Goal: Task Accomplishment & Management: Manage account settings

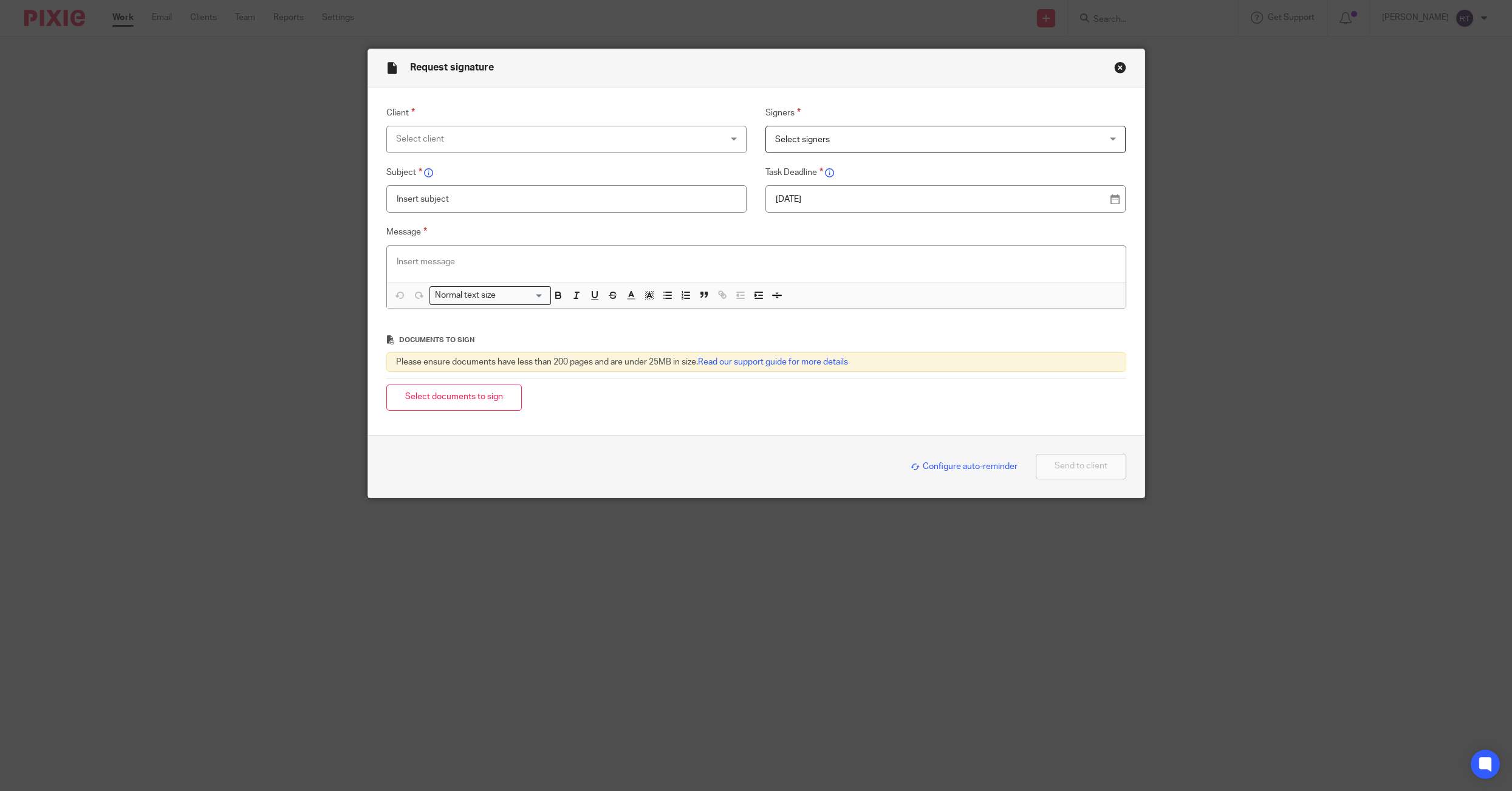
click at [1114, 68] on button "Close modal" at bounding box center [1120, 67] width 12 height 12
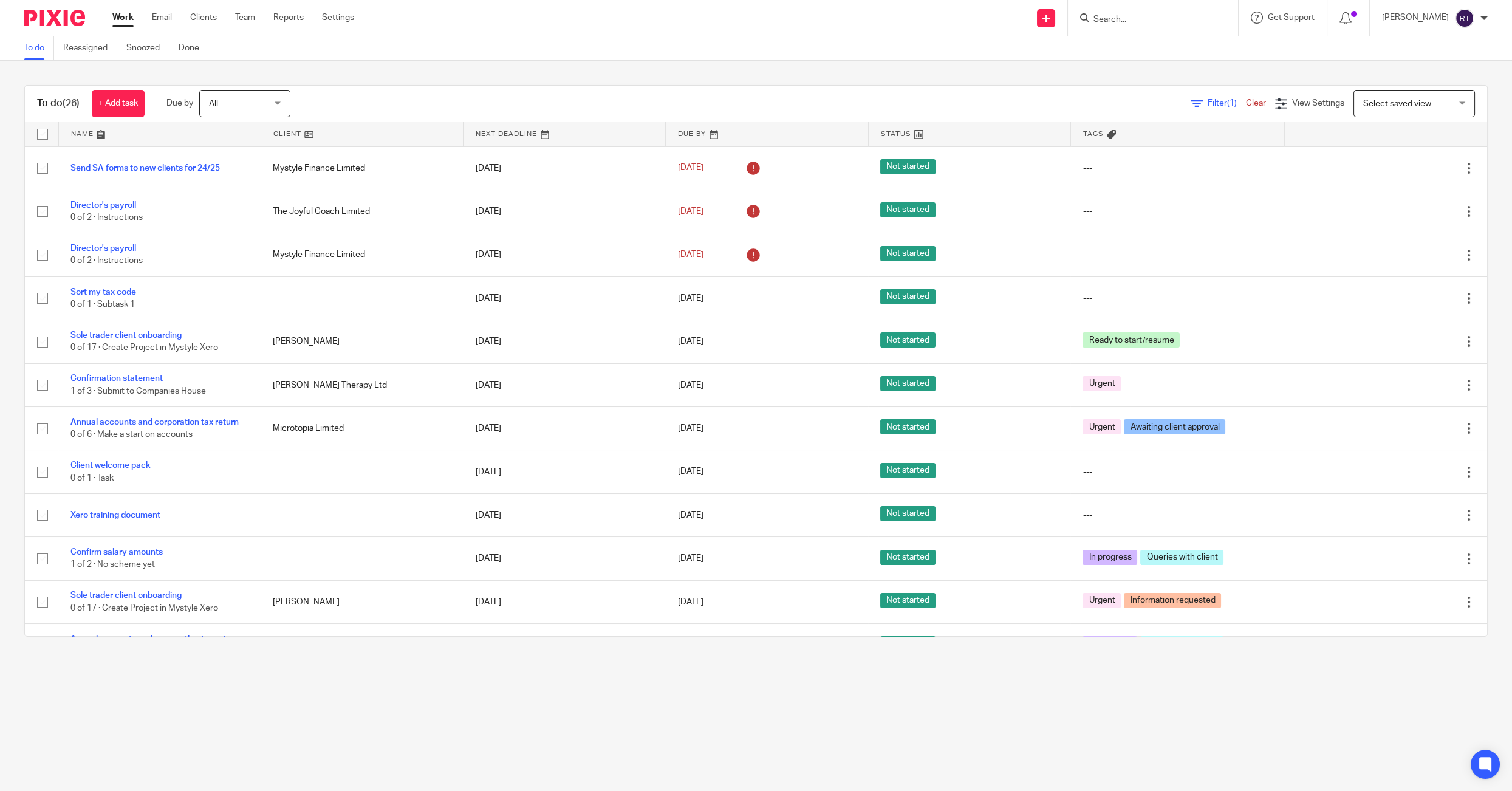
click at [1138, 24] on input "Search" at bounding box center [1147, 20] width 110 height 11
type input "phase"
click at [1142, 50] on link at bounding box center [1209, 47] width 240 height 18
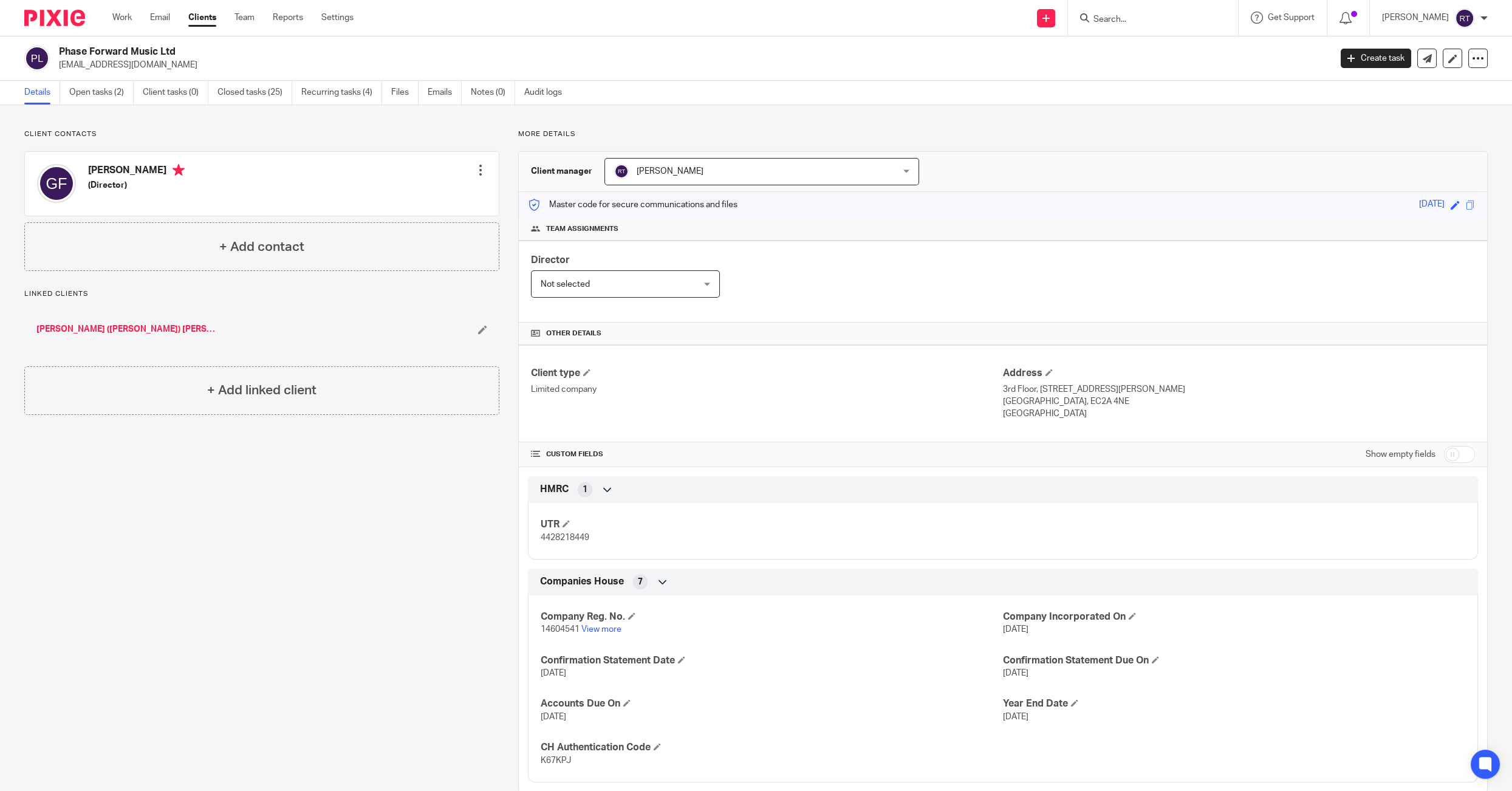
scroll to position [22, 0]
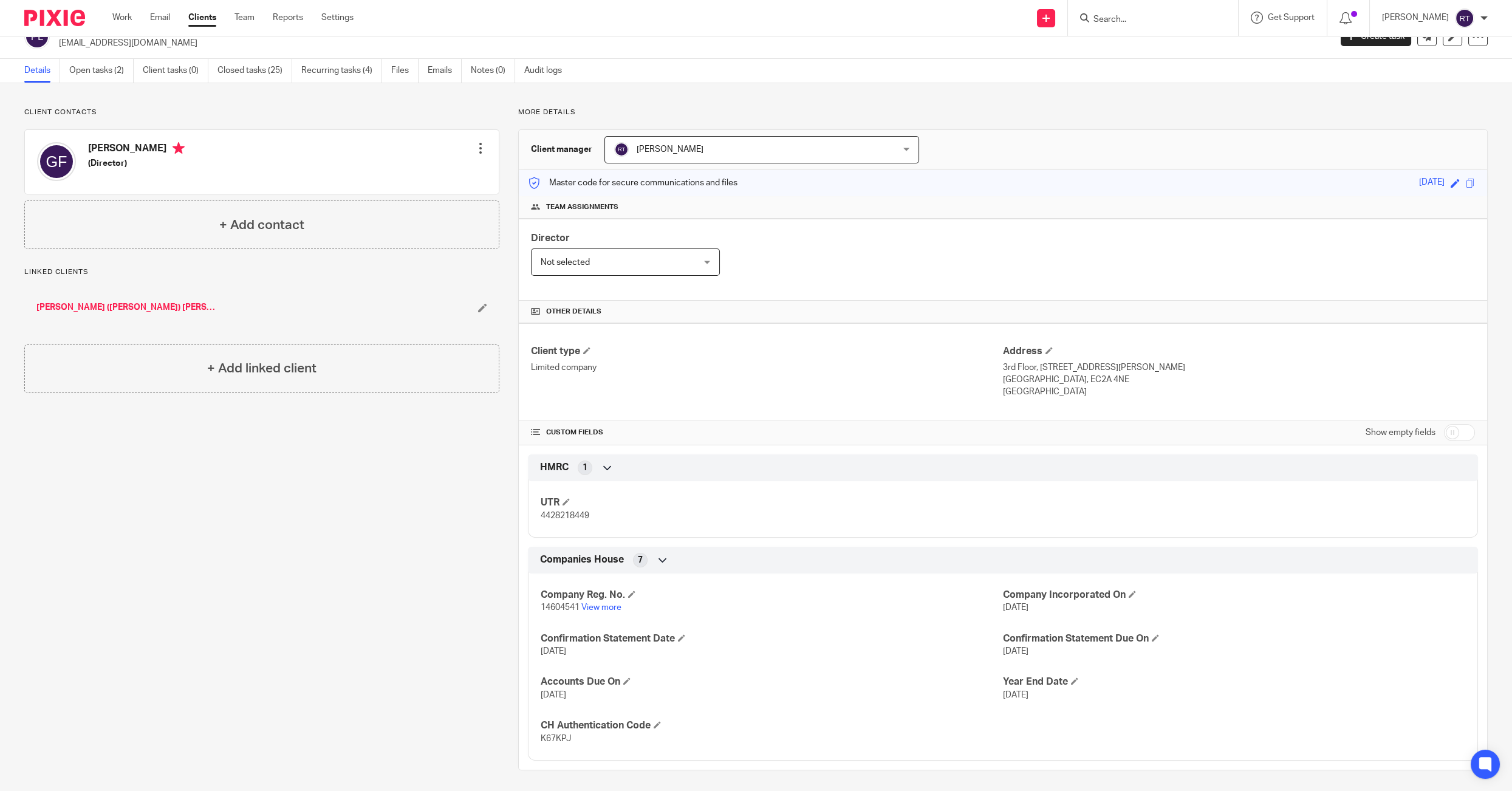
click at [553, 604] on span "14604541" at bounding box center [560, 608] width 39 height 9
copy span "14604541"
click at [556, 514] on span "4428218449" at bounding box center [564, 516] width 49 height 9
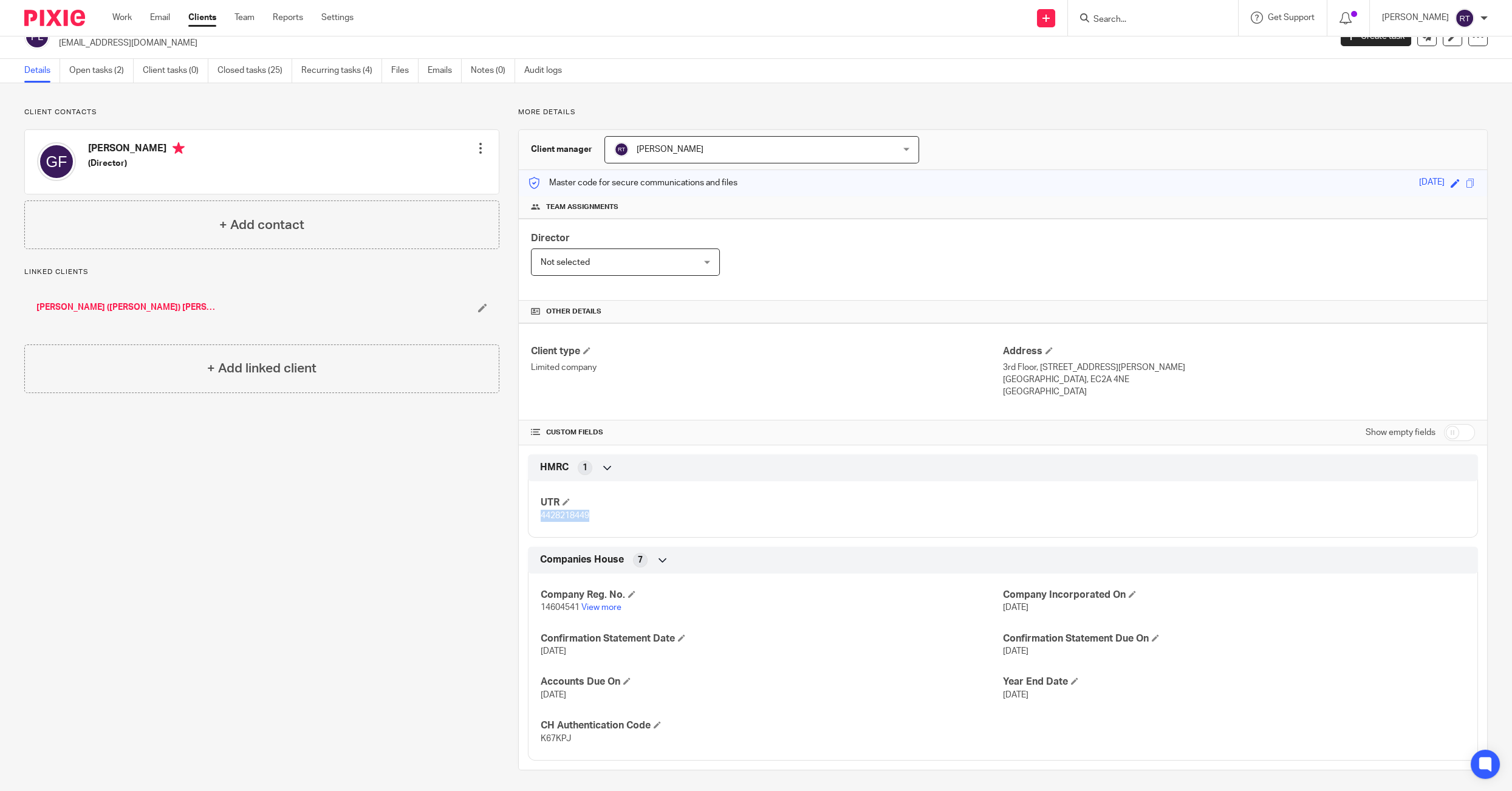
copy span "4428218449"
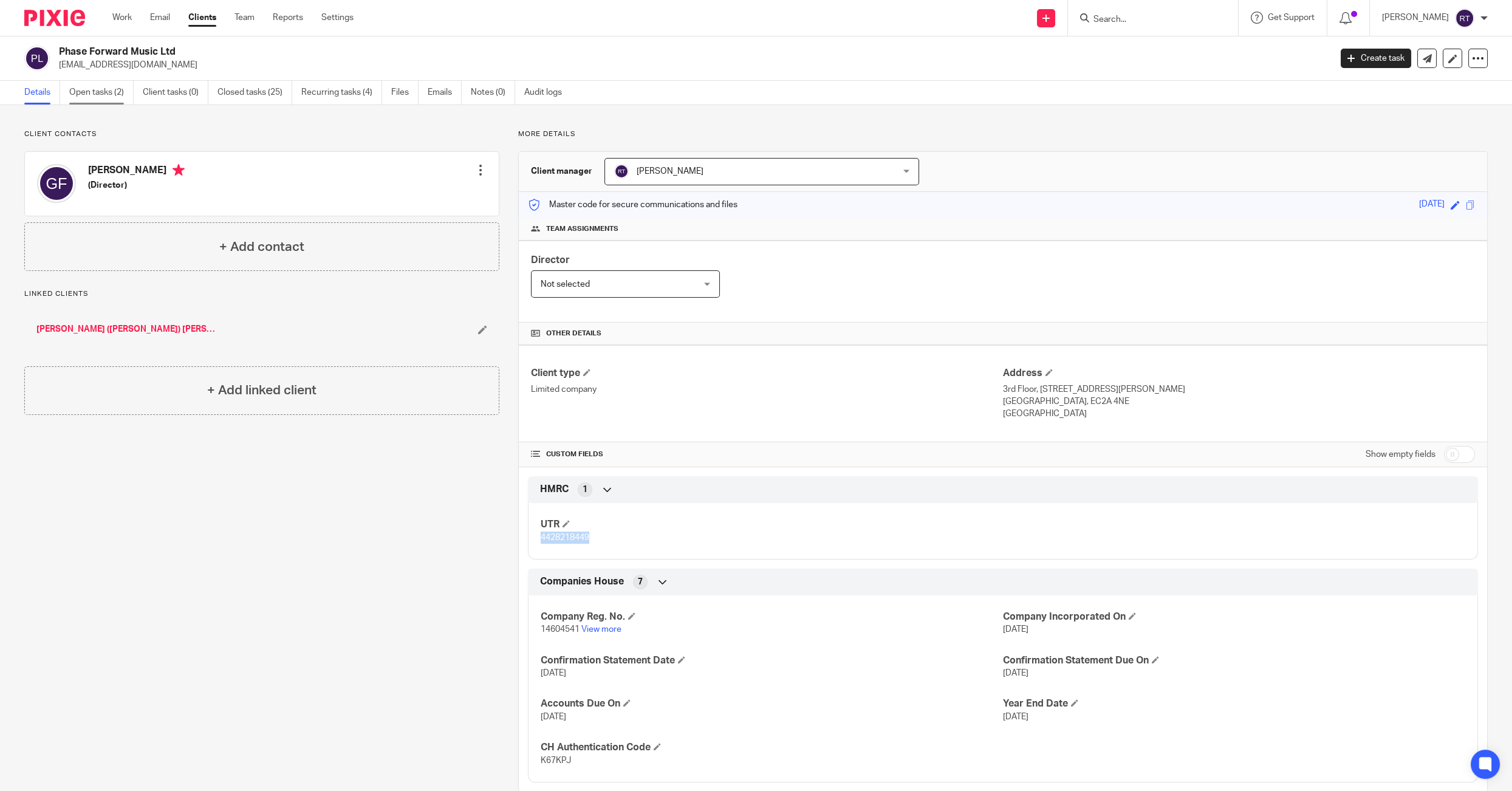
click at [84, 83] on link "Open tasks (2)" at bounding box center [101, 92] width 65 height 24
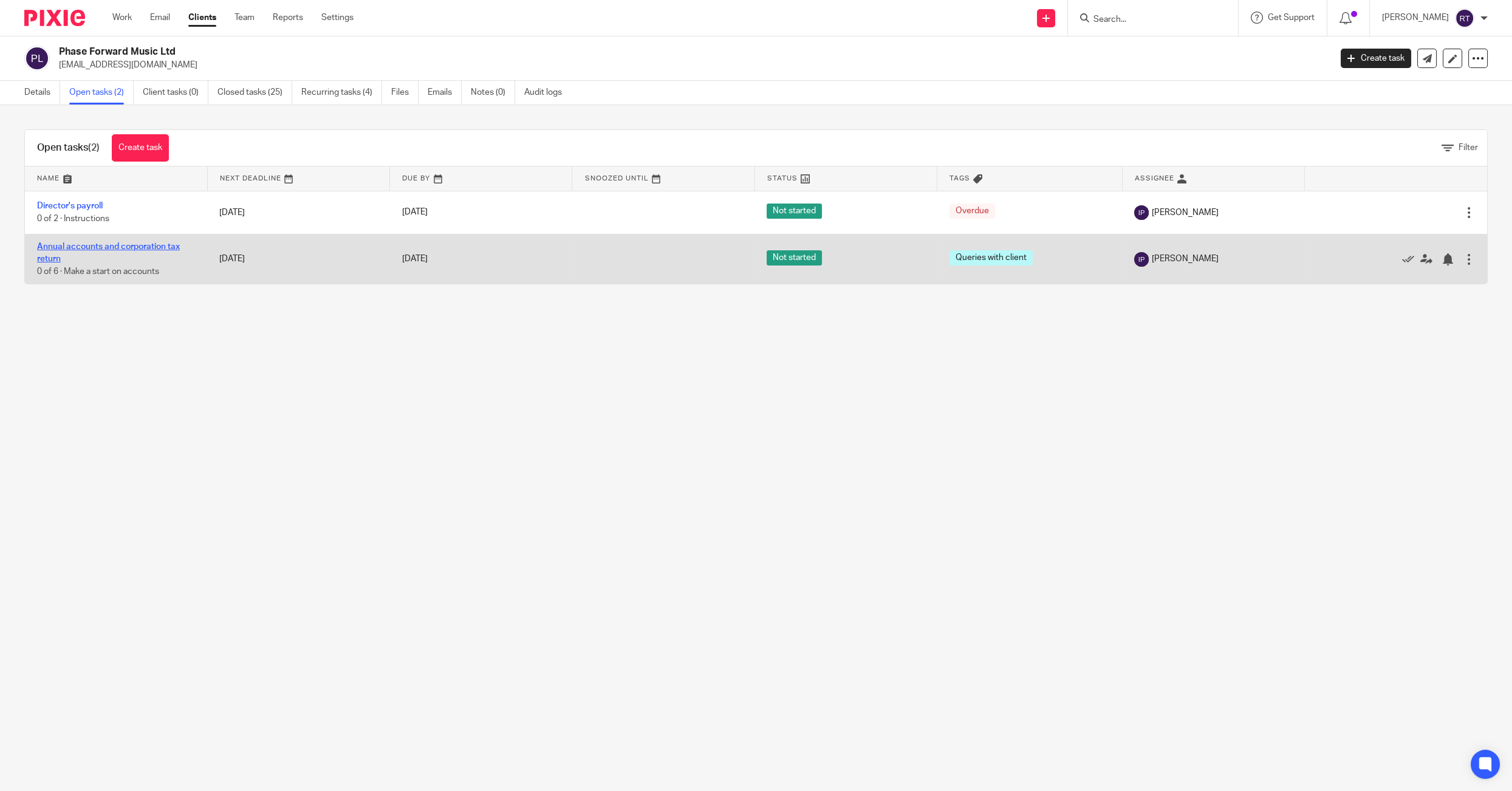
click at [80, 251] on link "Annual accounts and corporation tax return" at bounding box center [108, 253] width 143 height 20
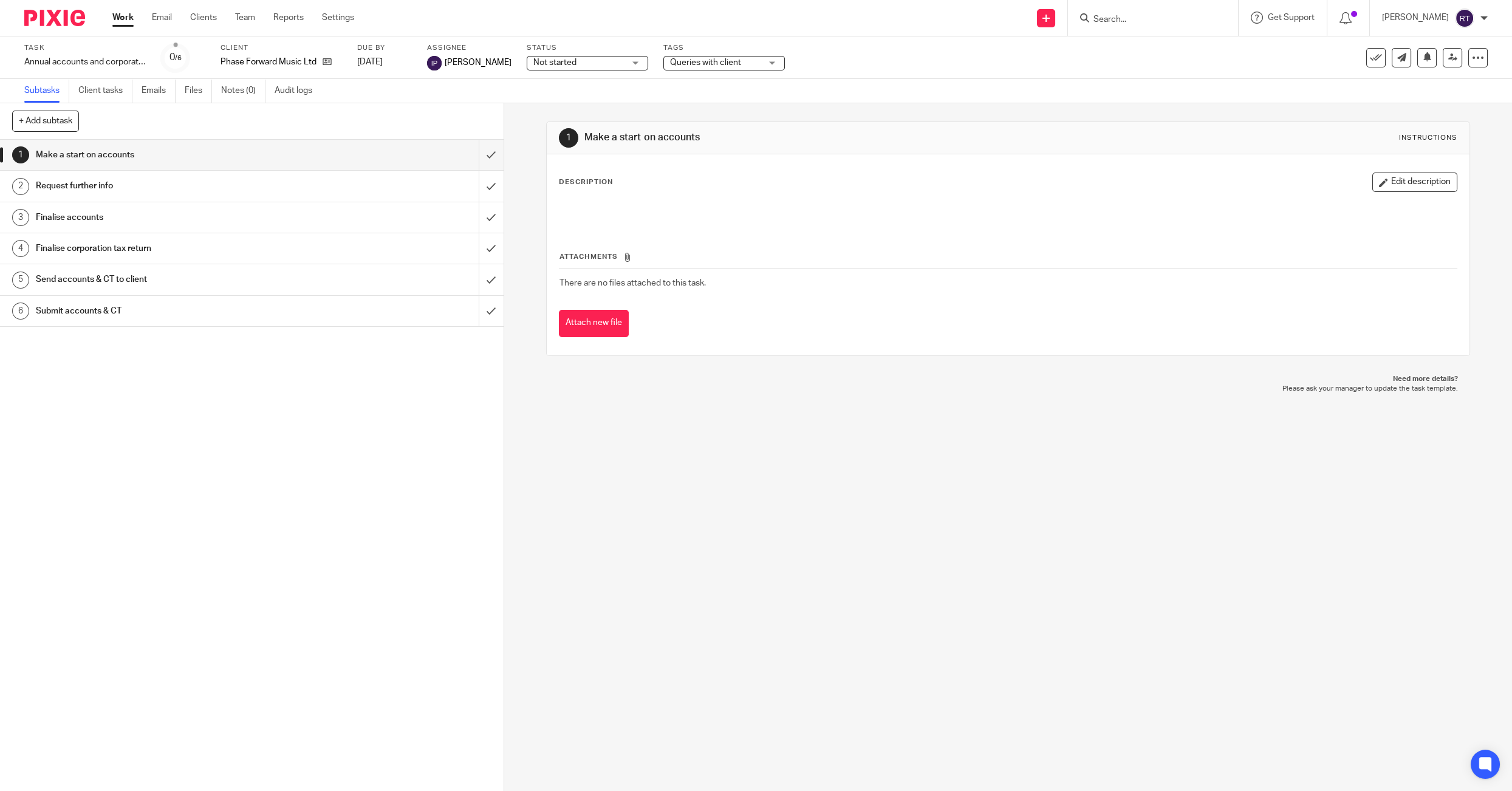
click at [683, 66] on span "Queries with client" at bounding box center [706, 62] width 71 height 9
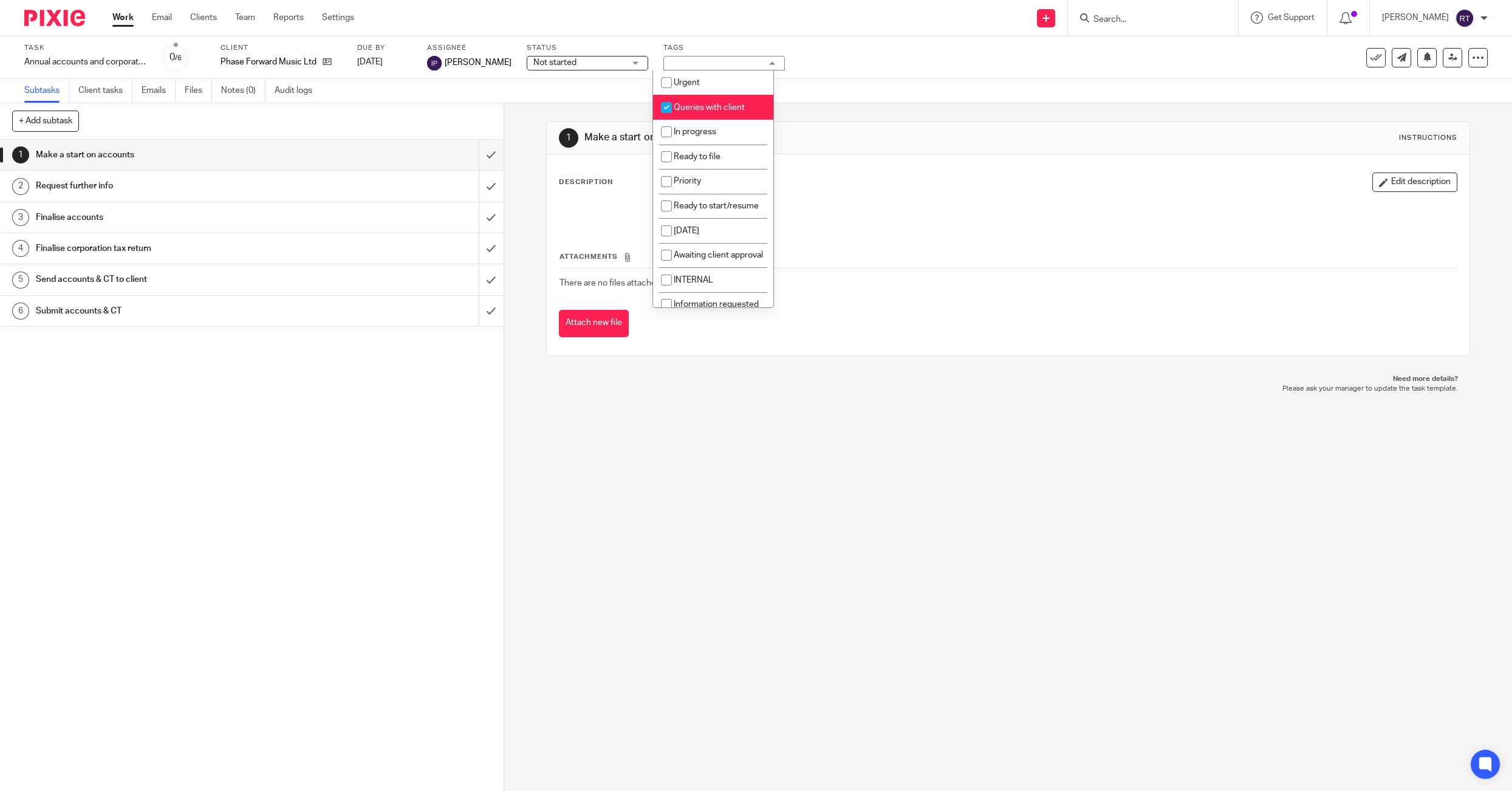
click at [690, 108] on span "Queries with client" at bounding box center [710, 108] width 71 height 9
checkbox input "false"
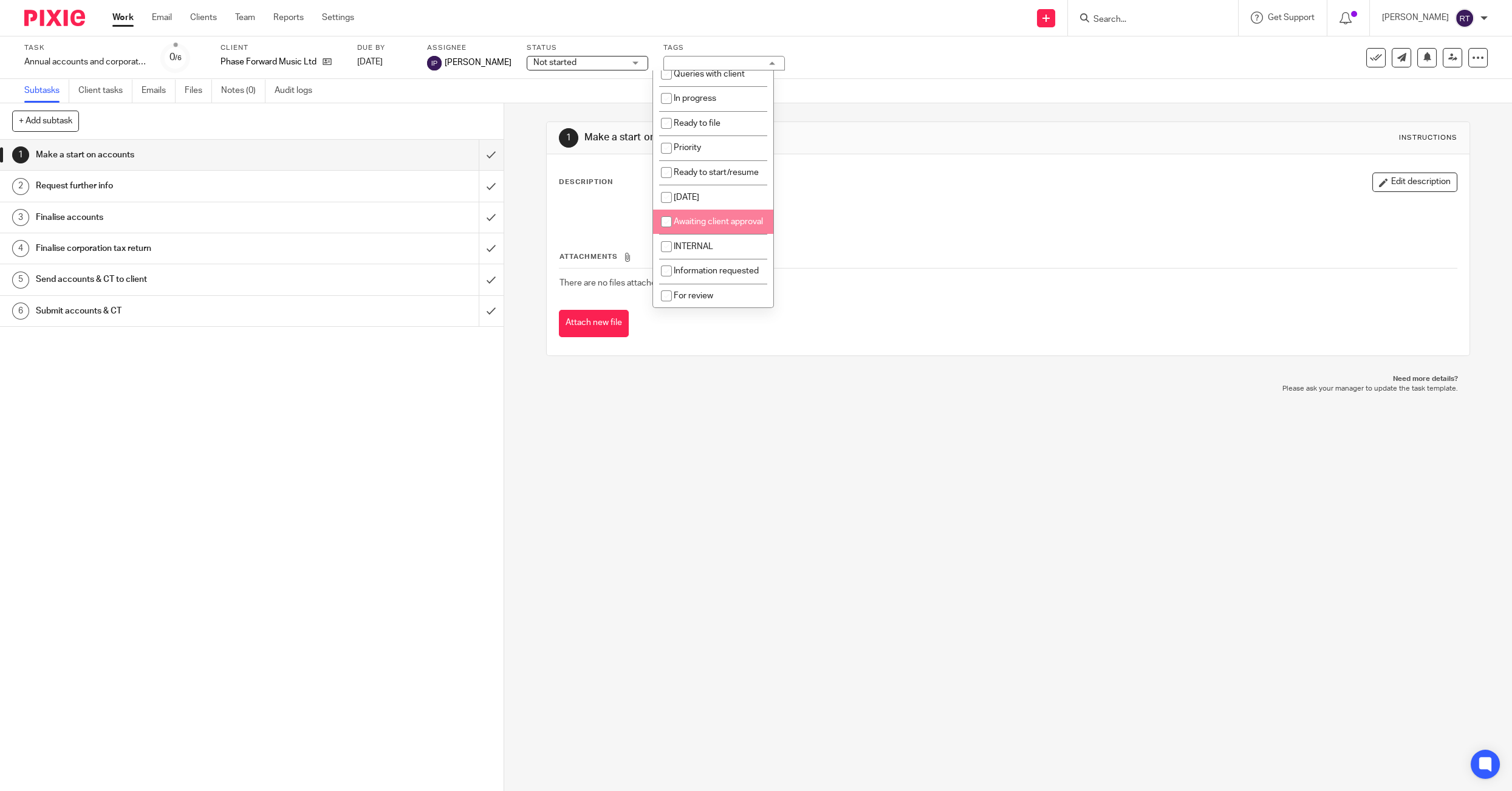
click at [689, 217] on span "Awaiting client approval" at bounding box center [718, 222] width 89 height 9
checkbox input "true"
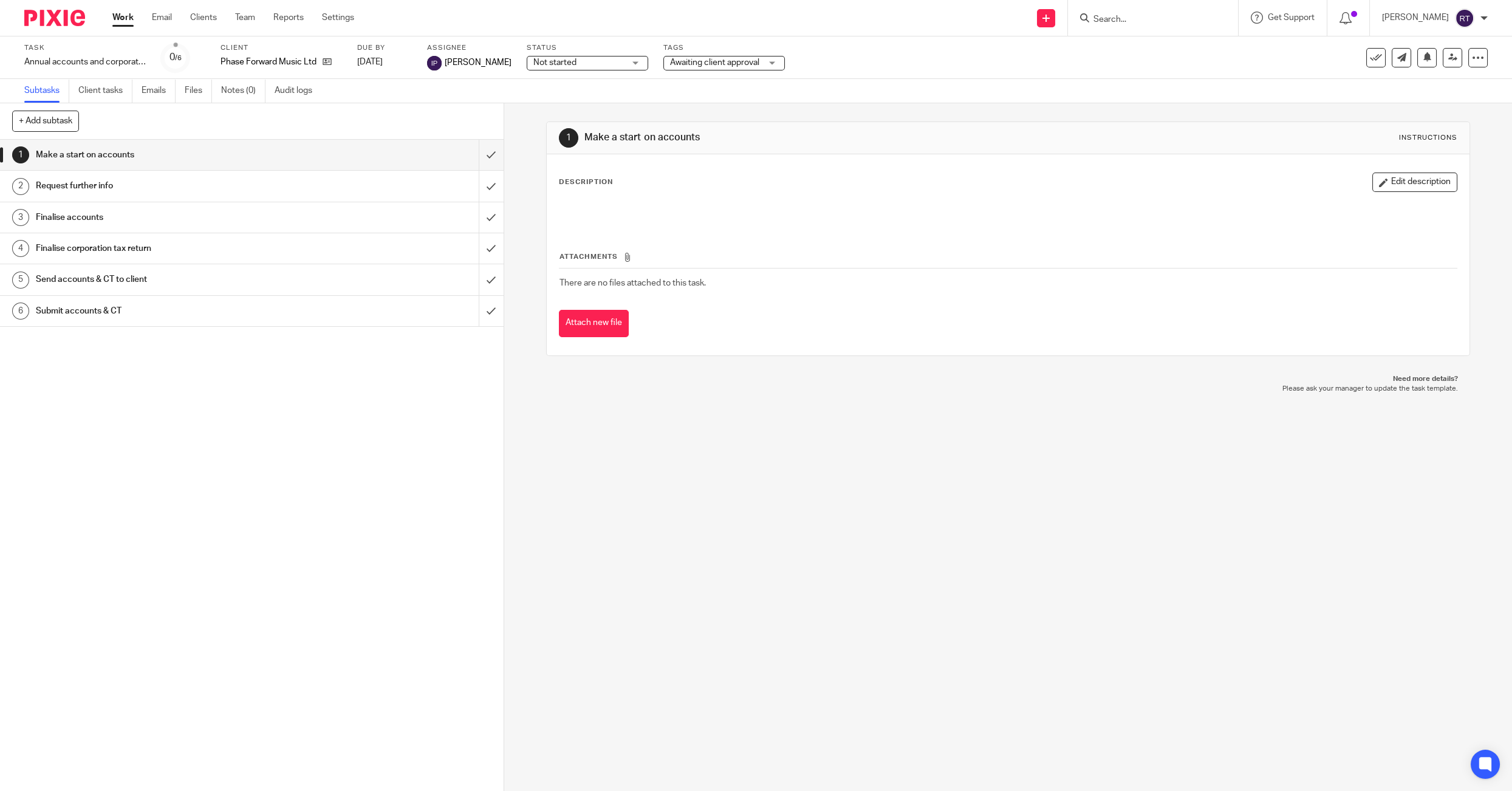
click at [1466, 65] on div "See template in use Advanced task editor Copy task Change schedule Delete" at bounding box center [1426, 57] width 121 height 20
click at [1455, 58] on icon at bounding box center [1452, 57] width 9 height 9
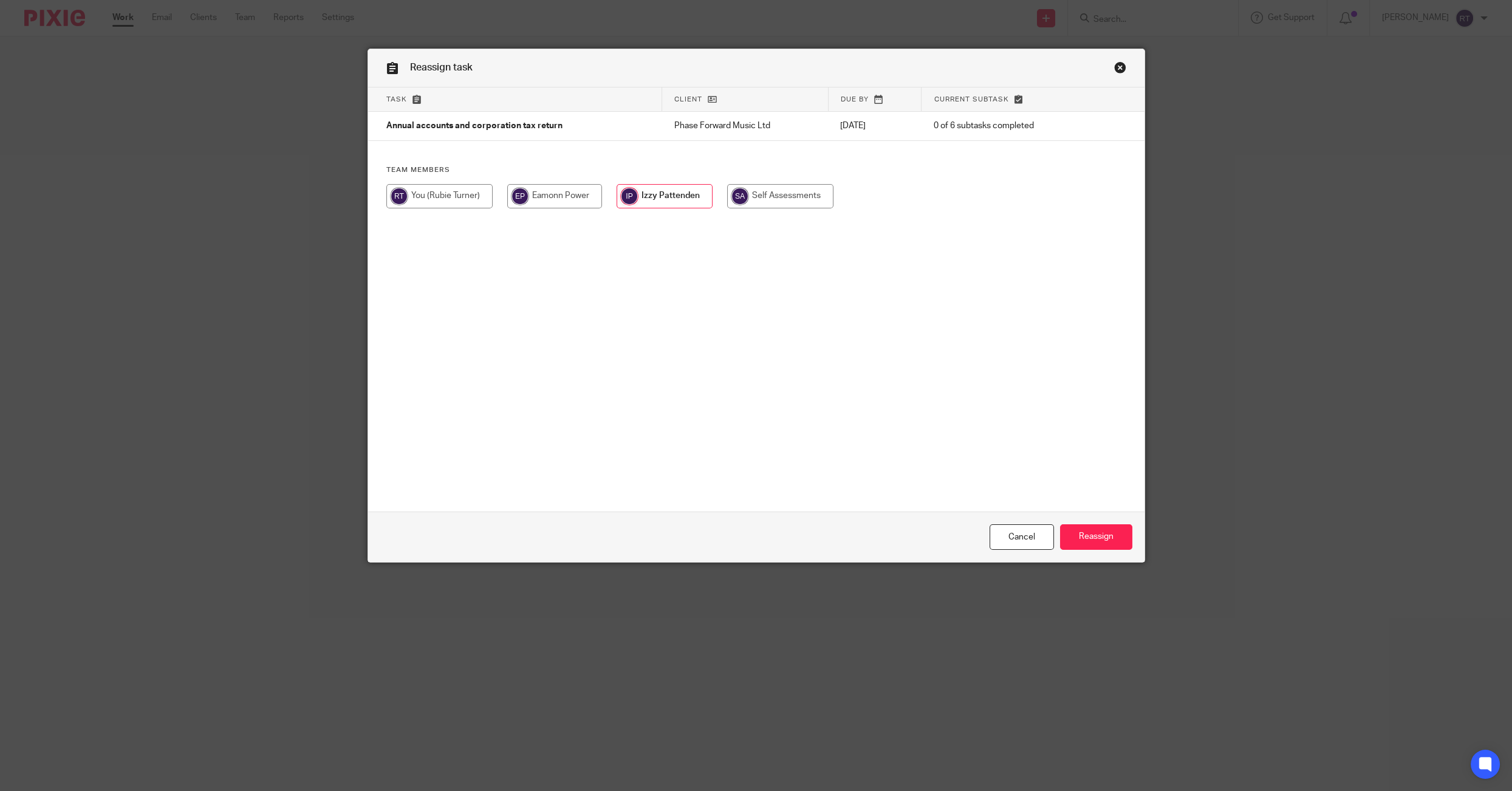
click at [417, 191] on input "radio" at bounding box center [439, 195] width 106 height 24
radio input "true"
click at [1097, 551] on div "Cancel Reassign" at bounding box center [756, 537] width 776 height 51
click at [1096, 547] on input "Reassign" at bounding box center [1097, 538] width 73 height 26
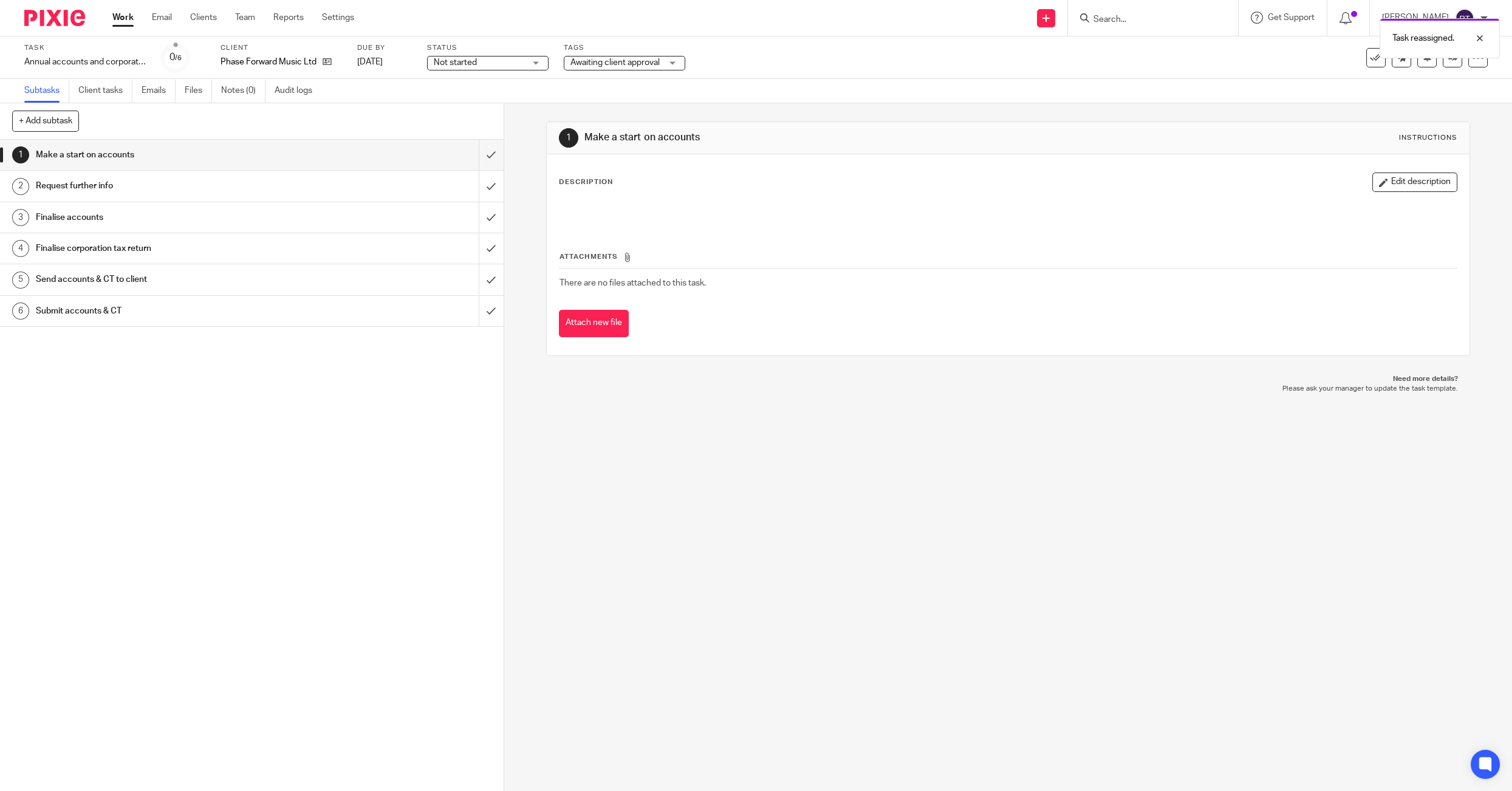
click at [455, 65] on span "Not started" at bounding box center [455, 62] width 43 height 9
click at [462, 102] on li "In progress" at bounding box center [488, 107] width 121 height 25
click at [116, 17] on link "Work" at bounding box center [123, 17] width 21 height 12
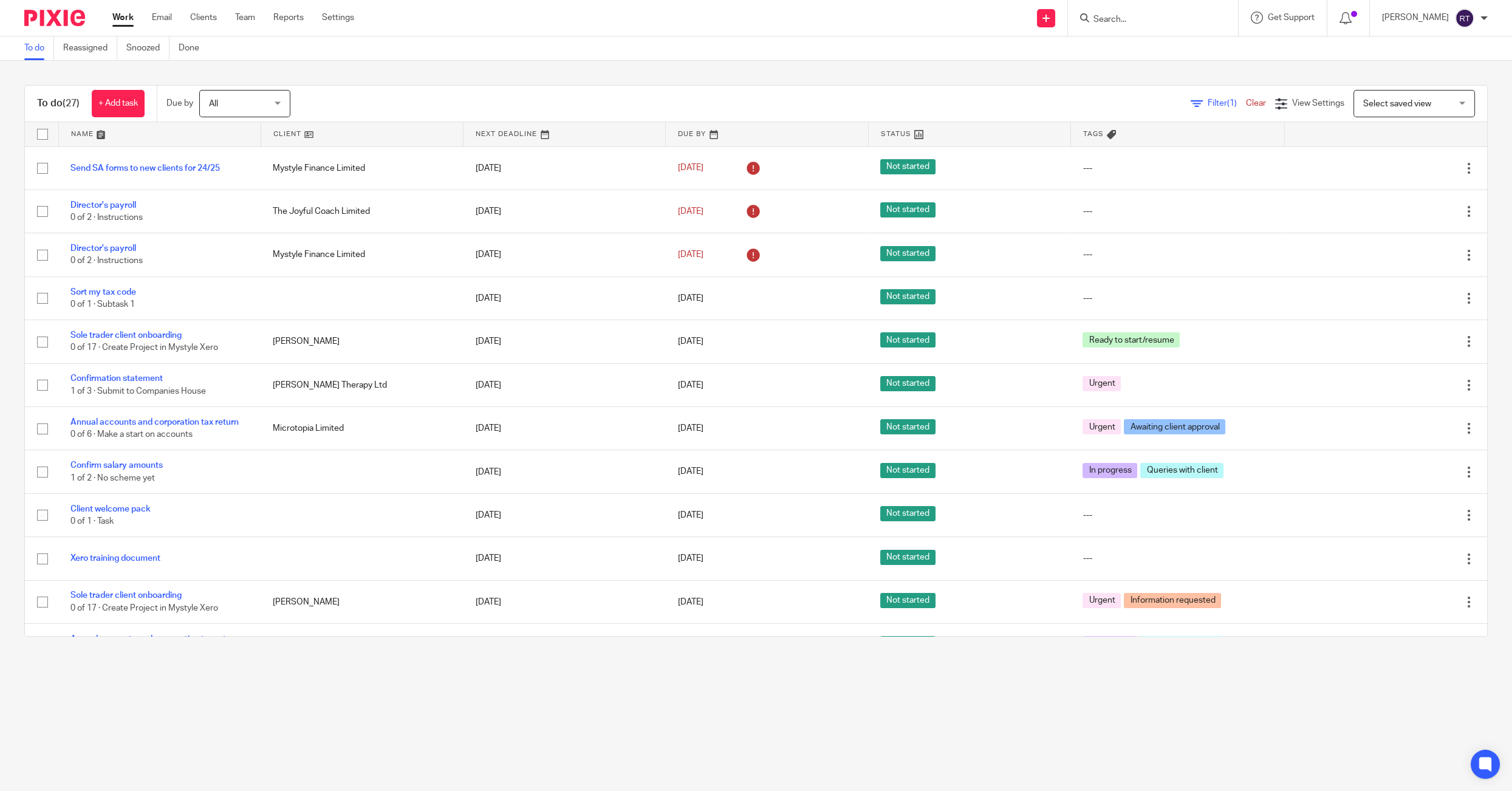
click at [1157, 23] on input "Search" at bounding box center [1147, 20] width 110 height 11
type input "i"
type input "giac"
click at [1174, 54] on link at bounding box center [1192, 47] width 207 height 18
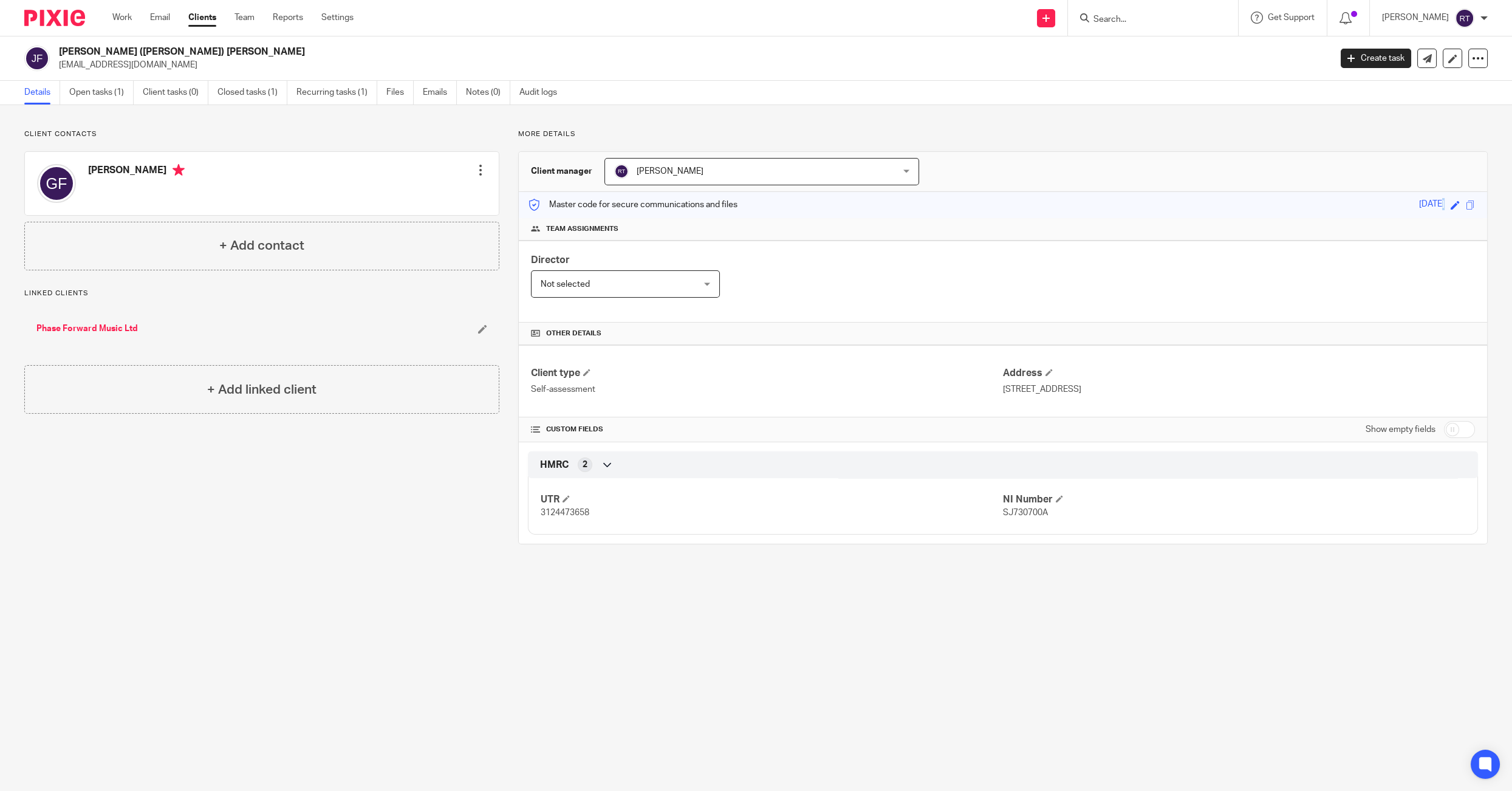
drag, startPoint x: 1390, startPoint y: 203, endPoint x: 1448, endPoint y: 203, distance: 58.0
click at [1448, 203] on div "Master code for secure communications and files [DATE] Save [DATE]" at bounding box center [1002, 205] width 968 height 26
copy div "[DATE]"
click at [561, 514] on span "3124473658" at bounding box center [564, 513] width 49 height 9
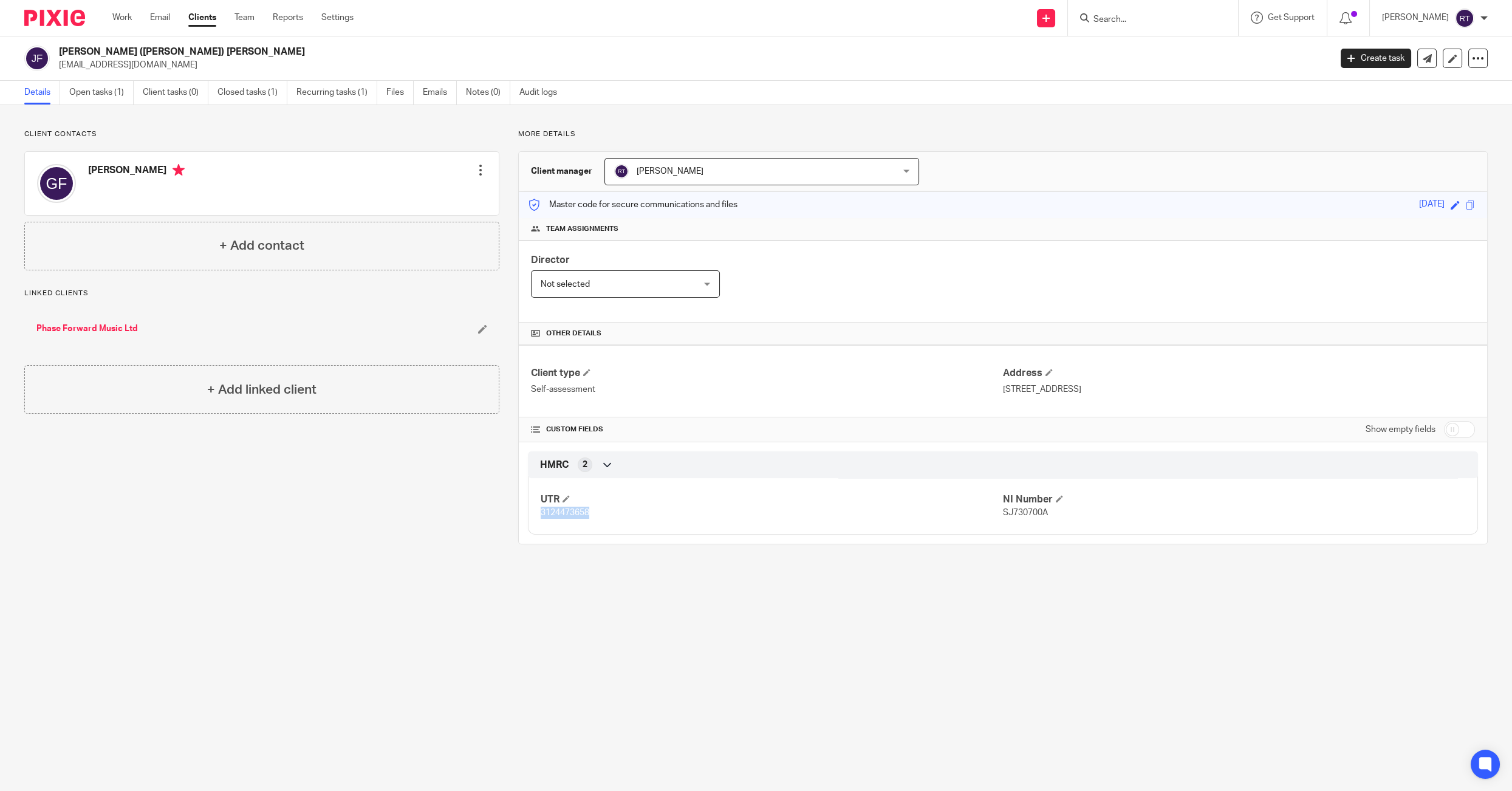
copy span "3124473658"
click at [1052, 520] on div "UTR 3124473658 NI Number SJ730700A" at bounding box center [1003, 502] width 950 height 65
copy span "SJ730700A"
click at [477, 174] on div at bounding box center [480, 170] width 12 height 12
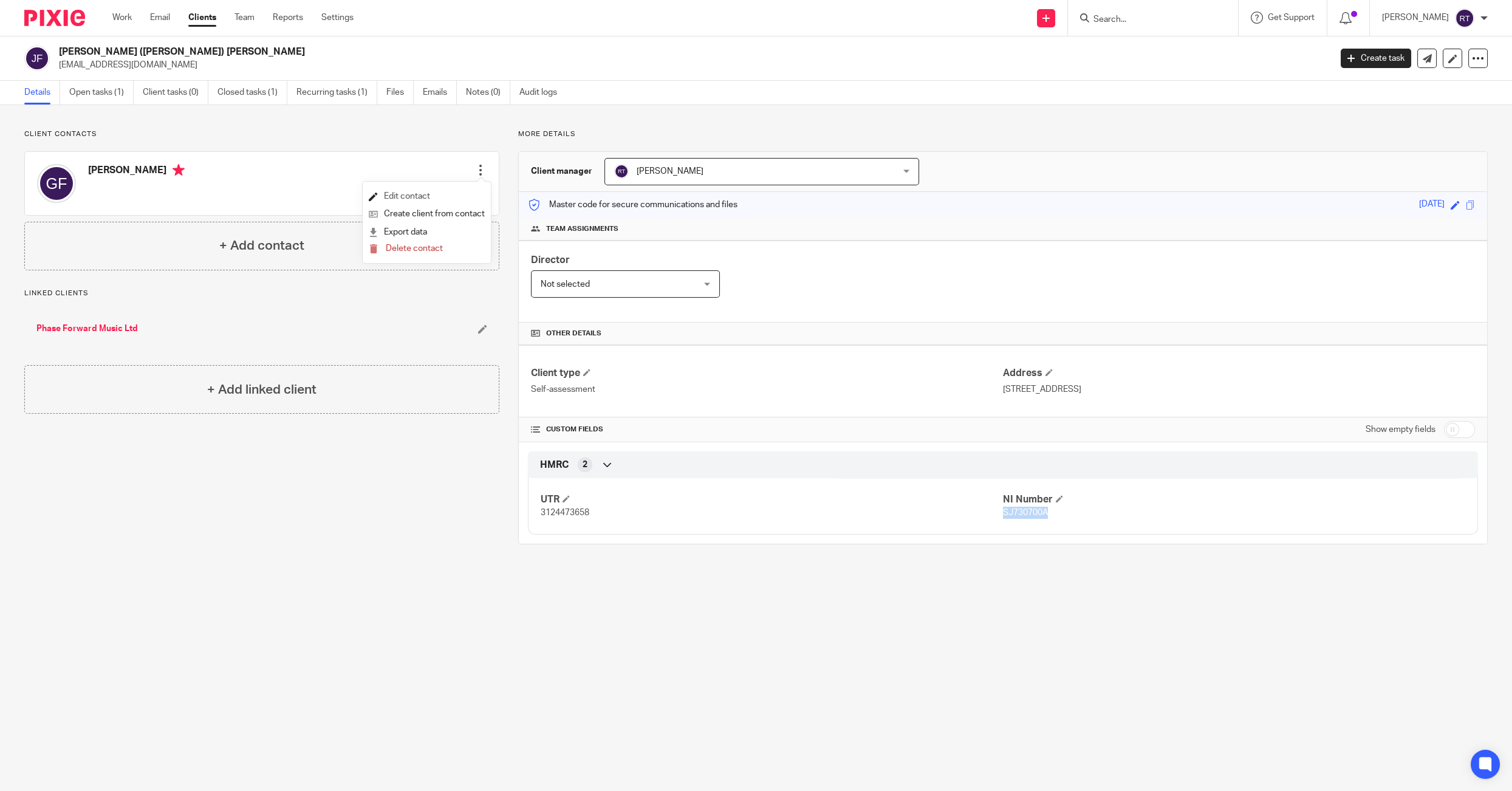
click at [455, 202] on link "Edit contact" at bounding box center [427, 196] width 116 height 17
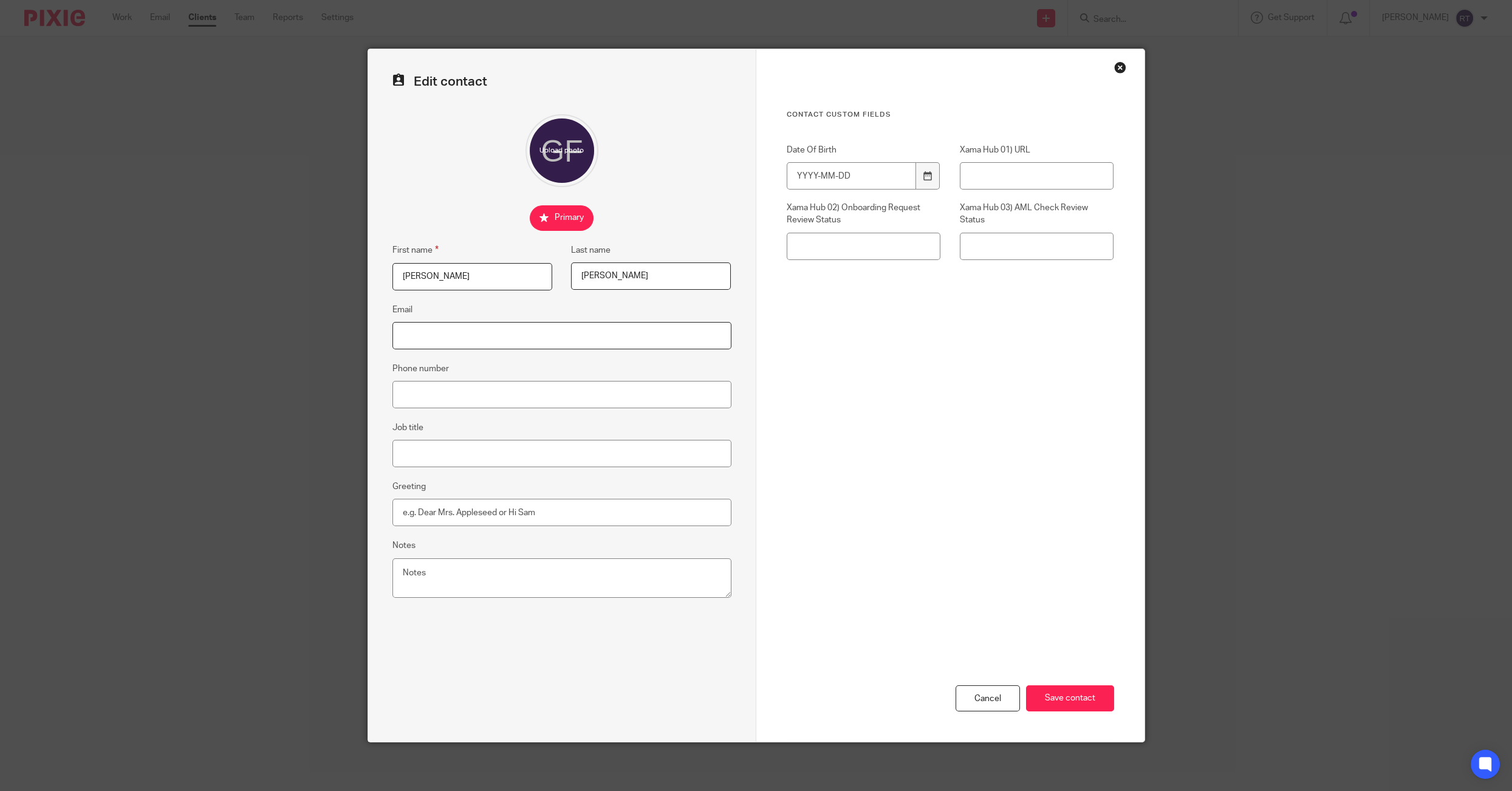
click at [529, 333] on input "Email" at bounding box center [561, 336] width 339 height 28
type input "jack@phaseforwardmusic.com"
click at [1045, 693] on input "Save contact" at bounding box center [1070, 698] width 88 height 26
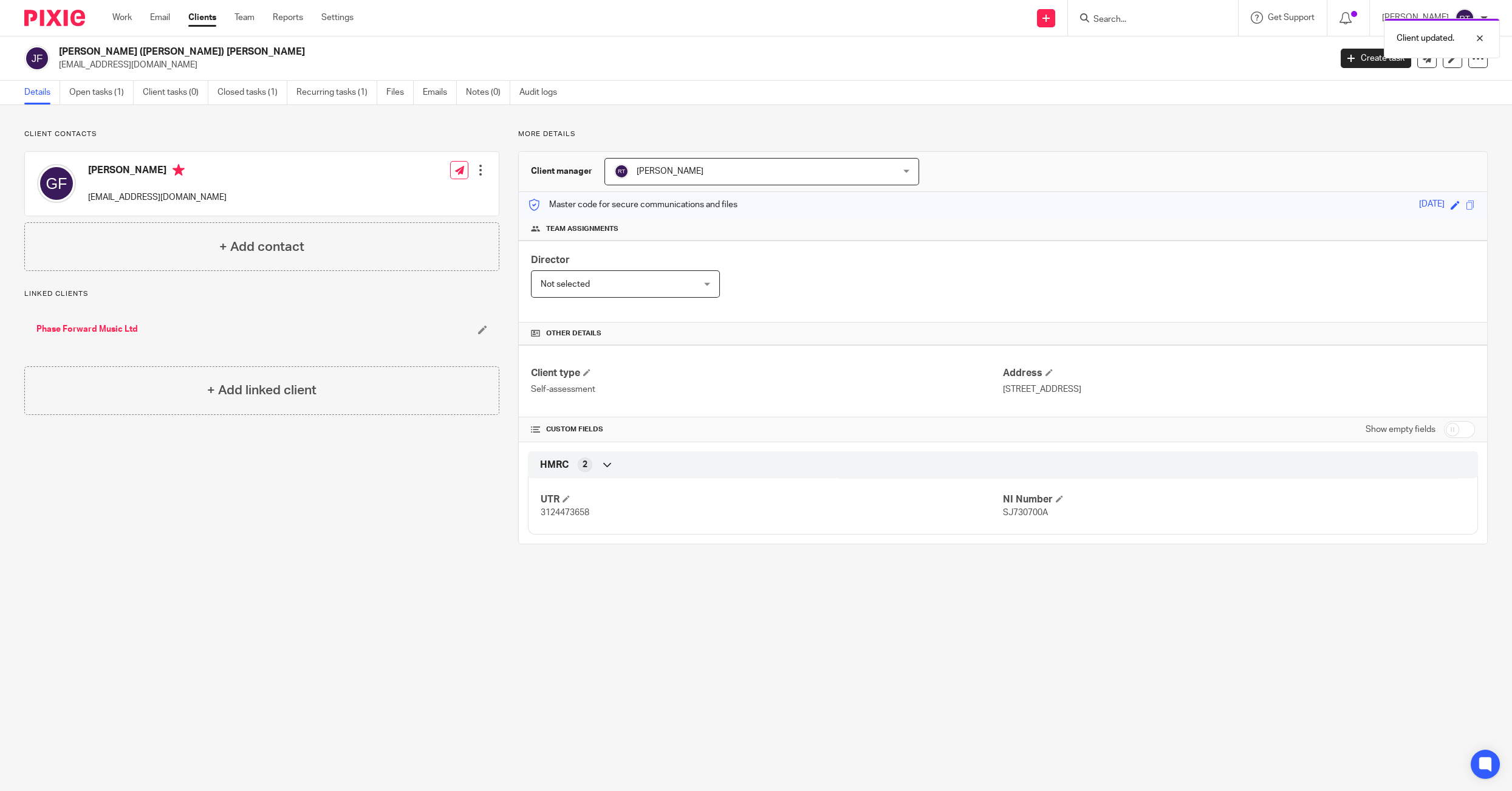
click at [1065, 17] on div "Client updated." at bounding box center [1128, 36] width 744 height 46
click at [1055, 23] on link at bounding box center [1046, 18] width 18 height 18
click at [1054, 113] on link "Request signature" at bounding box center [1065, 110] width 85 height 17
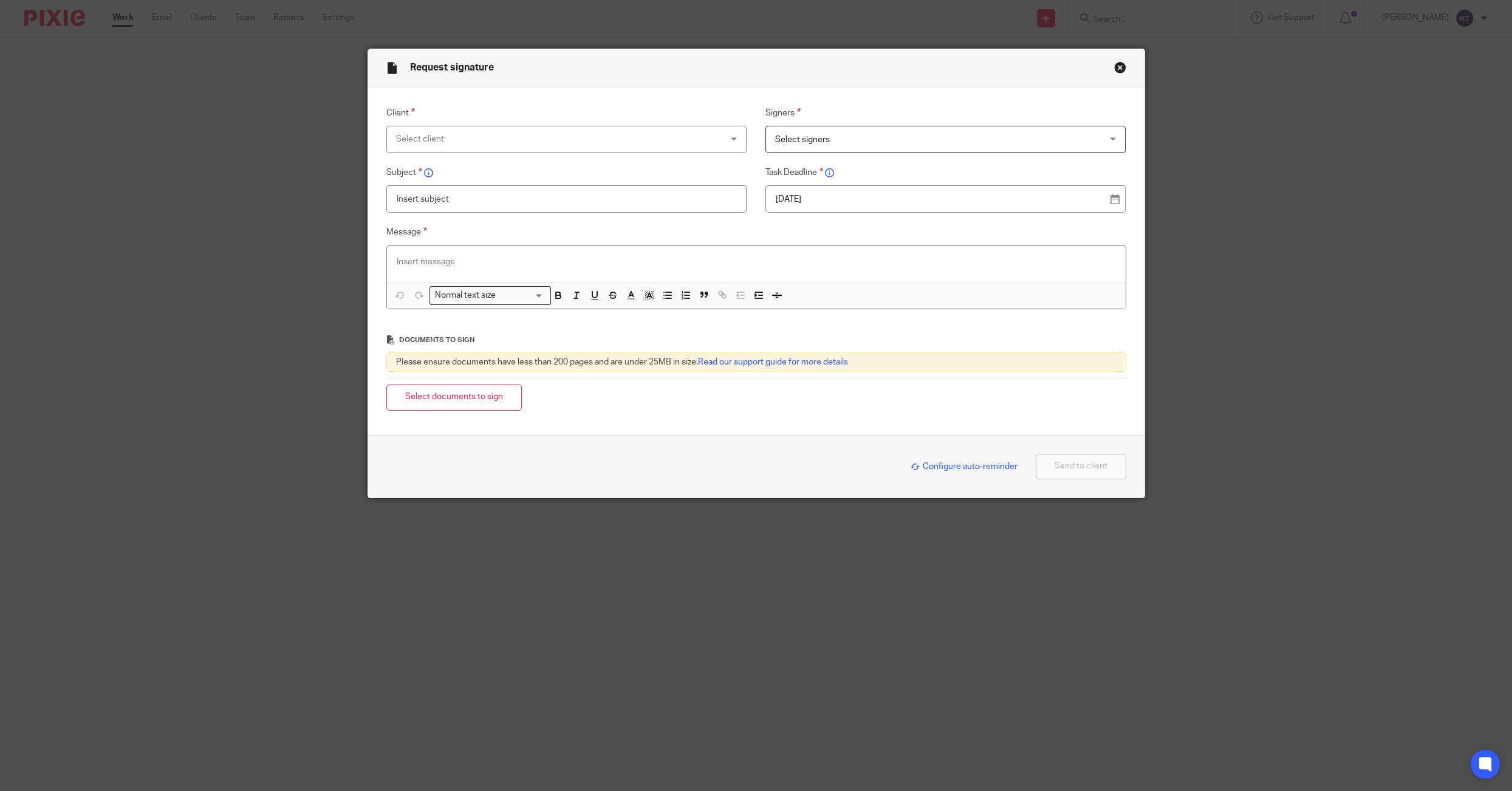
click at [916, 245] on div "Message Normal text size Loading... Remove Edit" at bounding box center [746, 267] width 759 height 84
click at [731, 268] on div at bounding box center [756, 264] width 739 height 36
paste div
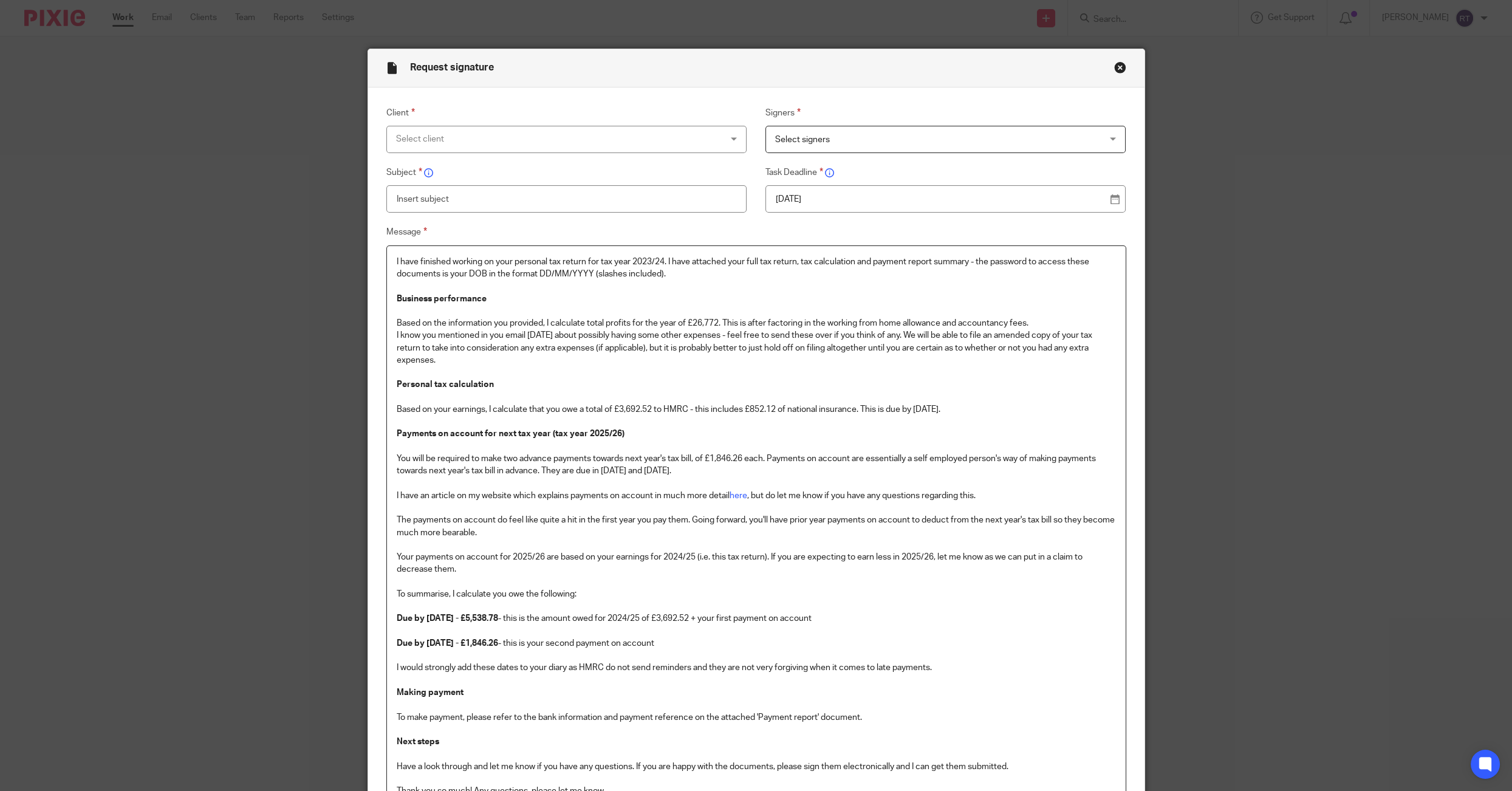
click at [403, 262] on p "I have finished working on your personal tax return for tax year 2023/24. I hav…" at bounding box center [756, 293] width 719 height 74
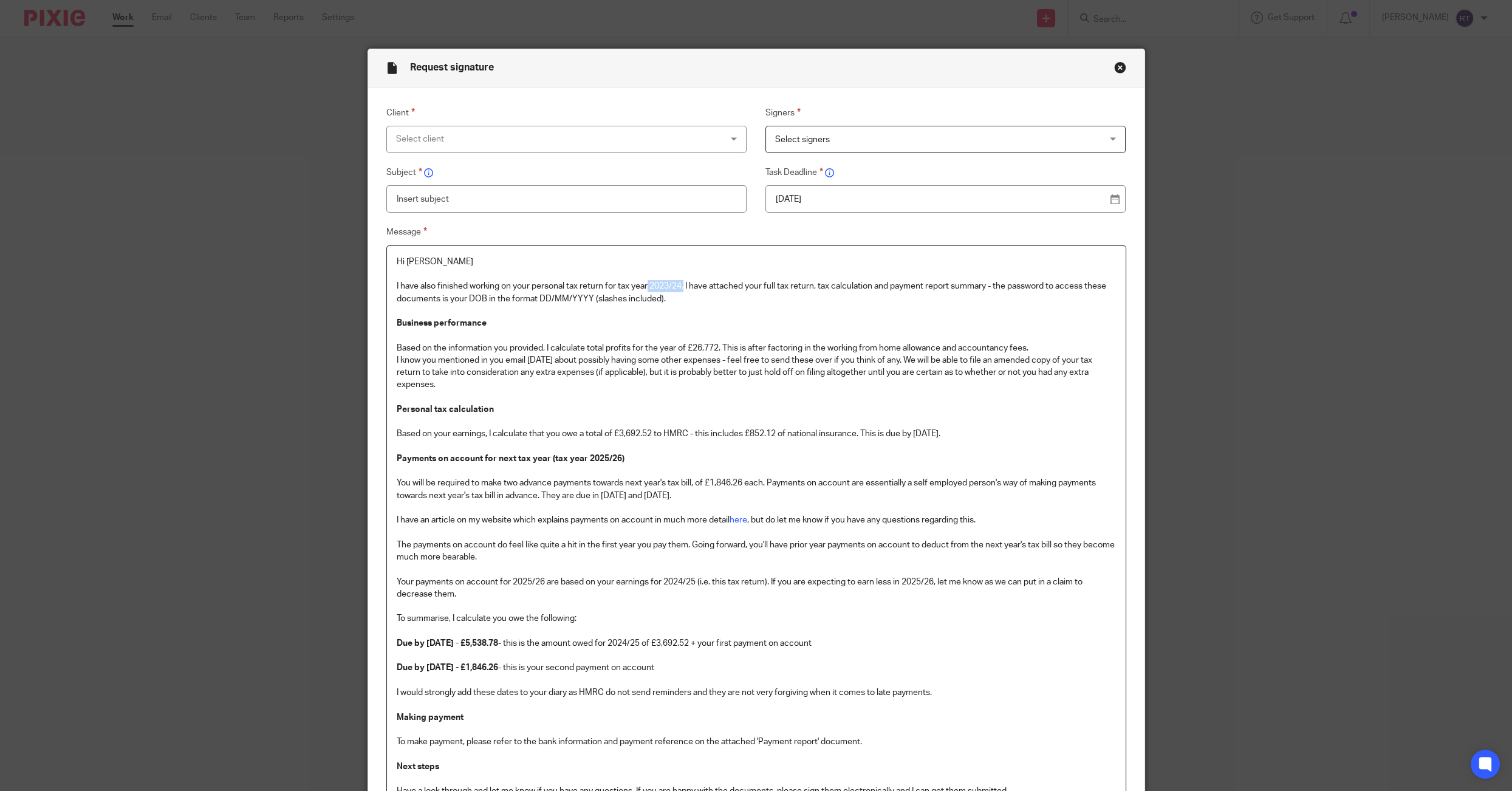
drag, startPoint x: 650, startPoint y: 290, endPoint x: 686, endPoint y: 290, distance: 36.0
click at [686, 290] on p "I have also finished working on your personal tax return for tax year 2023/24. …" at bounding box center [756, 317] width 719 height 74
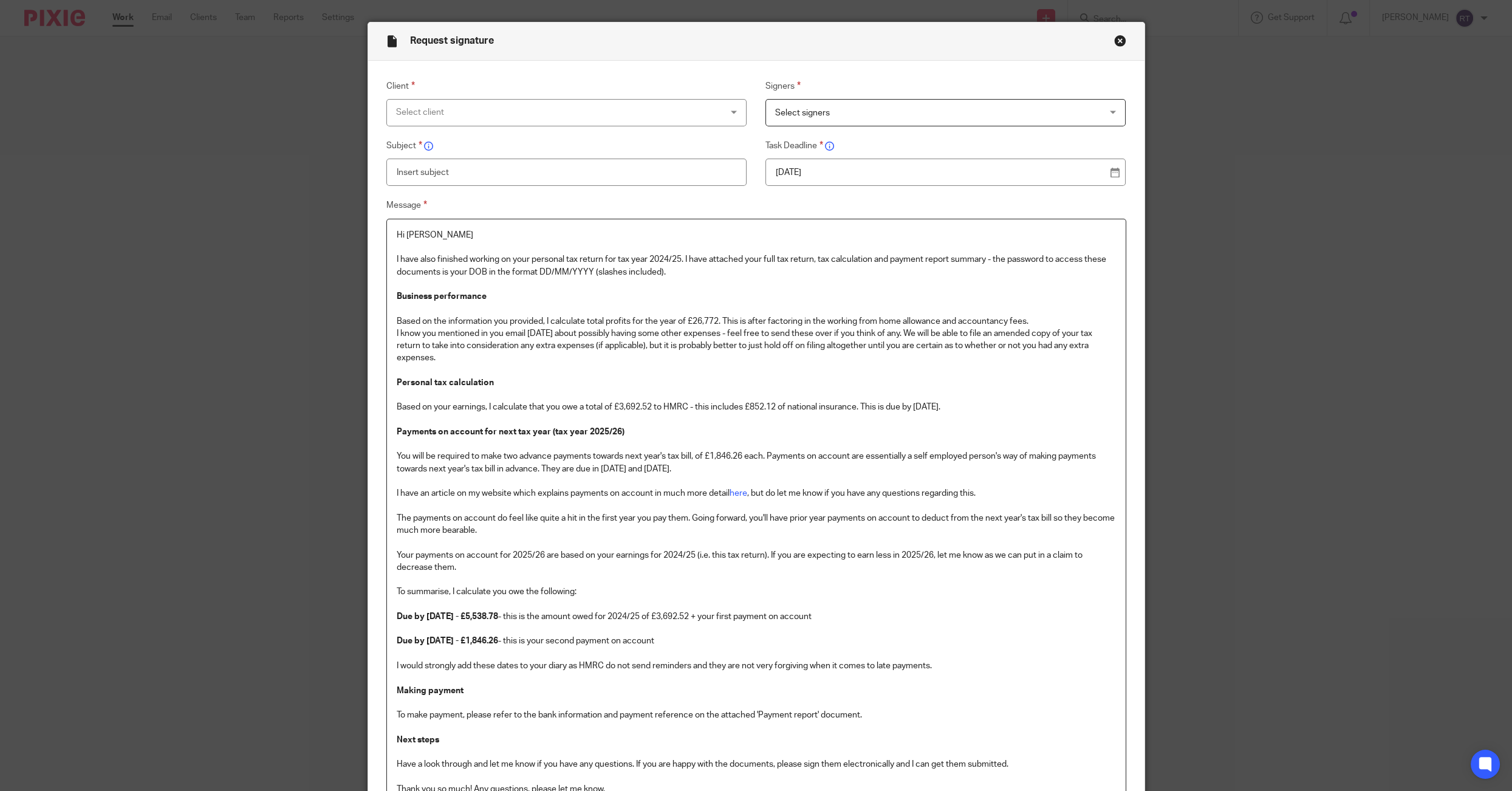
scroll to position [31, 0]
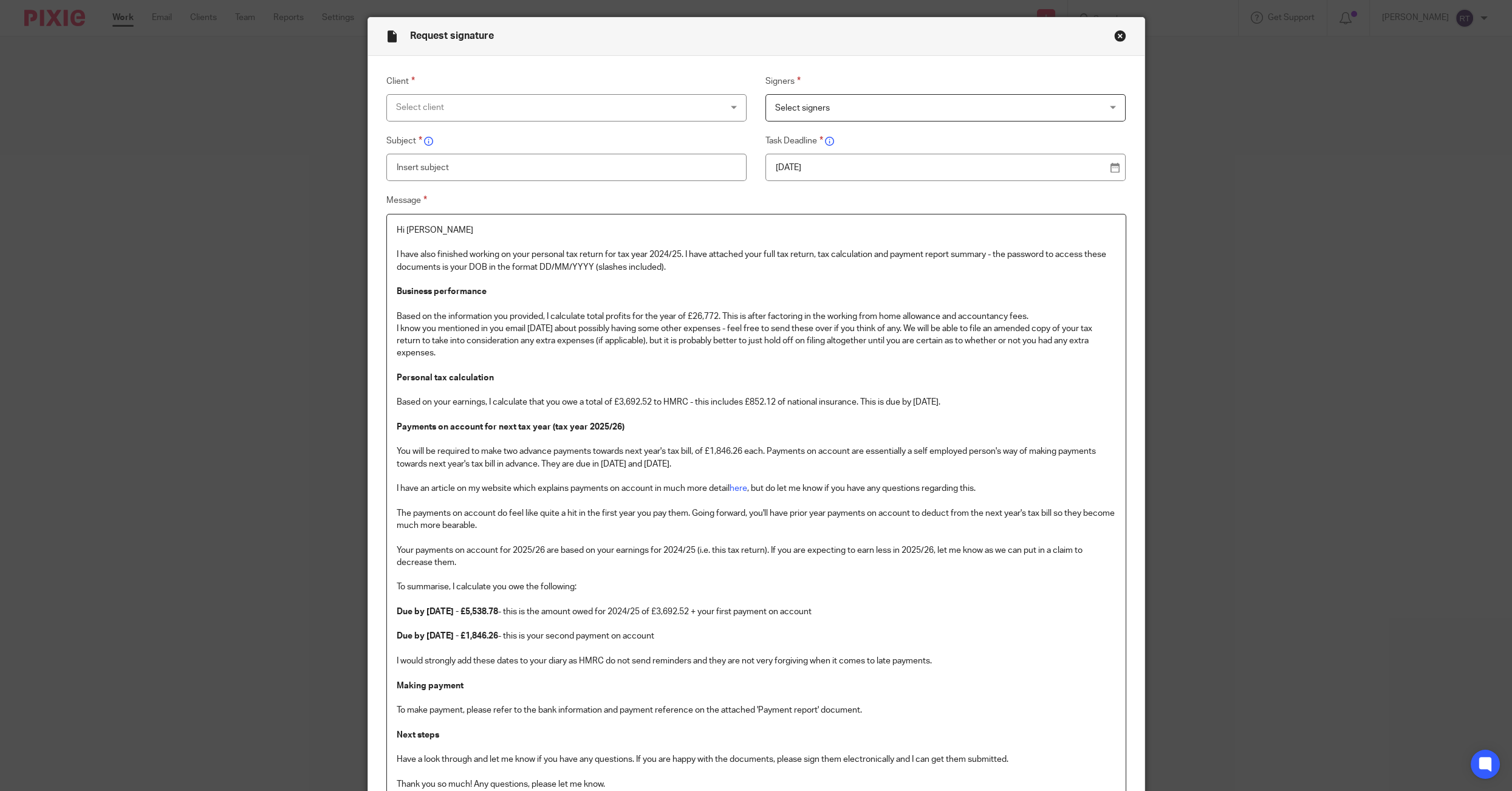
drag, startPoint x: 450, startPoint y: 354, endPoint x: 392, endPoint y: 291, distance: 85.6
click at [392, 291] on div "Hi Jack I have also finished working on your personal tax return for tax year 2…" at bounding box center [756, 528] width 739 height 628
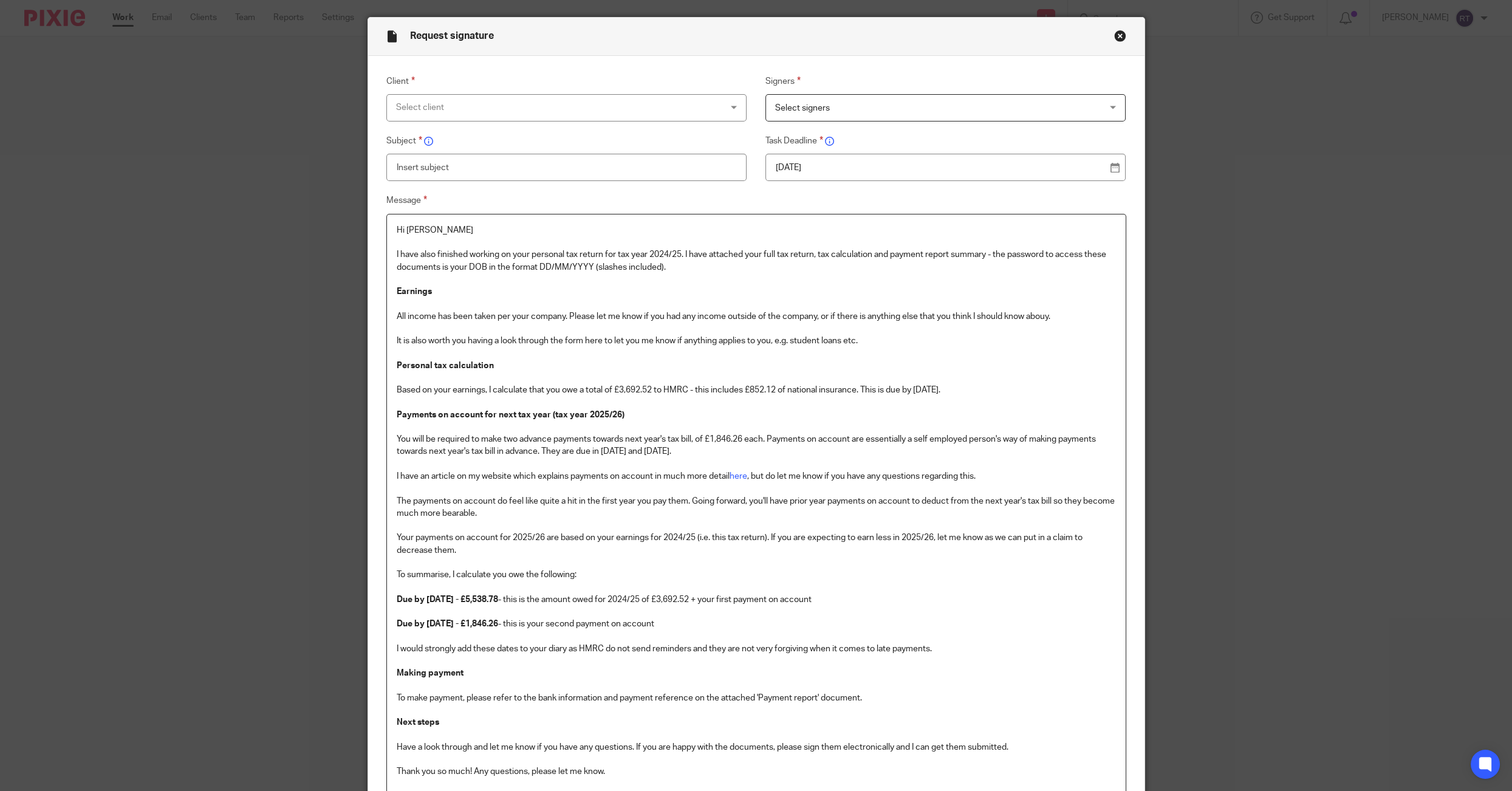
click at [397, 340] on p "It is also worth you having a look through the form here to let you me know if …" at bounding box center [756, 341] width 719 height 12
click at [1092, 341] on p "Because it is the first year I have prepared your tax return, it is also worth …" at bounding box center [756, 341] width 719 height 12
click at [814, 340] on p "Because it is the first year I have prepared your tax return, it is also worth …" at bounding box center [756, 341] width 719 height 12
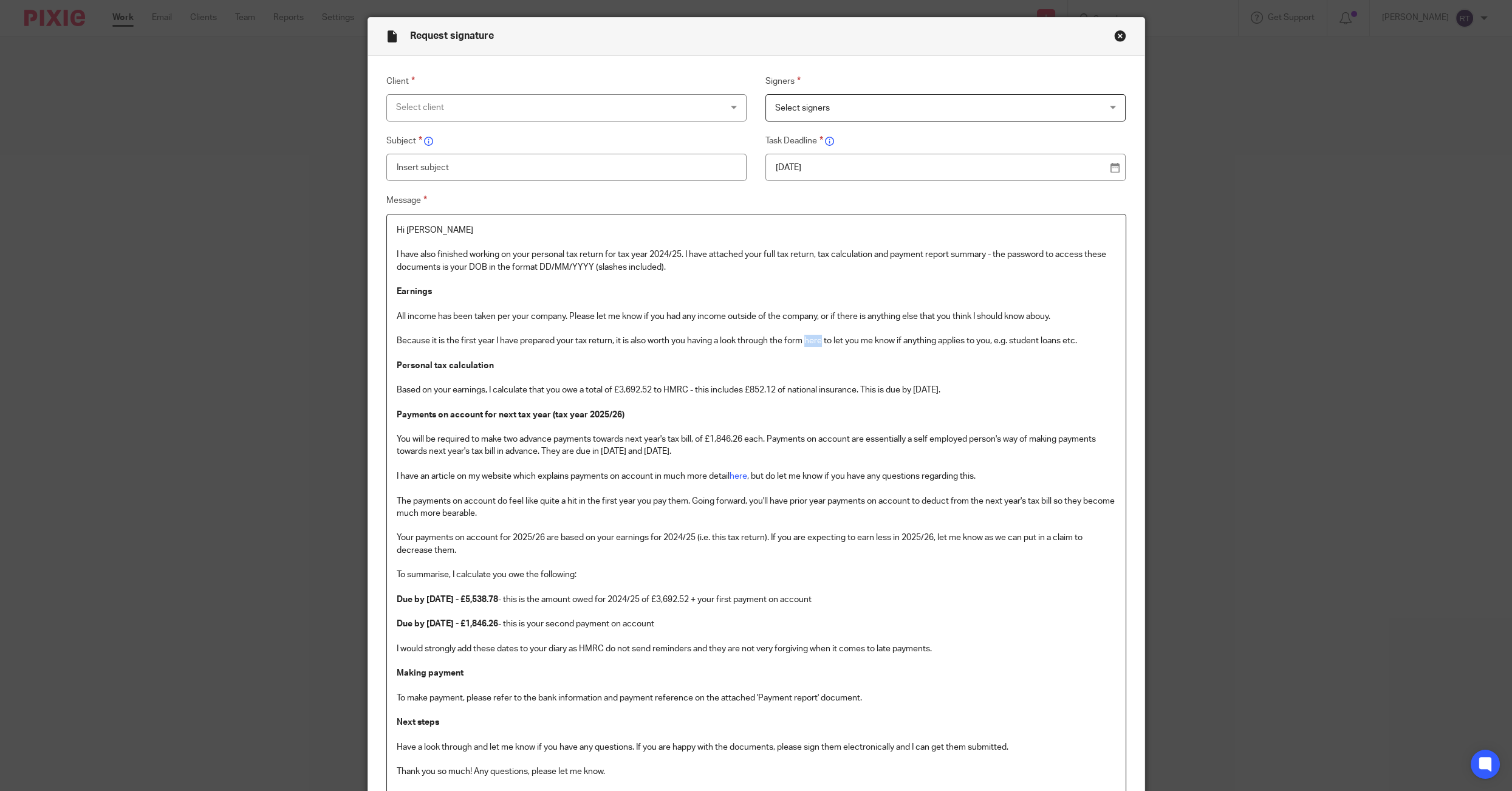
scroll to position [332, 0]
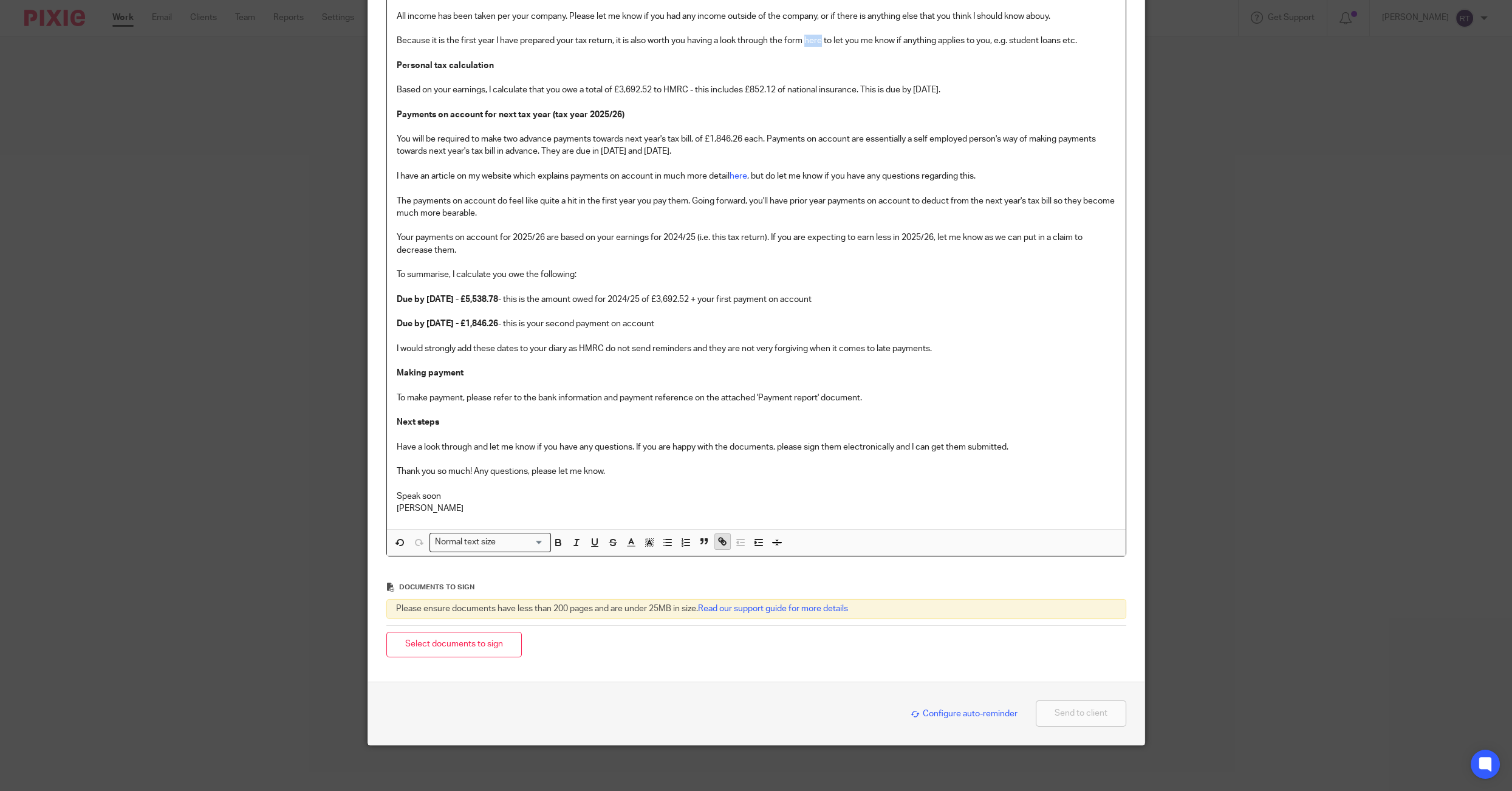
click at [718, 540] on icon "button" at bounding box center [722, 541] width 11 height 11
type input "https://hello.dubsado.com:443/public/form/view/66e47e2820b016003a55f5e1"
click at [784, 128] on button "Add link" at bounding box center [789, 132] width 43 height 20
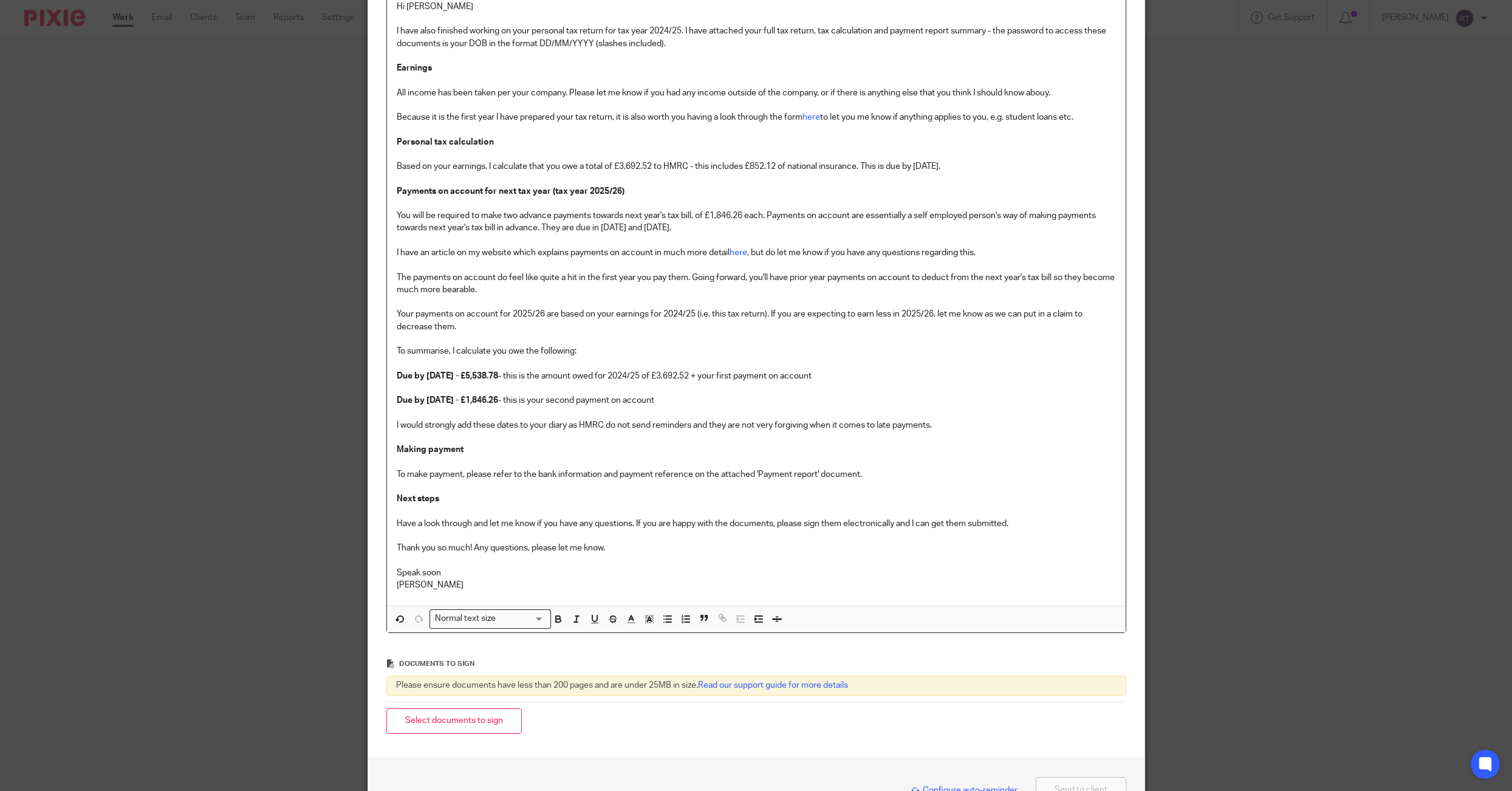
click at [637, 175] on p "Personal tax calculation Based on your earnings, I calculate that you owe a tot…" at bounding box center [756, 166] width 719 height 61
click at [635, 160] on p "Personal tax calculation Based on your earnings, I calculate that you owe a tot…" at bounding box center [756, 166] width 719 height 61
click at [635, 167] on p "Personal tax calculation Based on your earnings, I calculate that you owe a tot…" at bounding box center [756, 166] width 719 height 61
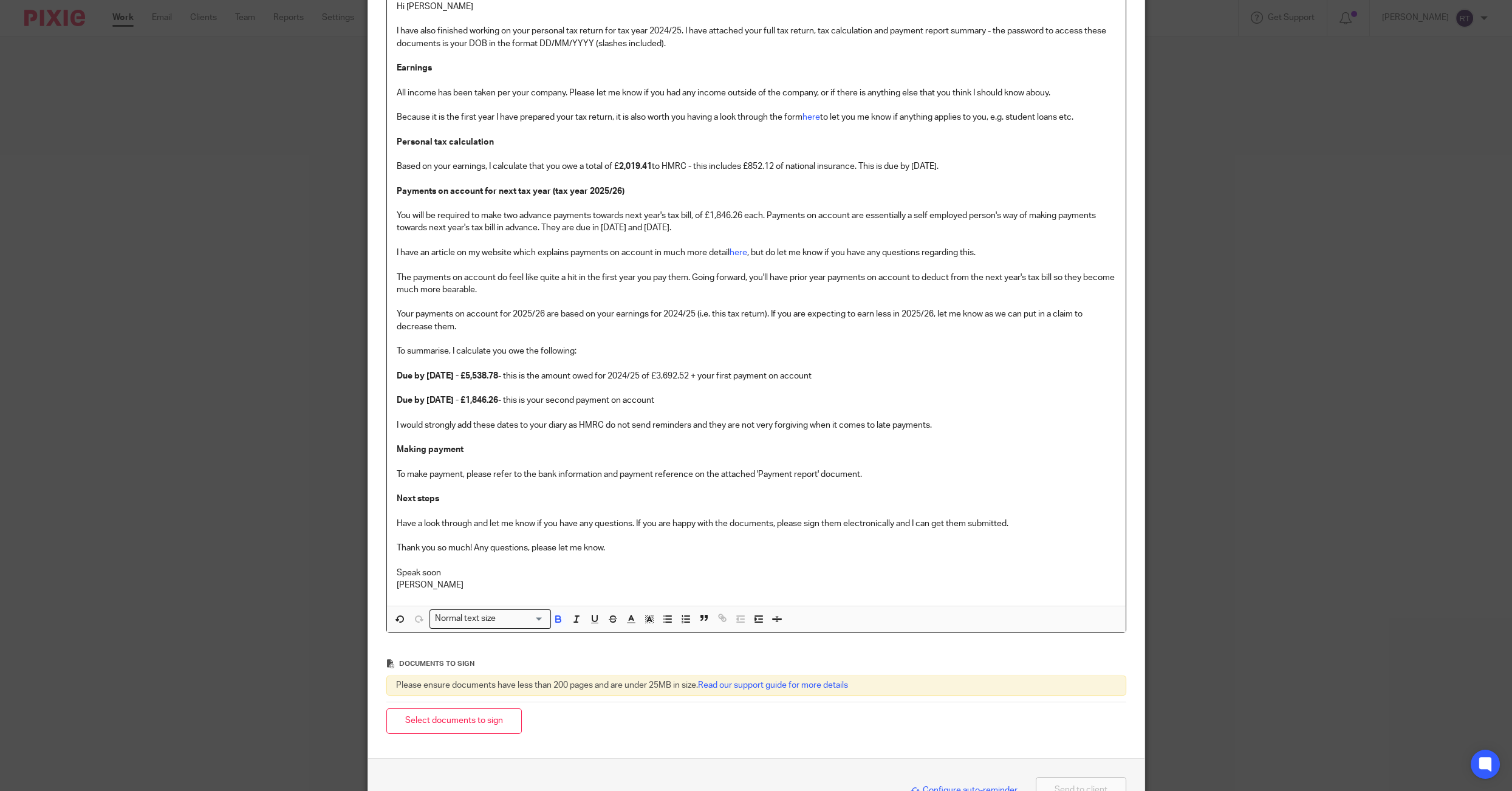
click at [633, 166] on strong "2,019.41" at bounding box center [635, 166] width 33 height 9
click at [708, 167] on p "Personal tax calculation Based on your earnings, I calculate that you owe a tot…" at bounding box center [756, 166] width 719 height 61
drag, startPoint x: 691, startPoint y: 167, endPoint x: 863, endPoint y: 171, distance: 172.0
click at [863, 171] on p "Personal tax calculation Based on your earnings, I calculate that you owe a tot…" at bounding box center [756, 166] width 719 height 61
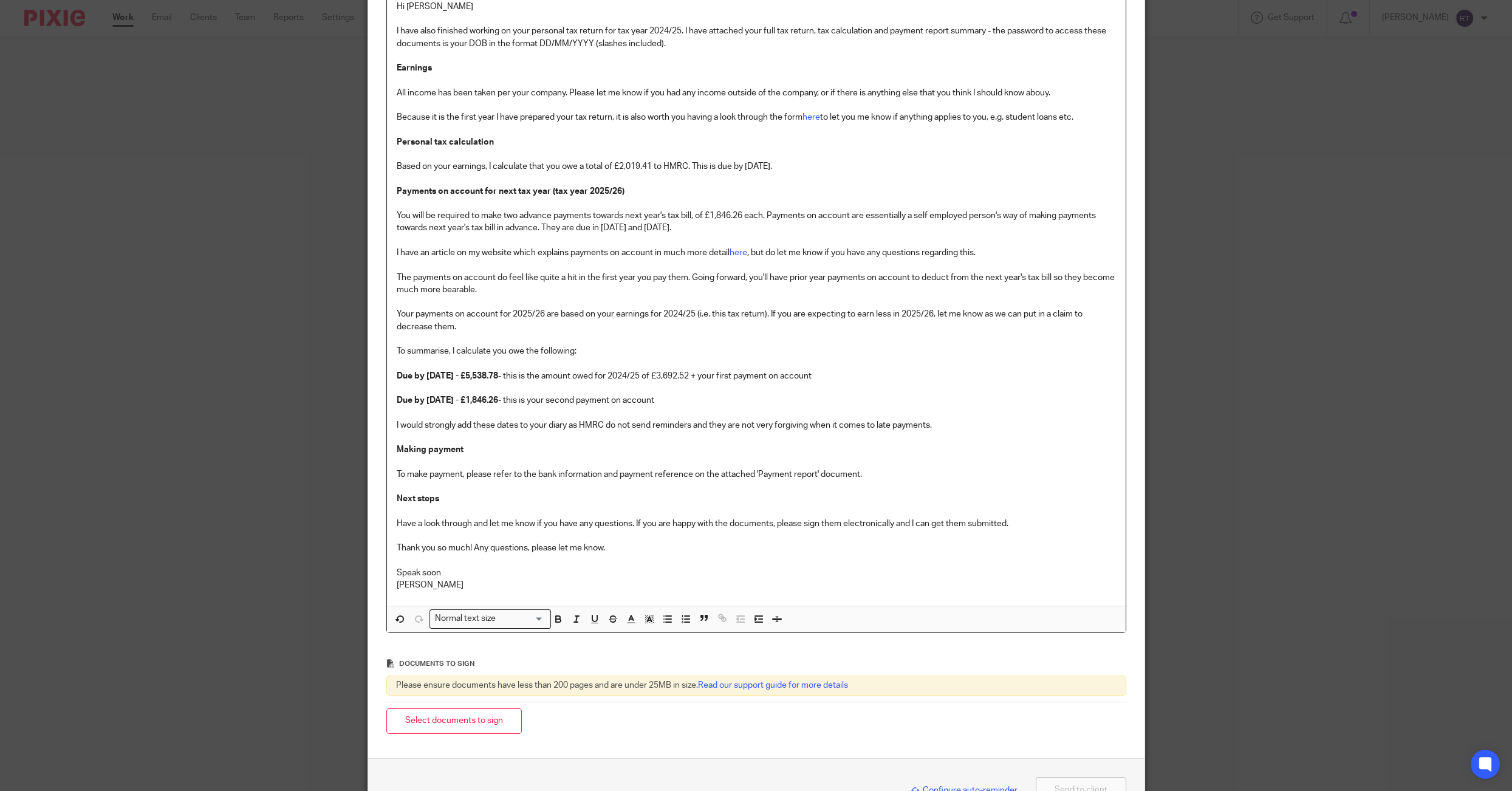
click at [738, 217] on p "You will be required to make two advance payments towards next year's tax bill,…" at bounding box center [756, 216] width 719 height 37
click at [755, 217] on p "You will be required to make two advance payments towards next year's tax bill,…" at bounding box center [756, 216] width 719 height 37
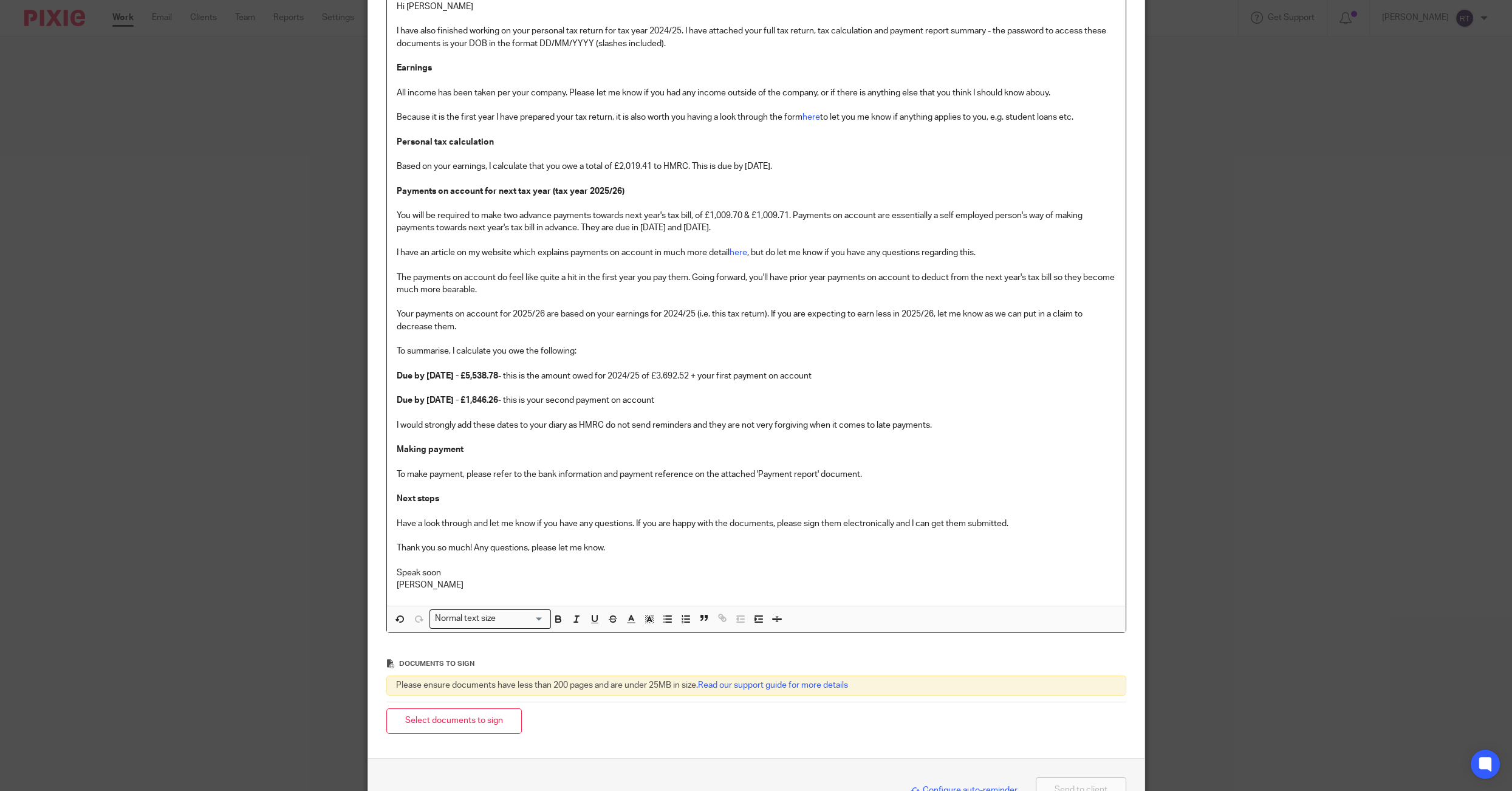
click at [797, 216] on p "You will be required to make two advance payments towards next year's tax bill,…" at bounding box center [756, 216] width 719 height 37
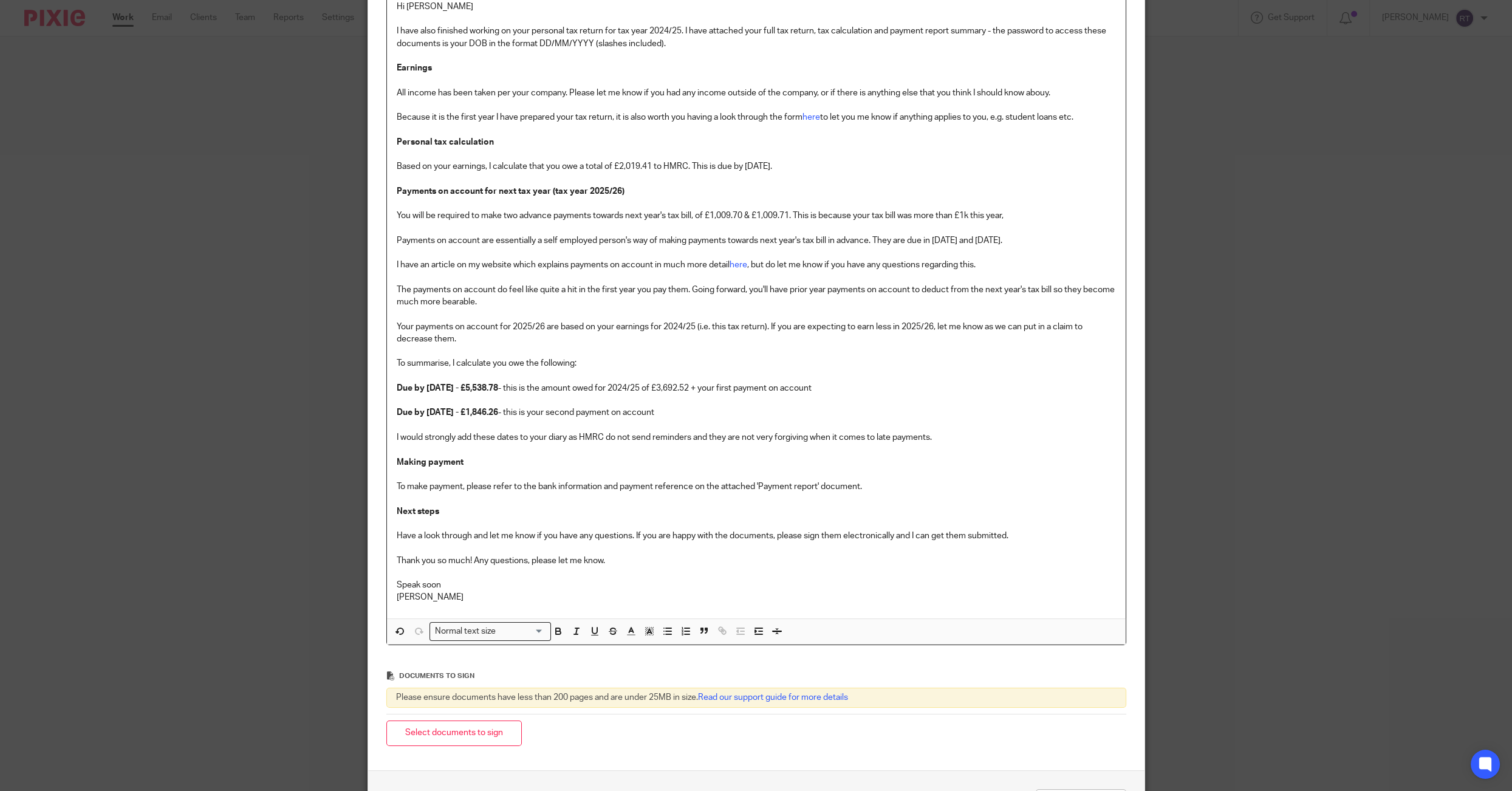
click at [911, 216] on p "You will be required to make two advance payments towards next year's tax bill,…" at bounding box center [756, 210] width 719 height 25
click at [498, 387] on strong "Due by 31st January 2026 - £5,538.78" at bounding box center [447, 389] width 102 height 9
click at [637, 165] on p "Personal tax calculation Based on your earnings, I calculate that you owe a tot…" at bounding box center [756, 166] width 719 height 61
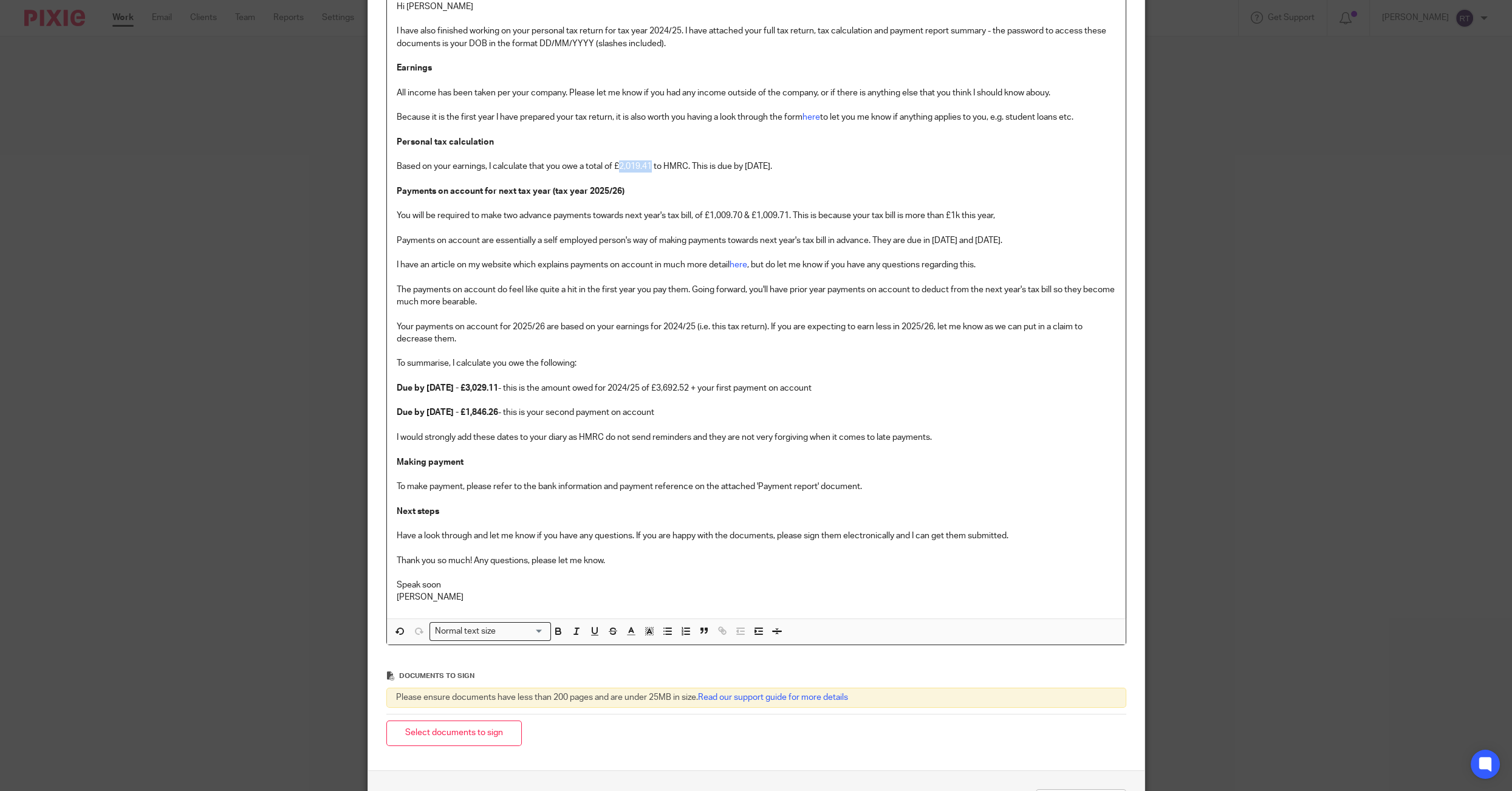
click at [637, 165] on p "Personal tax calculation Based on your earnings, I calculate that you owe a tot…" at bounding box center [756, 166] width 719 height 61
copy p "2,019.41"
click at [725, 386] on p "Due by 31st January 2026 - £3,029.11 - this is the amount owed for 2024/25 of £…" at bounding box center [756, 492] width 719 height 222
click at [498, 413] on strong "Due by 31st July 2026 - £1,846.26" at bounding box center [447, 413] width 102 height 9
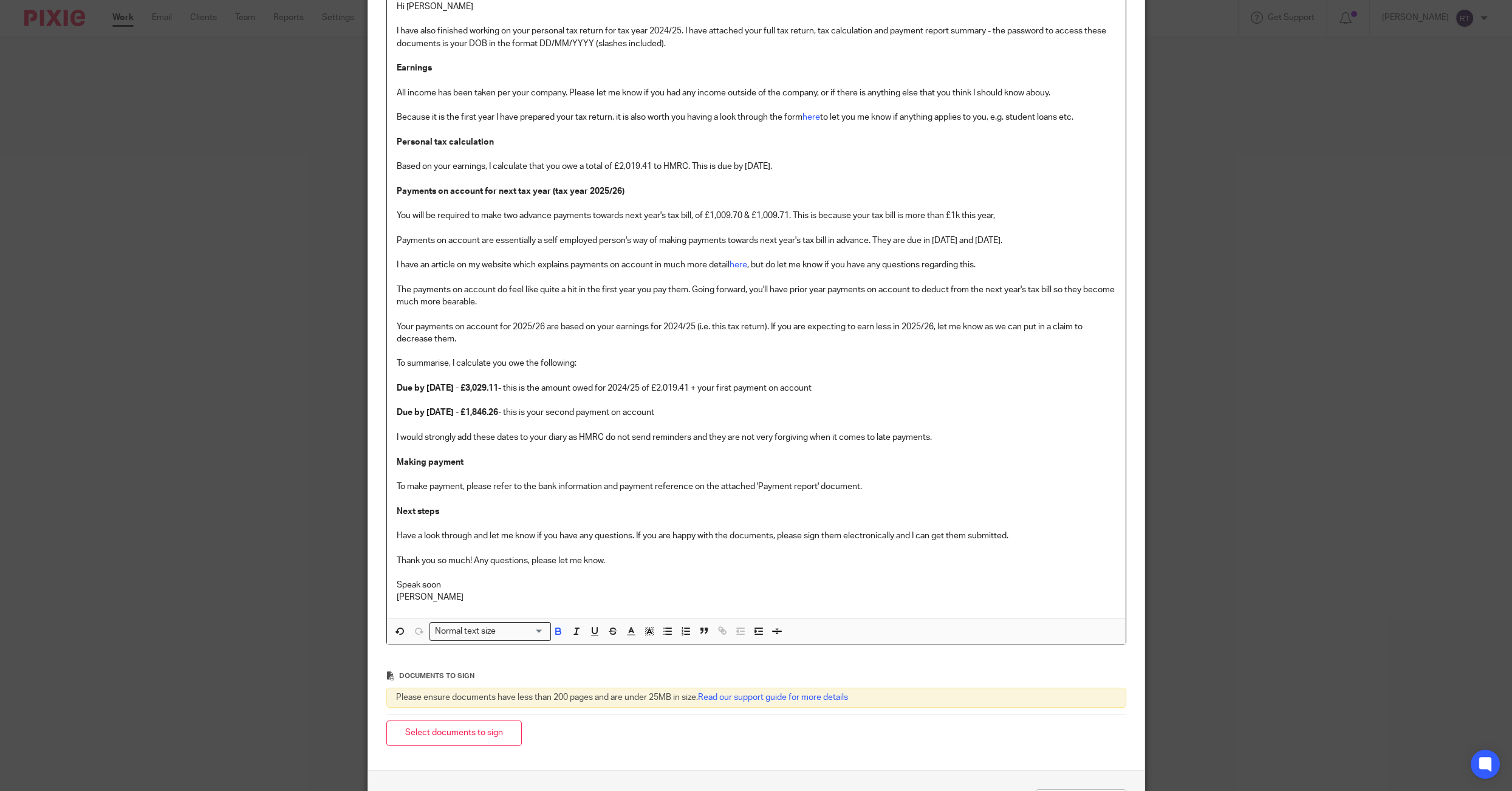
click at [498, 413] on strong "Due by 31st July 2026 - £1,846.26" at bounding box center [447, 413] width 102 height 9
click at [516, 436] on p "Due by 31st January 2026 - £3,029.11 - this is the amount owed for 2024/25 of £…" at bounding box center [756, 492] width 719 height 222
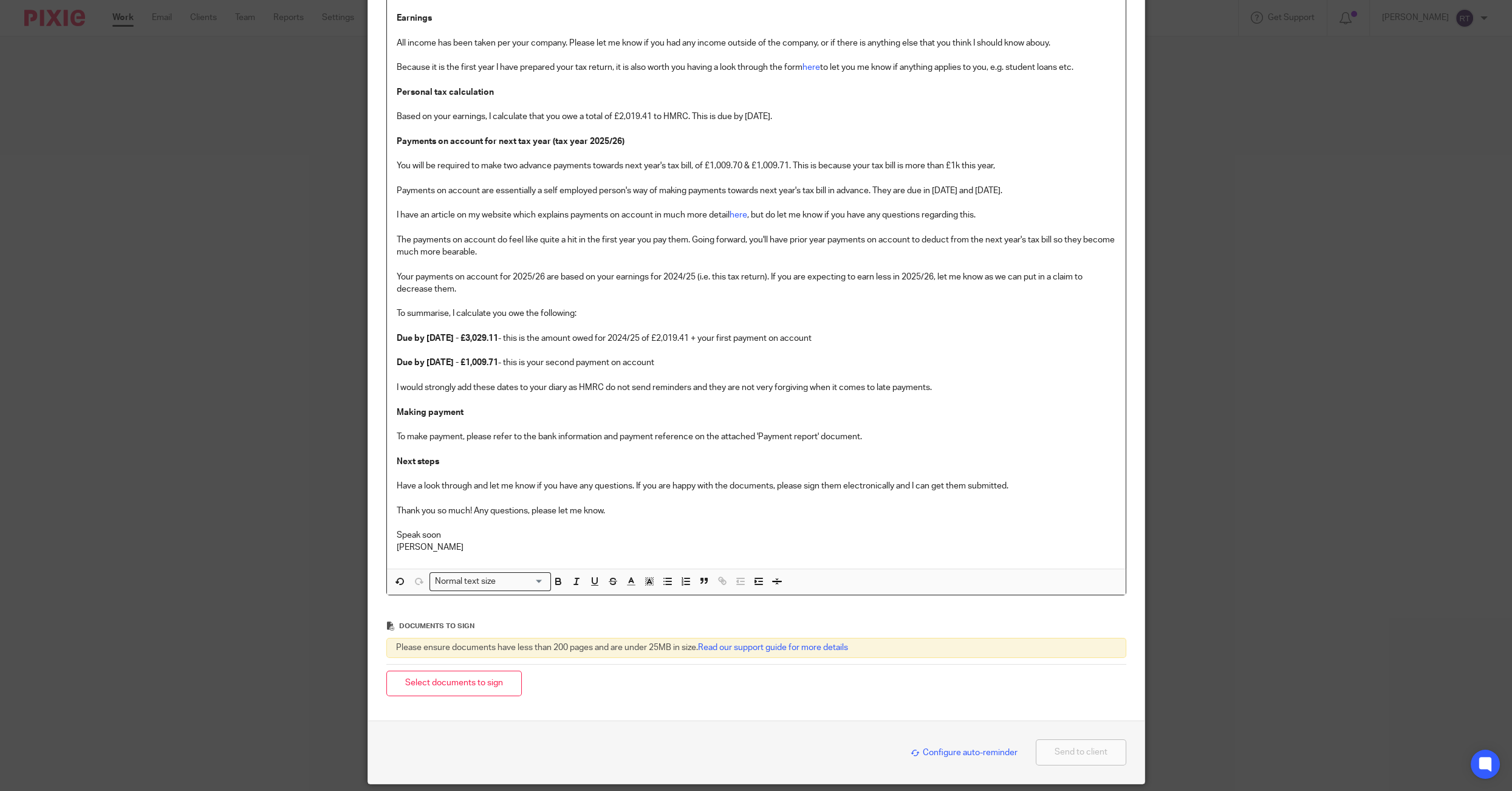
scroll to position [310, 0]
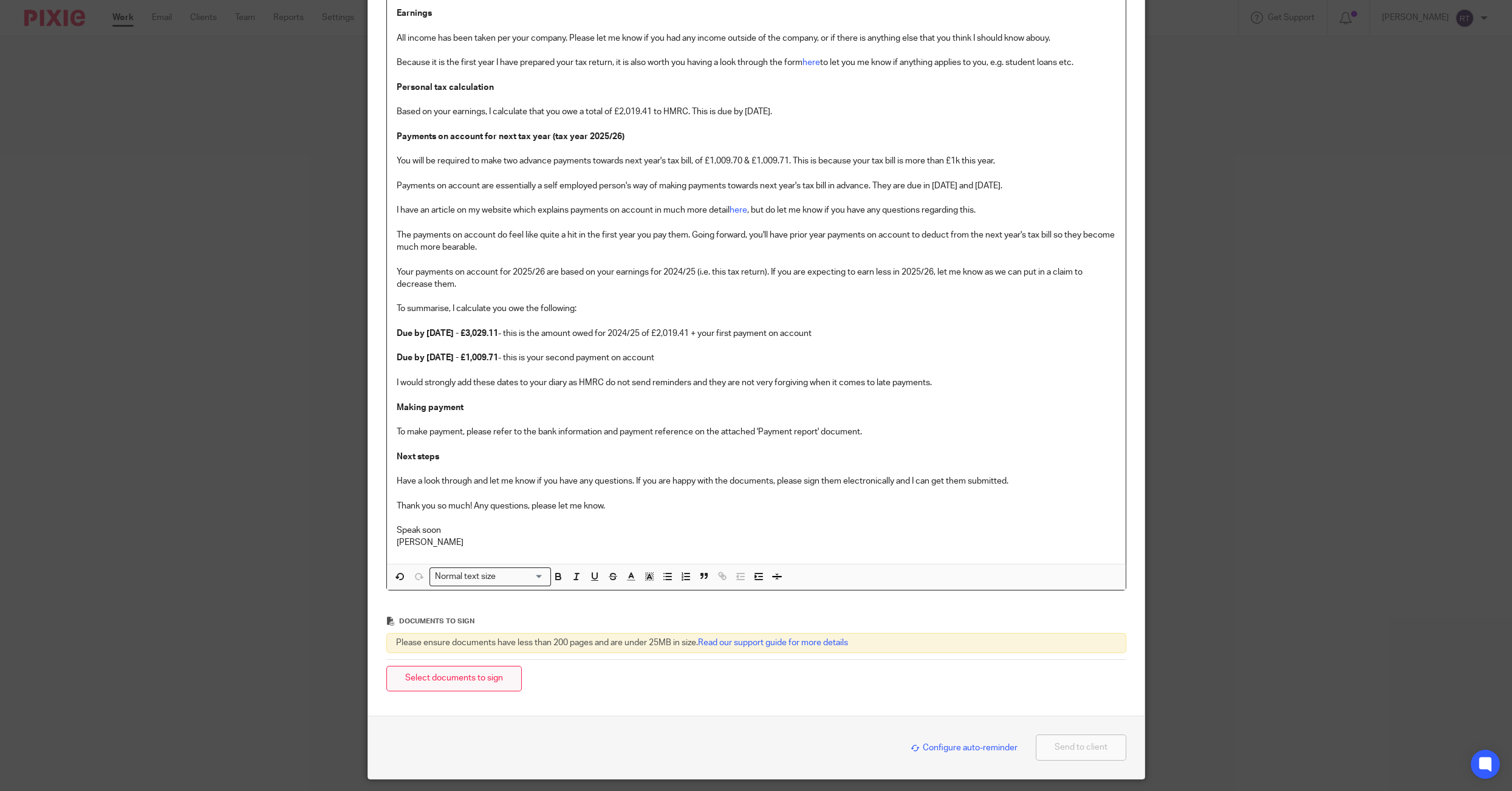
click at [475, 673] on button "Select documents to sign" at bounding box center [454, 679] width 136 height 26
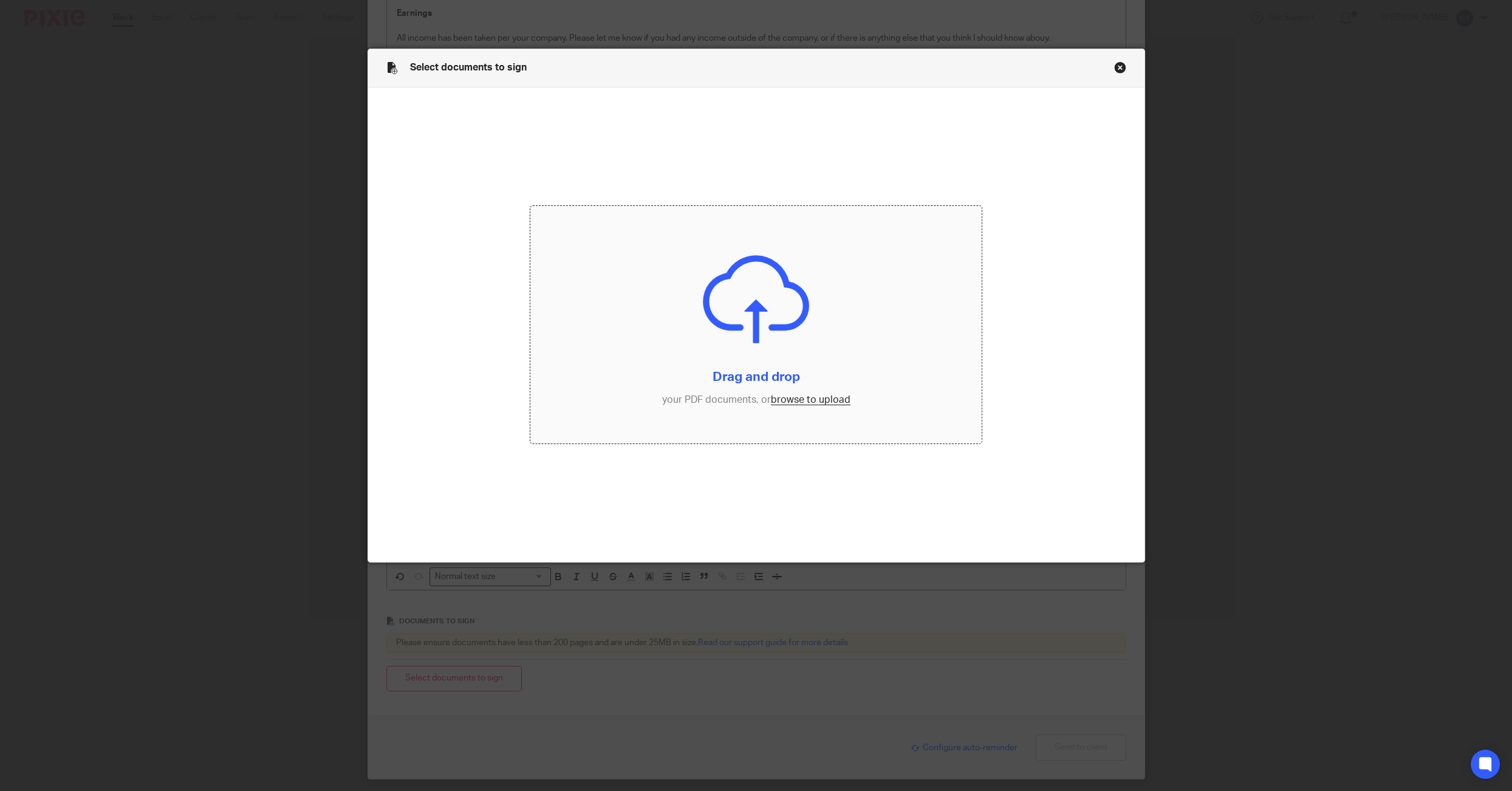
click at [826, 413] on input "file" at bounding box center [756, 325] width 452 height 237
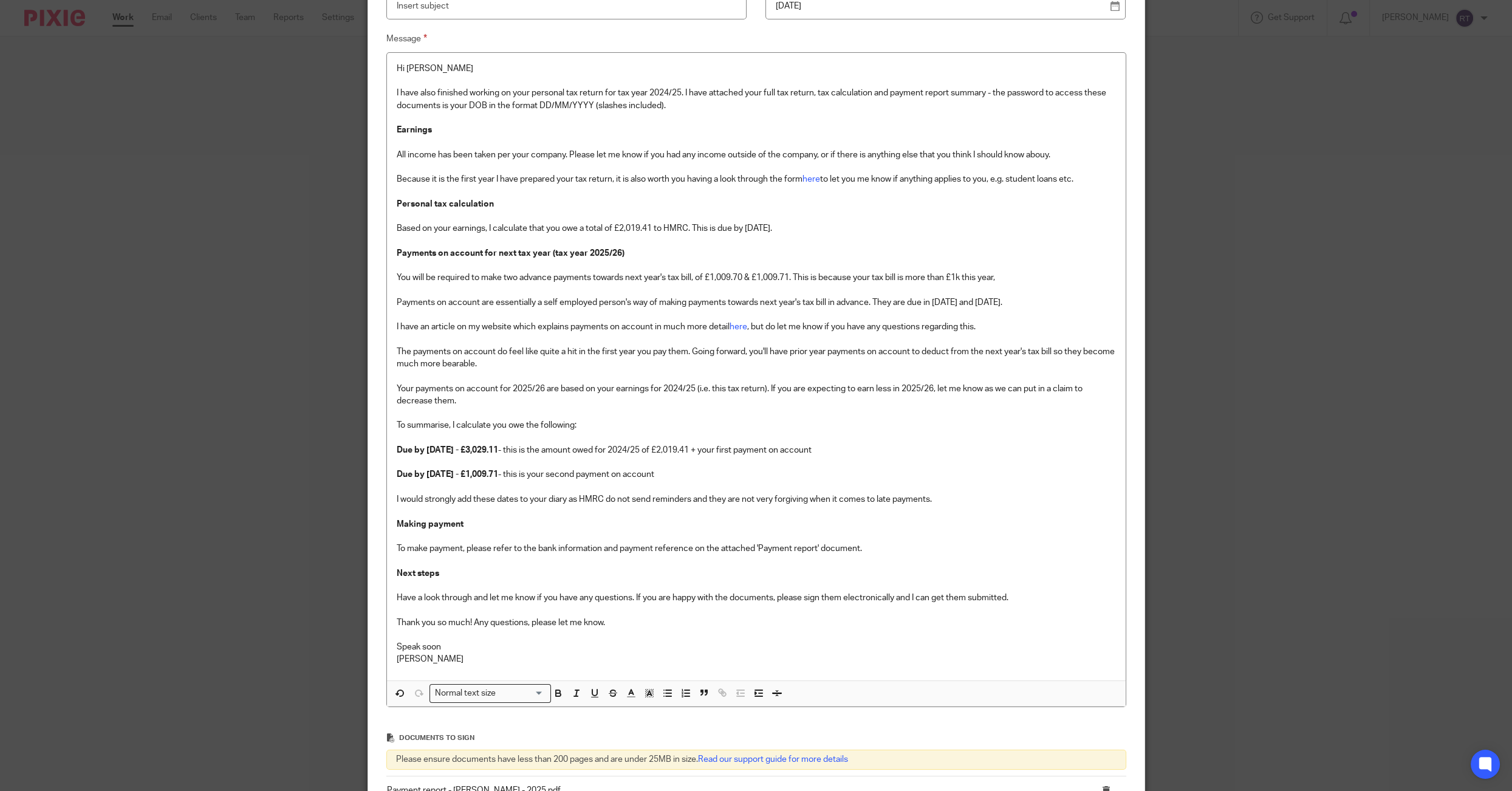
scroll to position [0, 0]
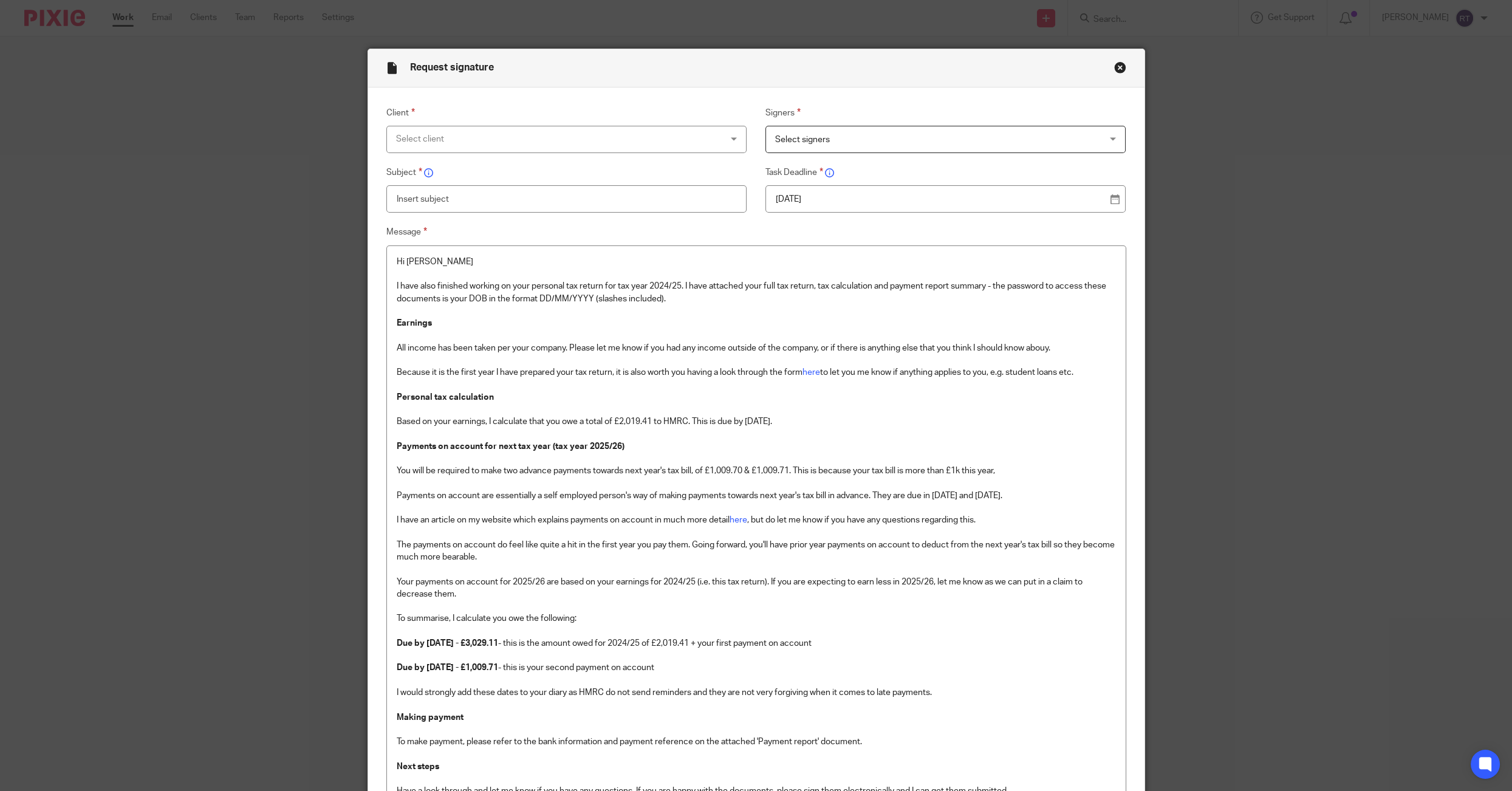
click at [470, 124] on div "Client Select client Agate Maluhina Alexandra Fearon Alex Critoph Alice Elizabe…" at bounding box center [556, 129] width 380 height 47
click at [467, 138] on div "Select client" at bounding box center [536, 139] width 280 height 25
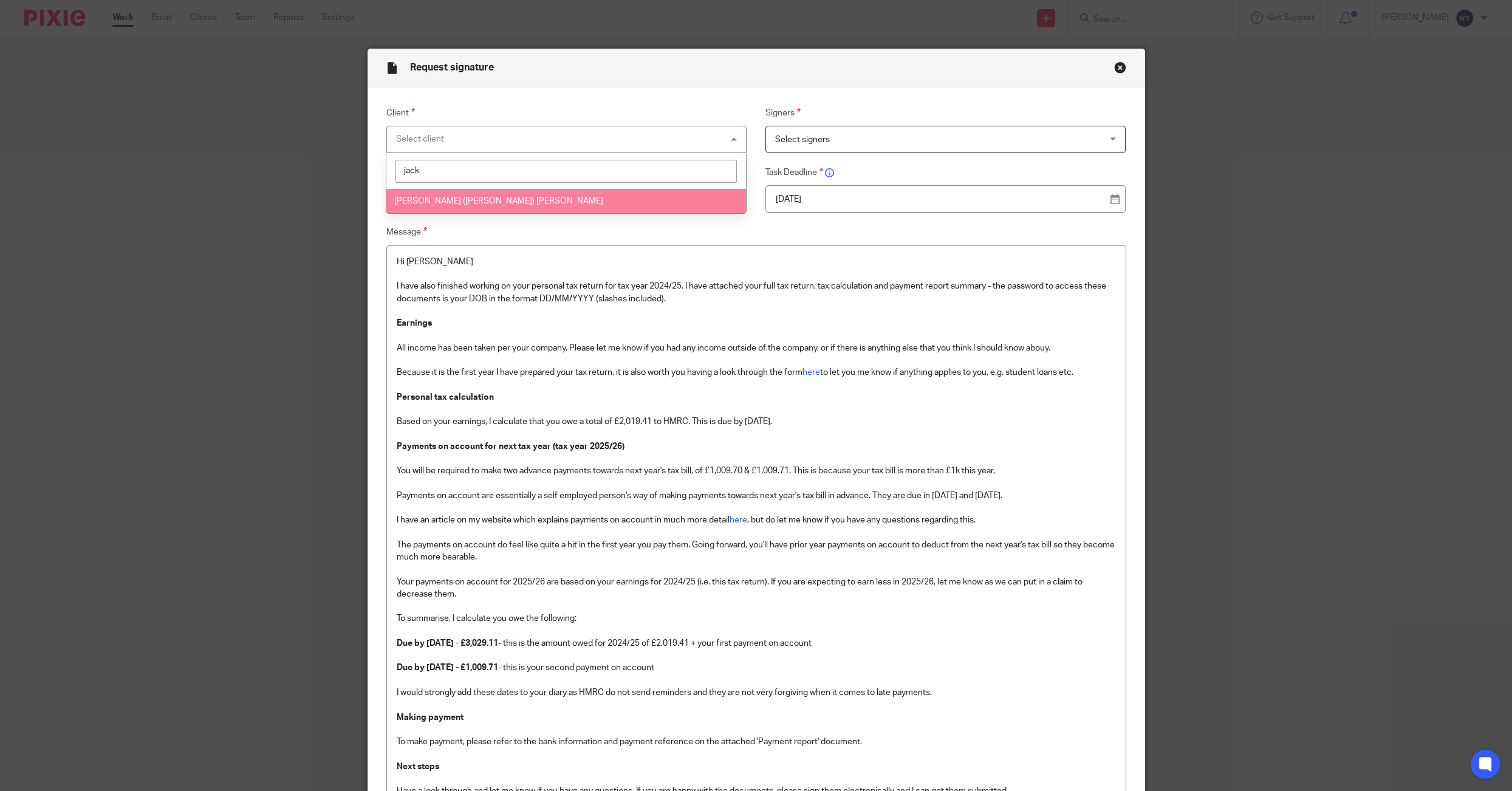
type input "jack"
click at [467, 198] on span "[PERSON_NAME] ([PERSON_NAME]) [PERSON_NAME]" at bounding box center [499, 201] width 209 height 9
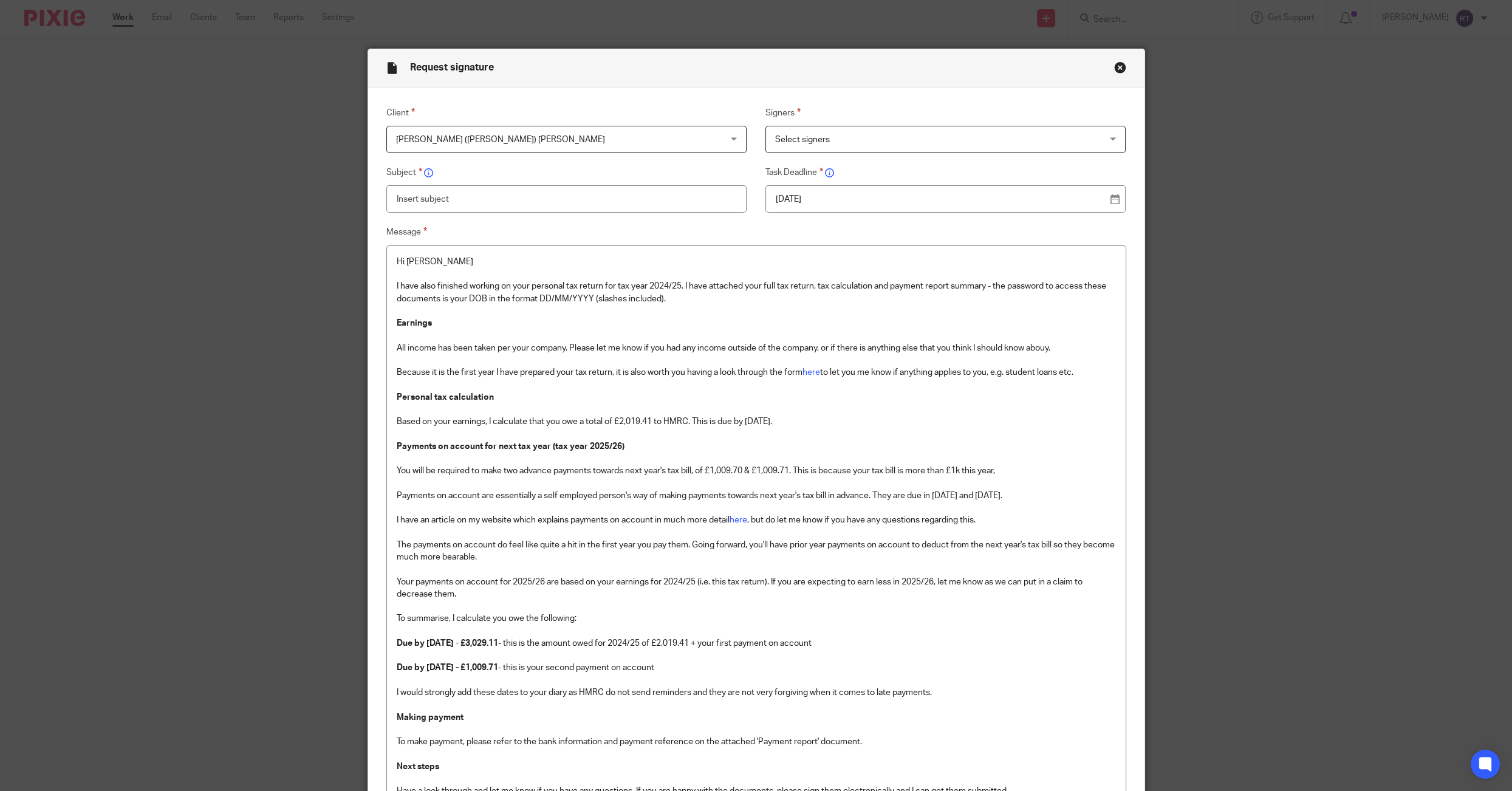
click at [467, 198] on input "text" at bounding box center [566, 199] width 360 height 28
type input "2024/25 self assessment tax return"
click at [804, 150] on span "Select signers" at bounding box center [915, 139] width 280 height 25
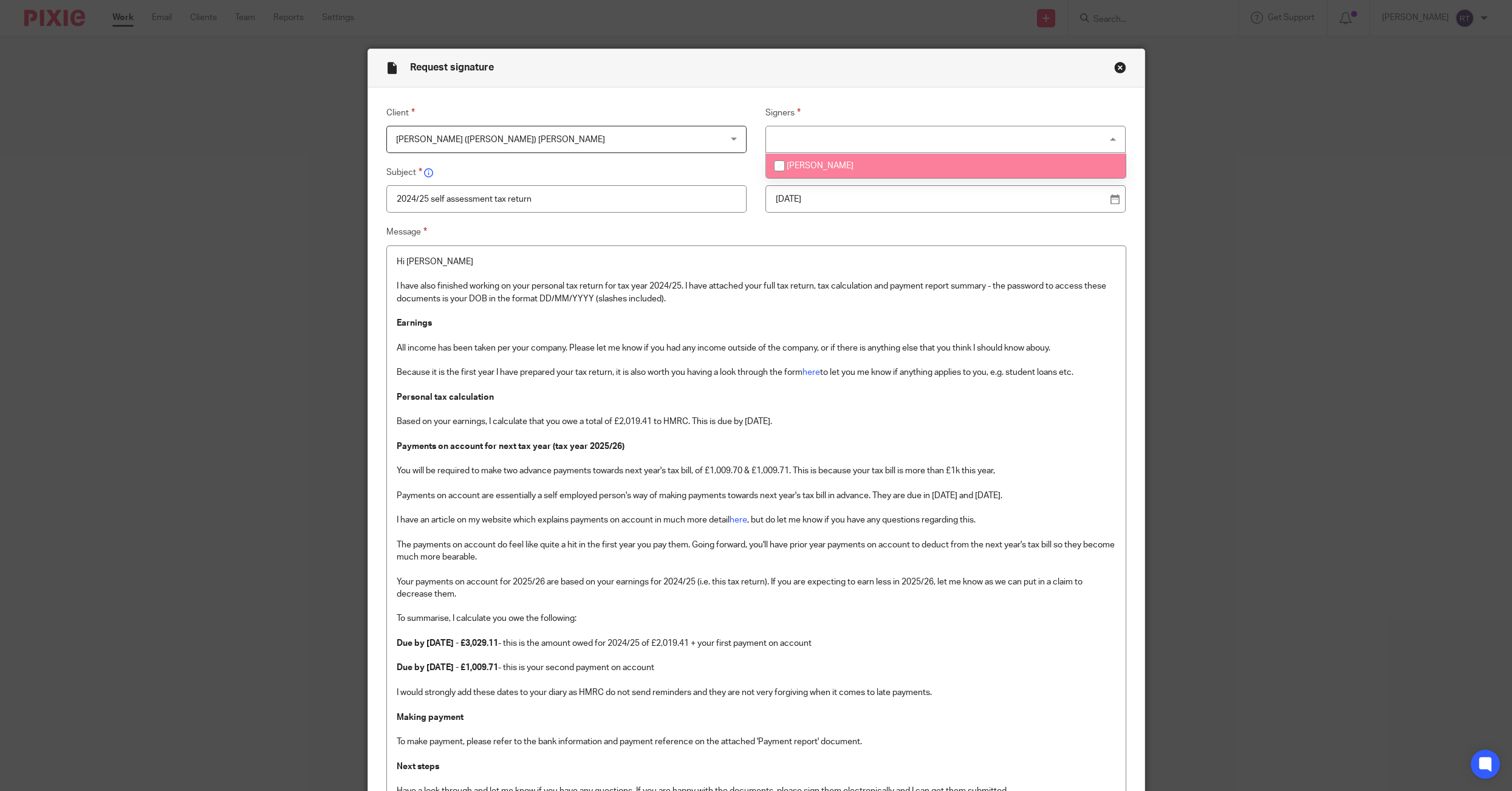
click at [800, 169] on span "Giacomo Fratini" at bounding box center [820, 166] width 67 height 9
checkbox input "true"
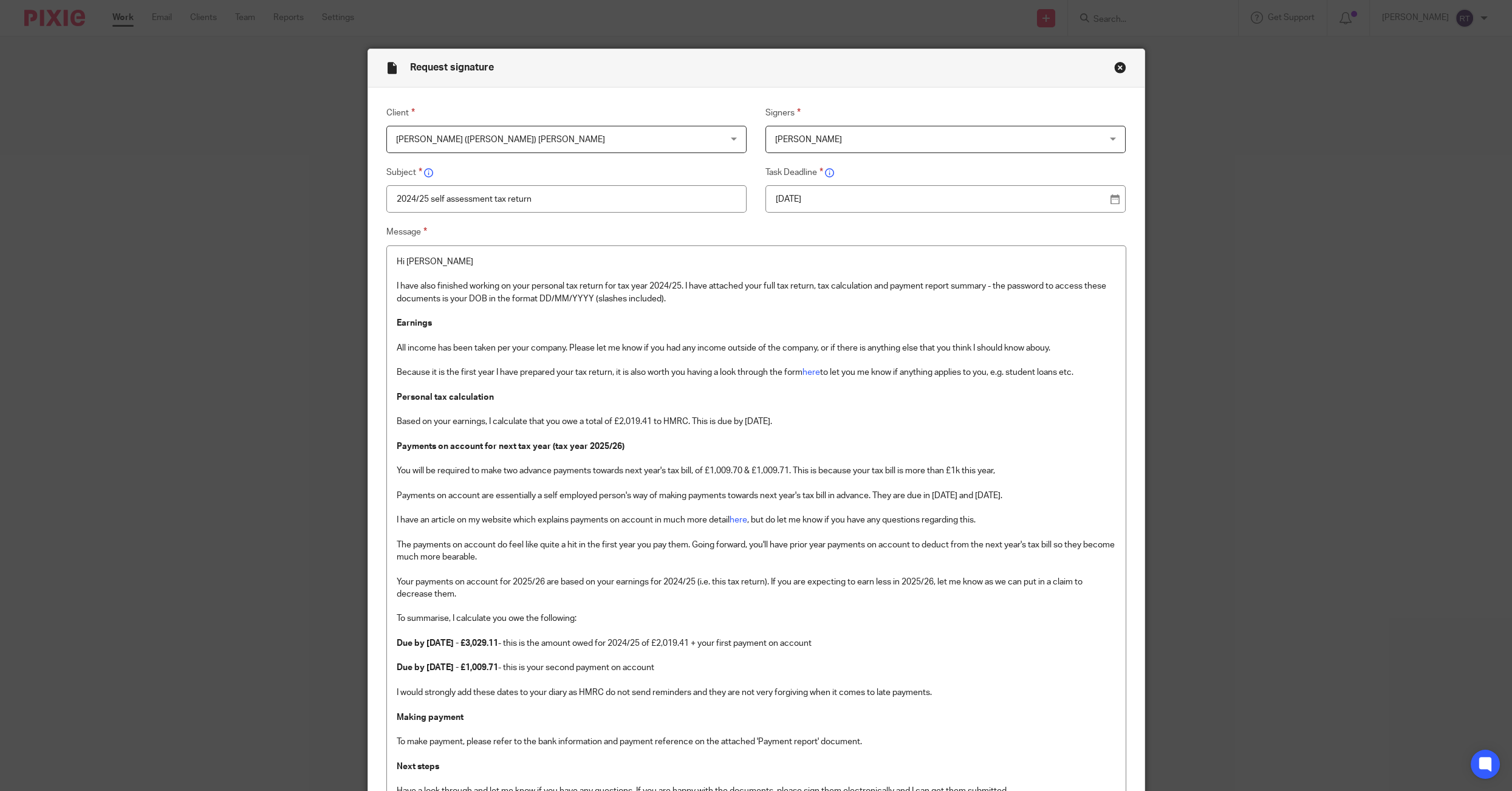
click at [800, 188] on div "19 Aug 2025" at bounding box center [946, 199] width 360 height 28
click at [800, 195] on p "19 Aug 2025" at bounding box center [940, 199] width 330 height 12
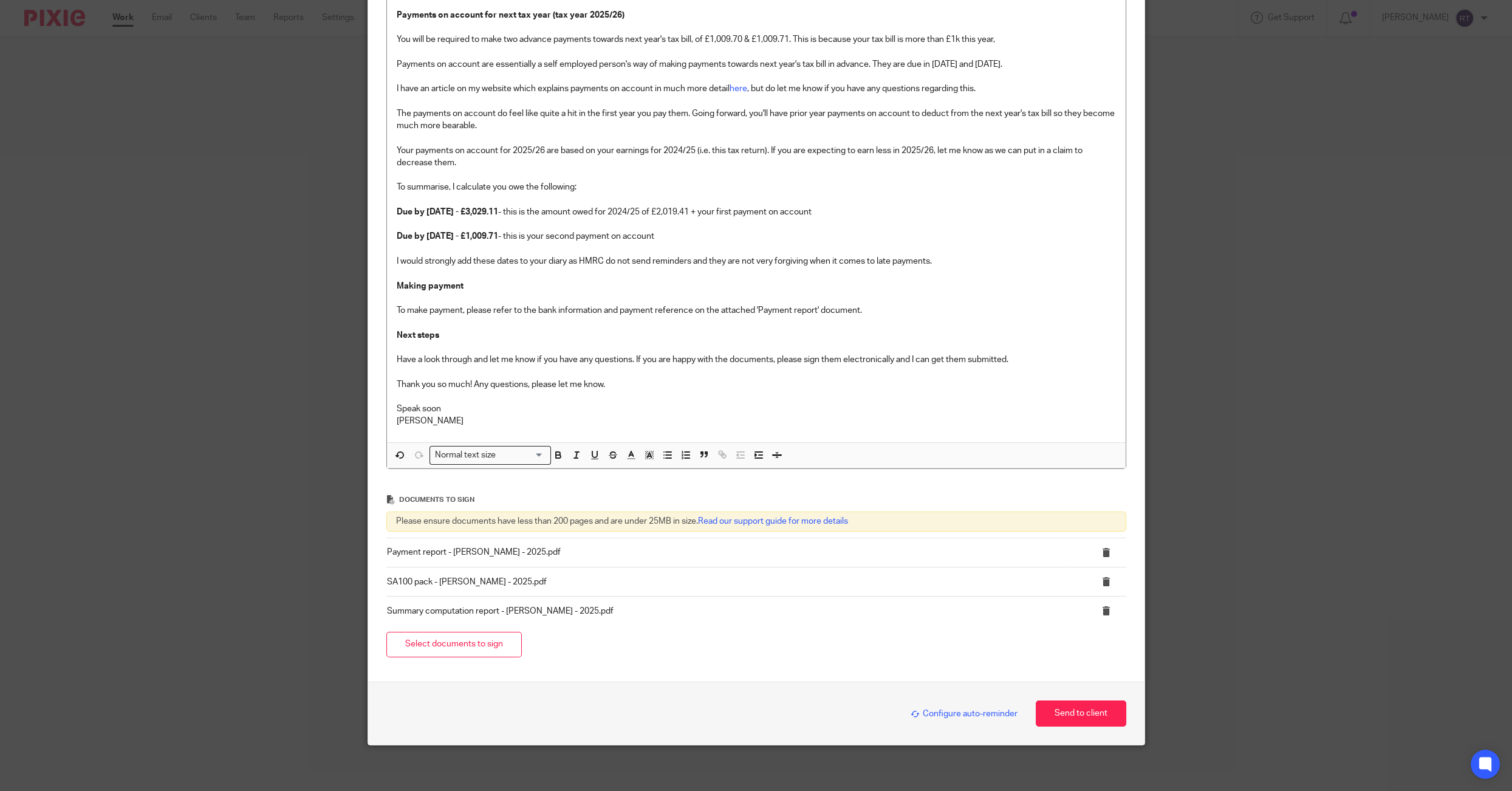
click at [937, 707] on div "Configure auto-reminder" at bounding box center [961, 713] width 113 height 14
click at [937, 718] on div "Configure auto-reminder Send to client" at bounding box center [756, 713] width 740 height 26
click at [975, 715] on span "Configure auto-reminder" at bounding box center [964, 714] width 107 height 9
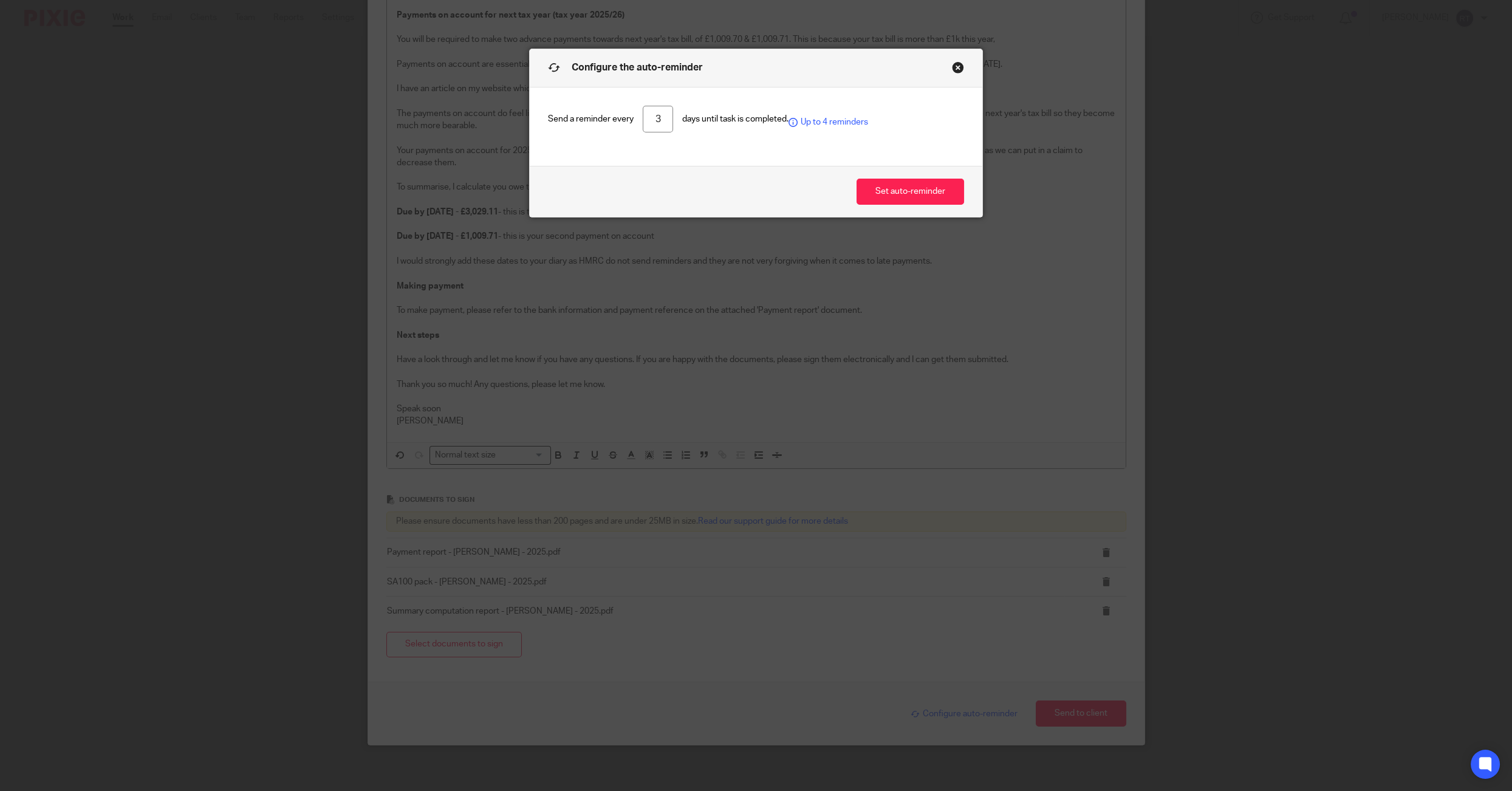
drag, startPoint x: 649, startPoint y: 117, endPoint x: 694, endPoint y: 115, distance: 45.0
click at [694, 115] on div "Send a reminder every 3 days until task is completed. Up to 4 reminders" at bounding box center [755, 120] width 416 height 28
type input "7"
click at [877, 186] on button "Set auto-reminder" at bounding box center [910, 192] width 107 height 26
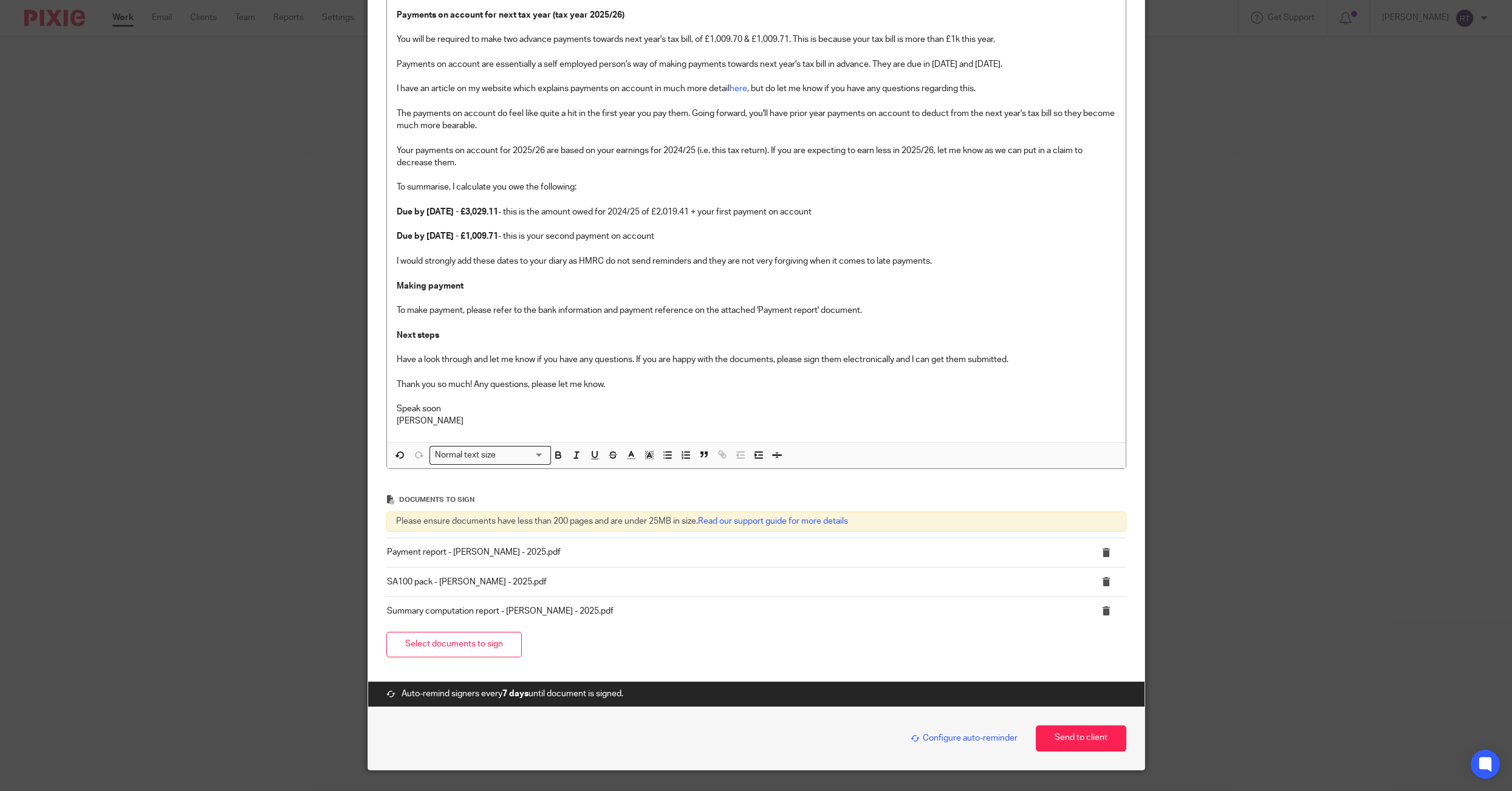
click at [1052, 360] on p "Due by 31st January 2026 - £3,029.11 - this is the amount owed for 2024/25 of £…" at bounding box center [756, 317] width 719 height 222
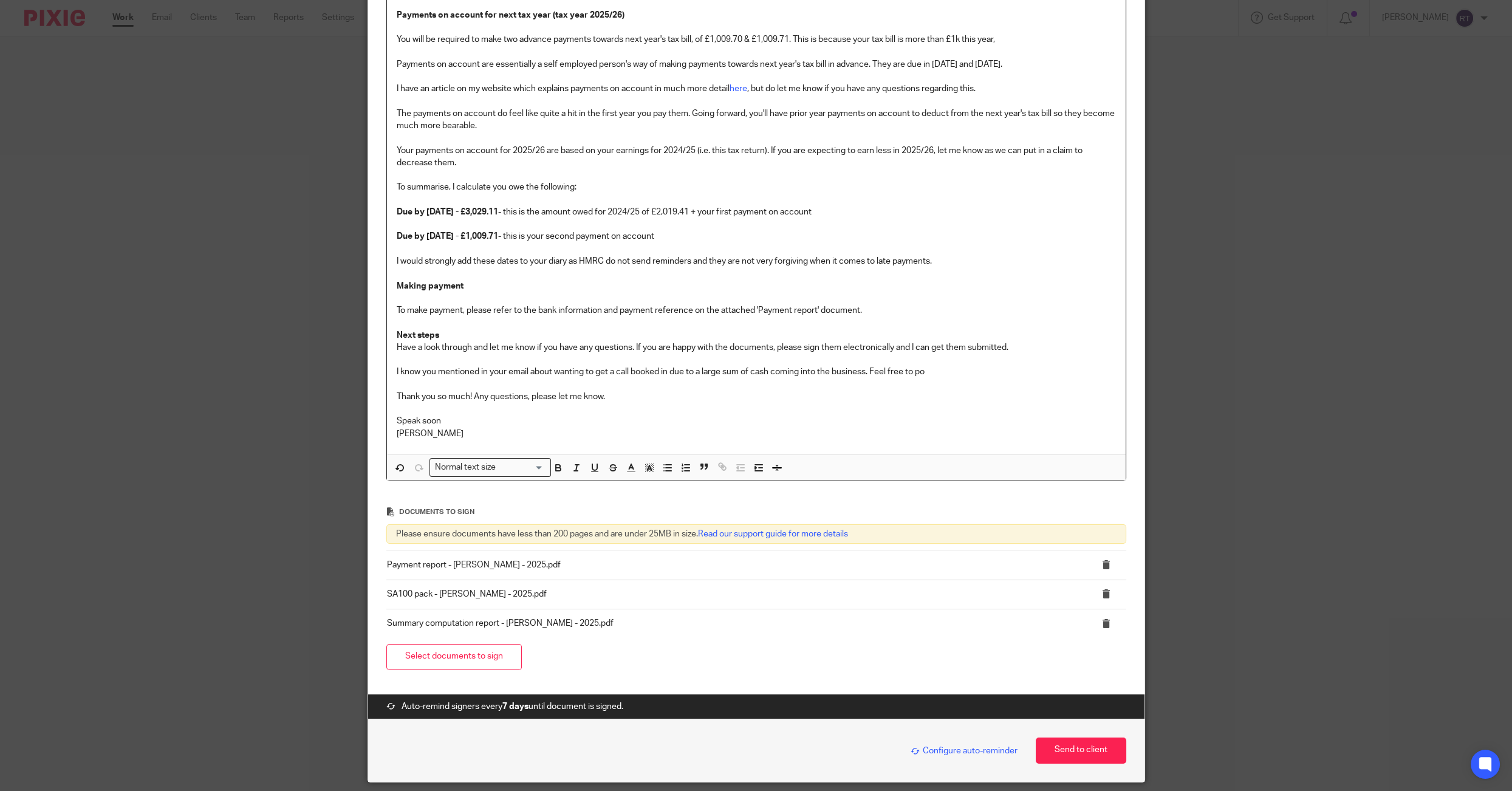
click at [879, 368] on p "I know you mentioned in your email about wanting to get a call booked in due to…" at bounding box center [756, 403] width 719 height 74
click at [1078, 376] on p "I know you mentioned in your email about wanting to get a call booked in due to…" at bounding box center [756, 403] width 719 height 74
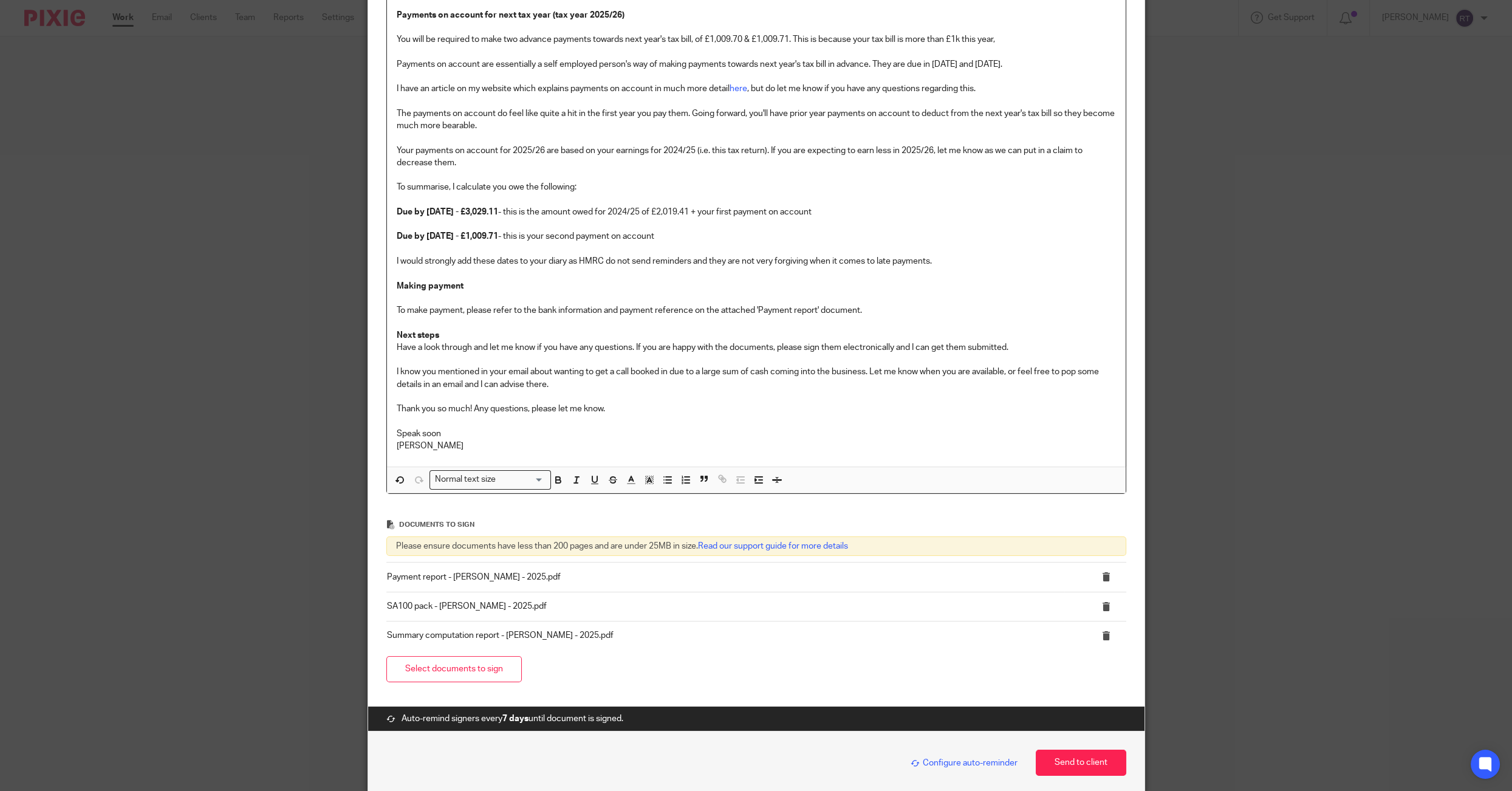
click at [853, 322] on p "Due by 31st January 2026 - £3,029.11 - this is the amount owed for 2024/25 of £…" at bounding box center [756, 280] width 719 height 147
click at [846, 334] on p "Due by 31st January 2026 - £3,029.11 - this is the amount owed for 2024/25 of £…" at bounding box center [756, 280] width 719 height 147
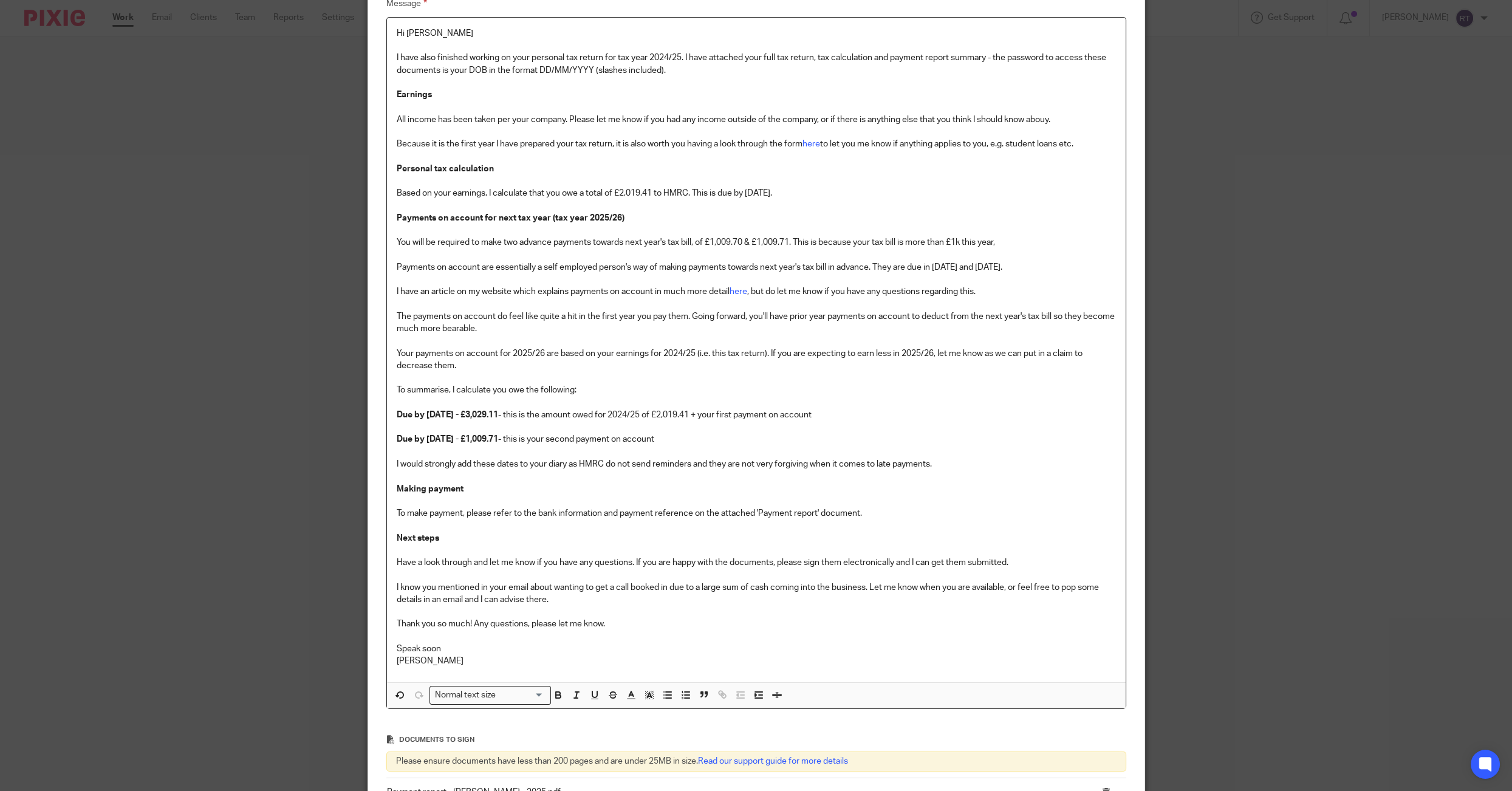
scroll to position [492, 0]
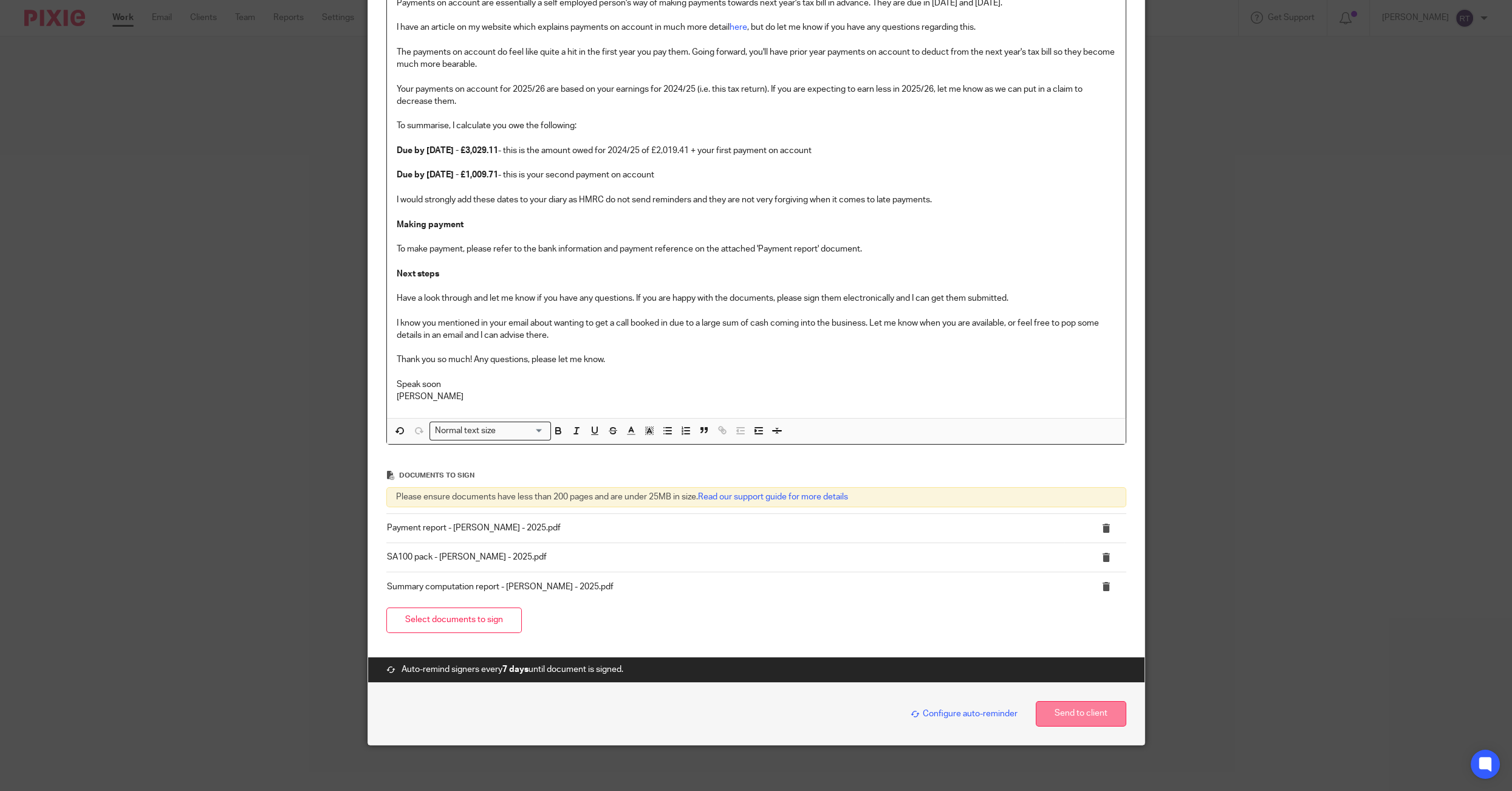
click at [1086, 709] on button "Send to client" at bounding box center [1081, 714] width 91 height 26
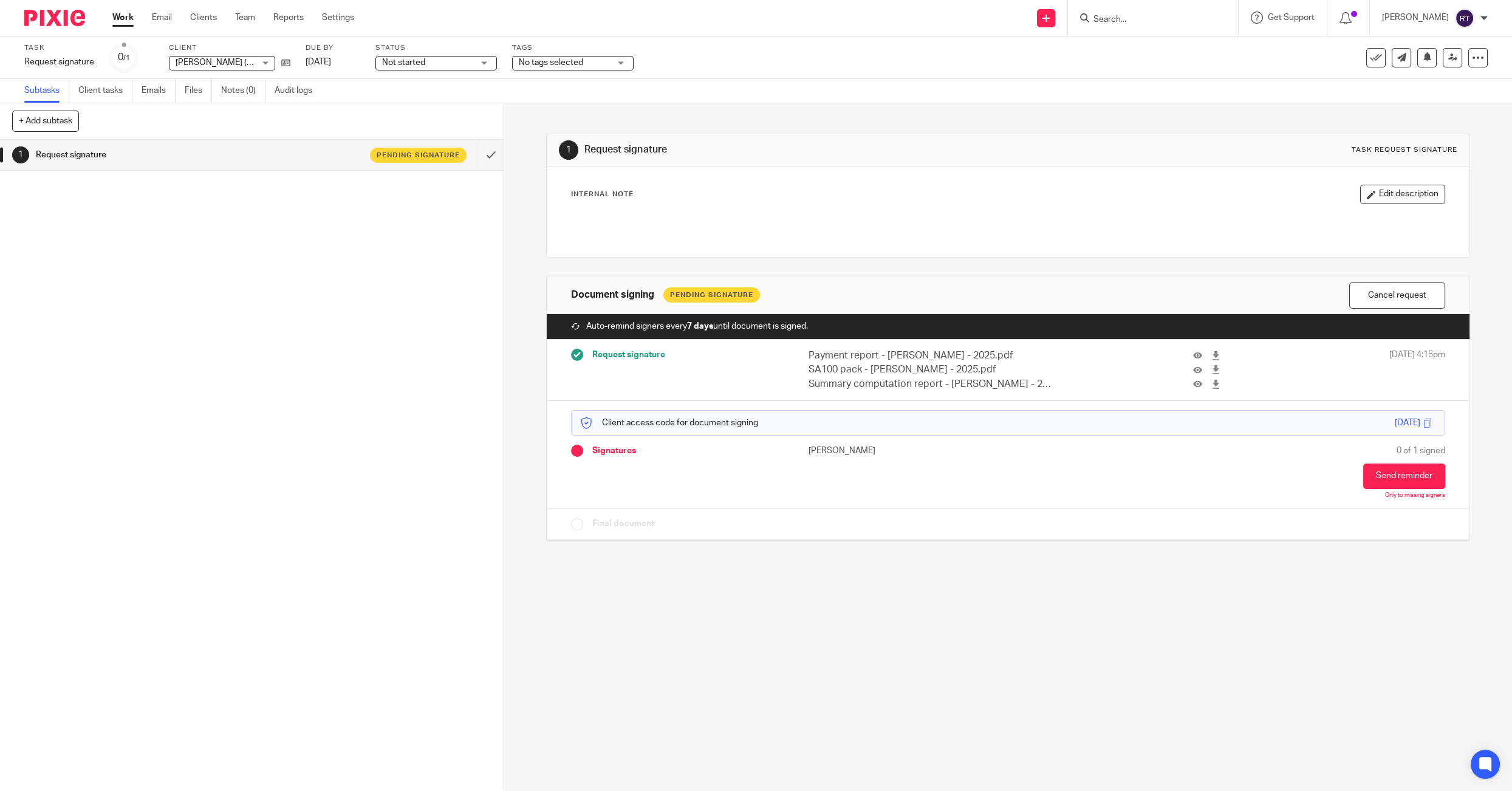
click at [579, 69] on div "No tags selected" at bounding box center [572, 63] width 121 height 15
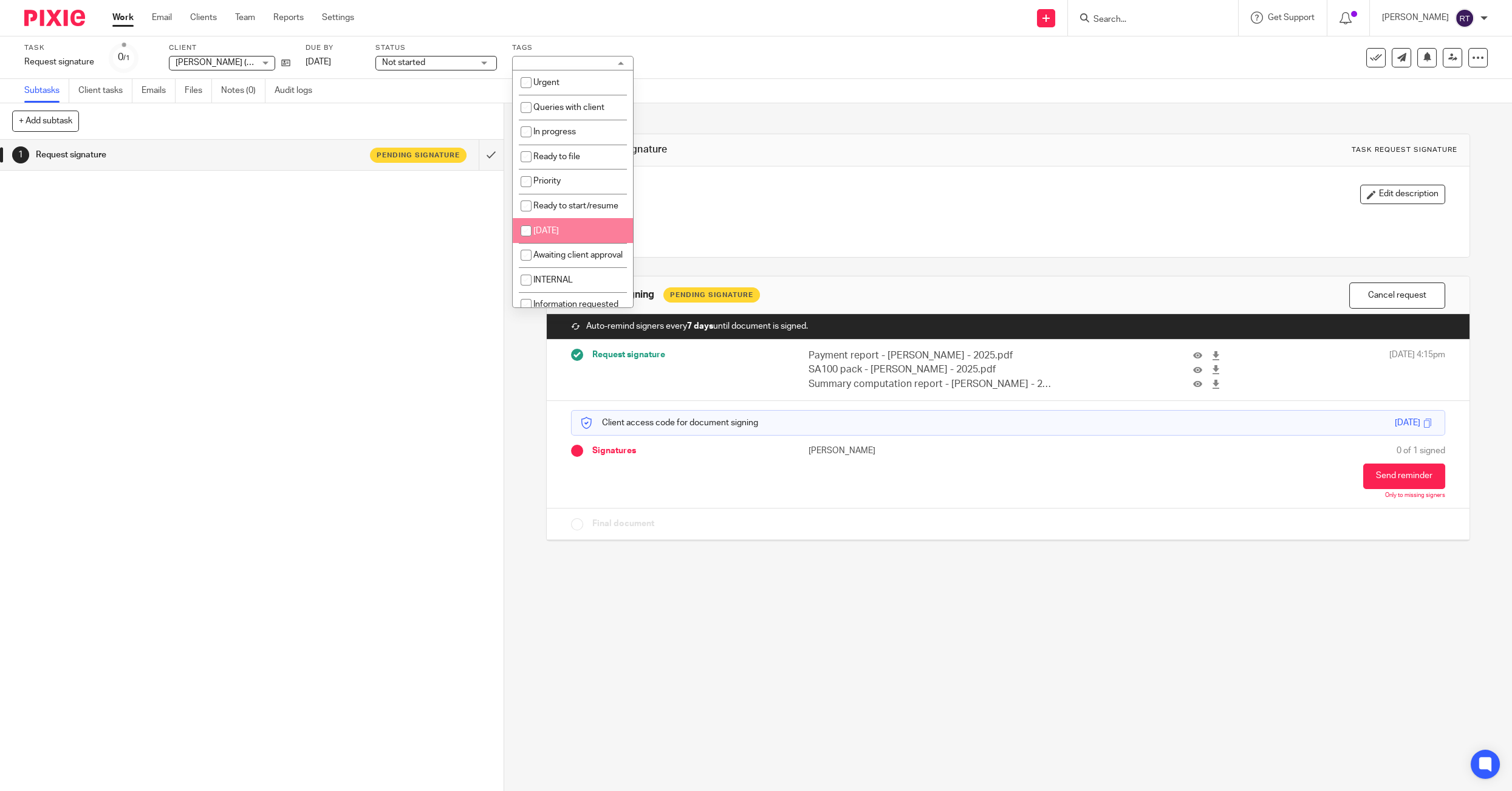
click at [553, 256] on span "Awaiting client approval" at bounding box center [577, 255] width 89 height 9
checkbox input "true"
click at [404, 67] on span "Not started" at bounding box center [403, 62] width 43 height 9
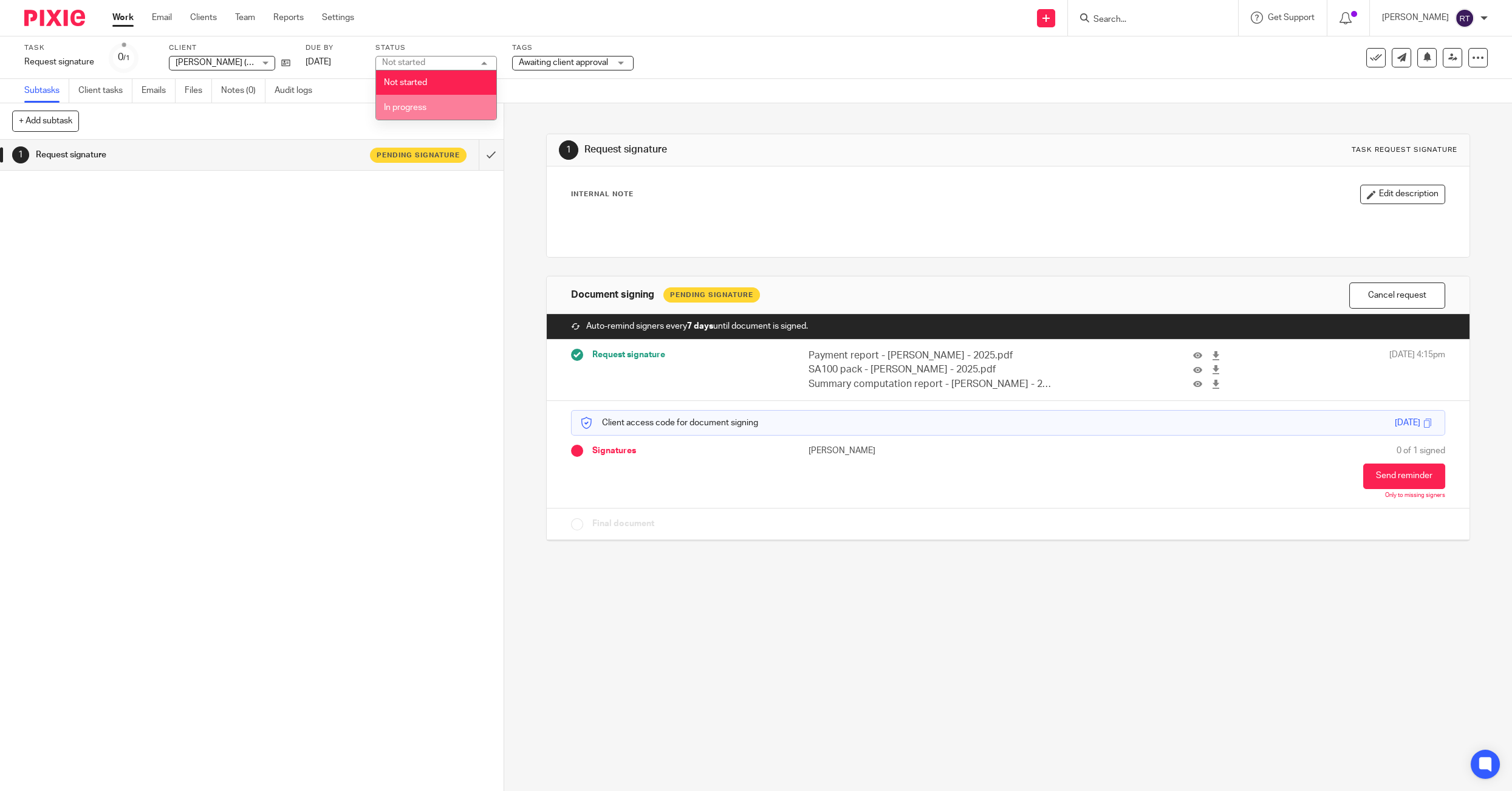
click at [404, 102] on li "In progress" at bounding box center [436, 107] width 121 height 25
click at [1440, 57] on div "Save as a template Apply existing template Advanced task editor Copy task Make …" at bounding box center [1426, 57] width 121 height 20
click at [1446, 54] on link at bounding box center [1452, 57] width 20 height 20
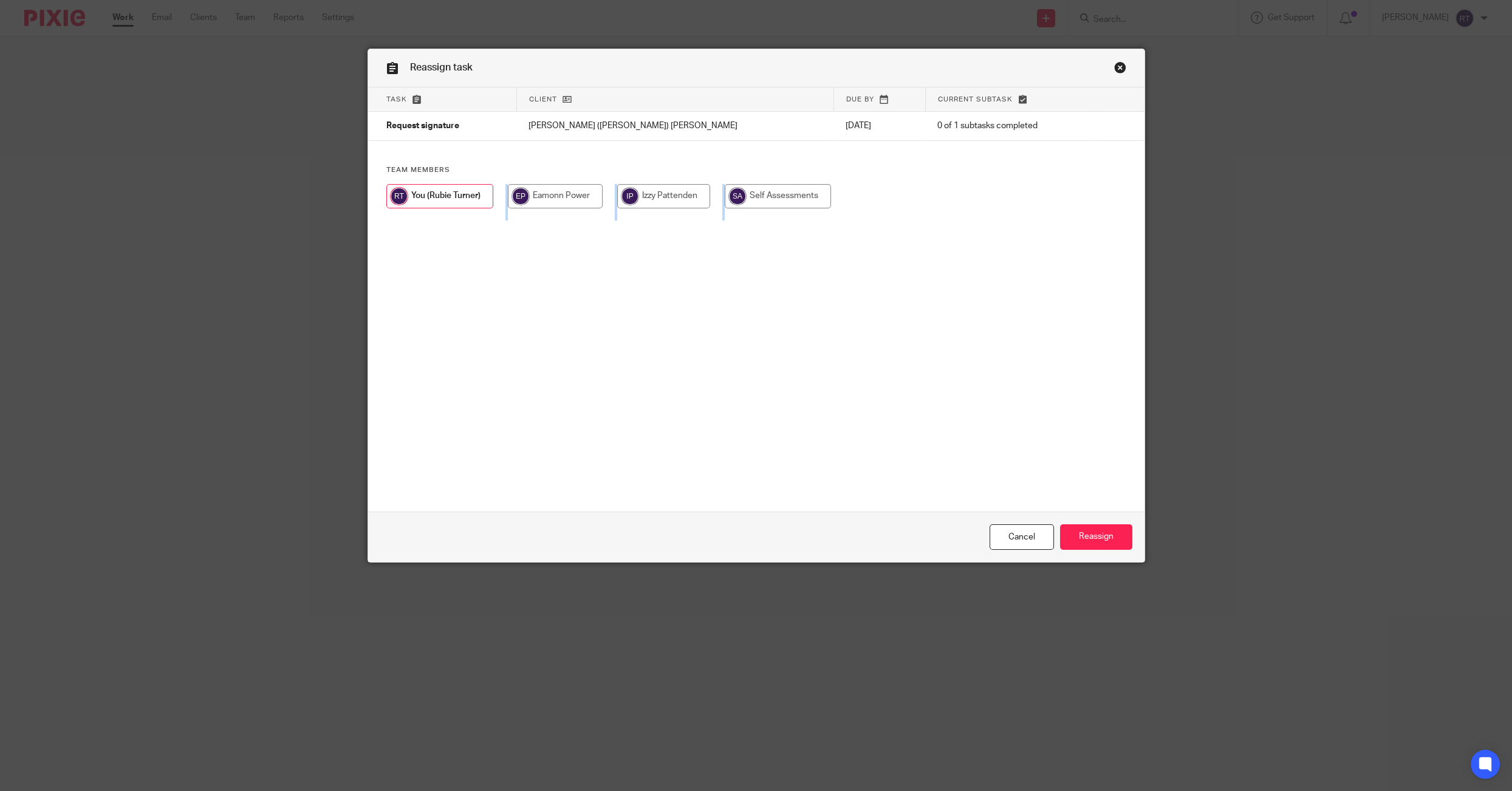
click at [755, 184] on div "Team members" at bounding box center [756, 193] width 776 height 55
click at [783, 200] on input "radio" at bounding box center [778, 195] width 106 height 24
radio input "true"
click at [1109, 539] on input "Reassign" at bounding box center [1097, 538] width 73 height 26
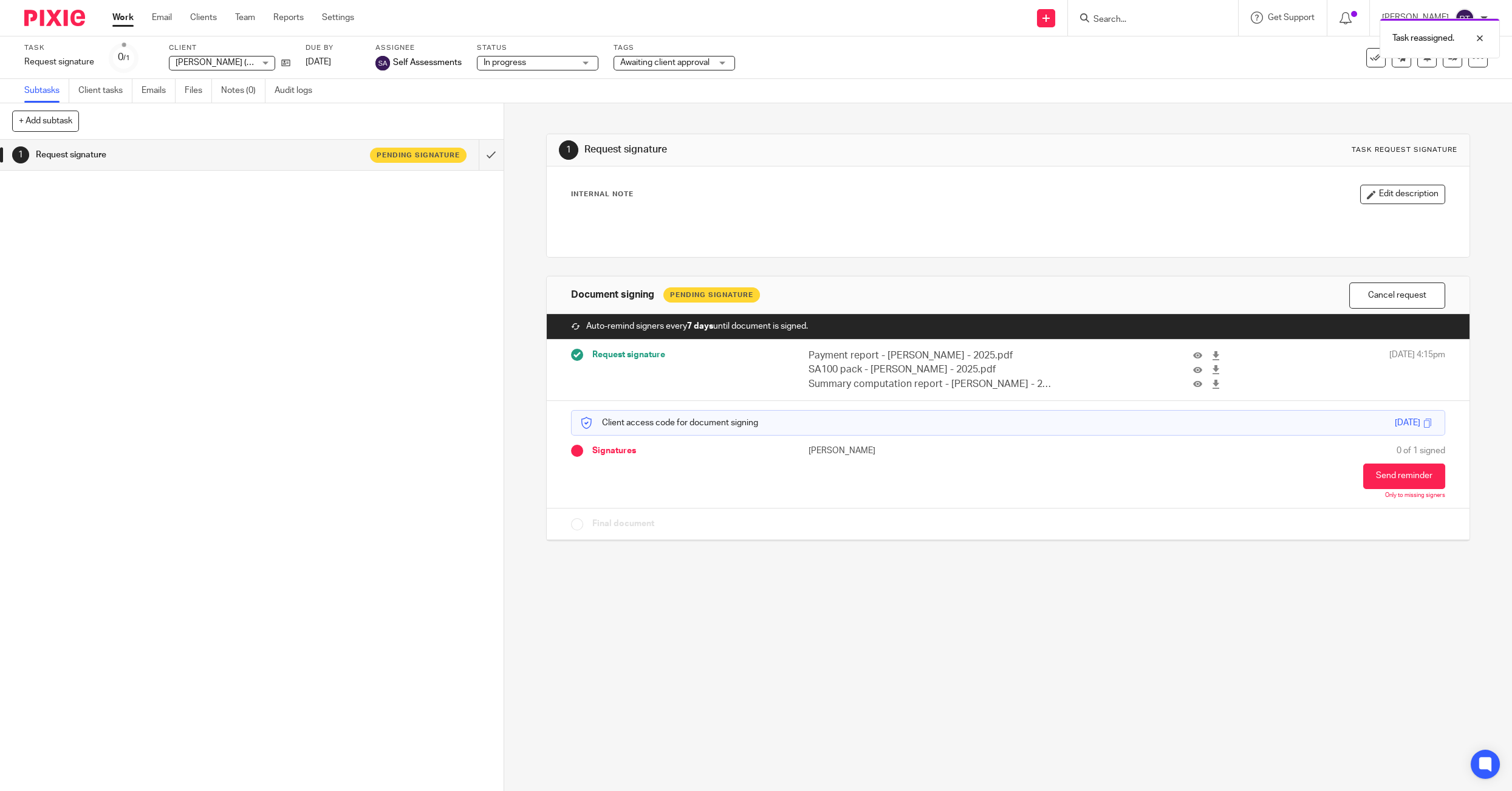
click at [285, 56] on div "[PERSON_NAME] ([PERSON_NAME]) [PERSON_NAME] ([PERSON_NAME]) [PERSON_NAME] No cl…" at bounding box center [229, 63] width 121 height 15
click at [285, 60] on icon at bounding box center [285, 62] width 9 height 9
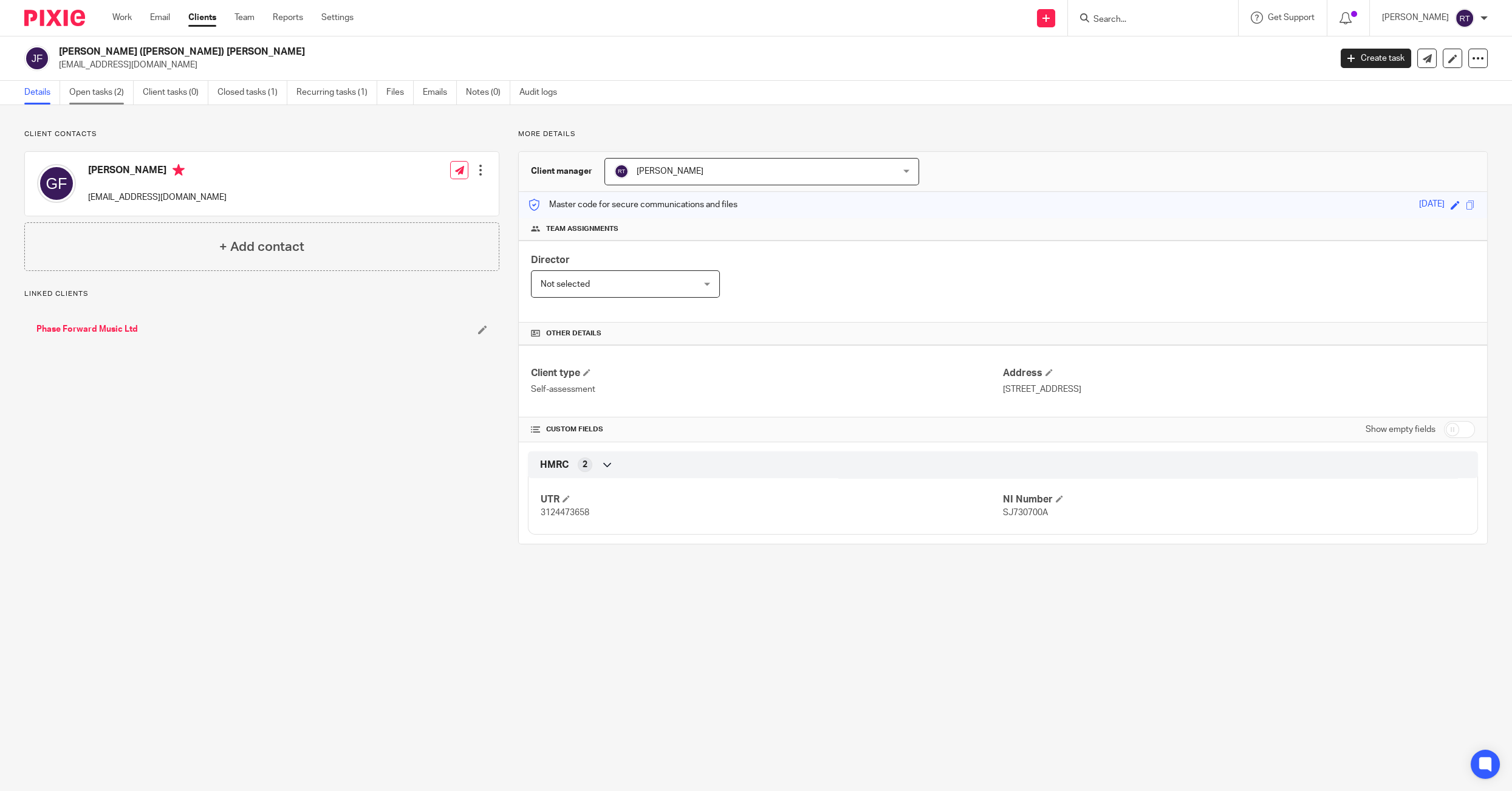
click at [129, 94] on link "Open tasks (2)" at bounding box center [101, 92] width 65 height 24
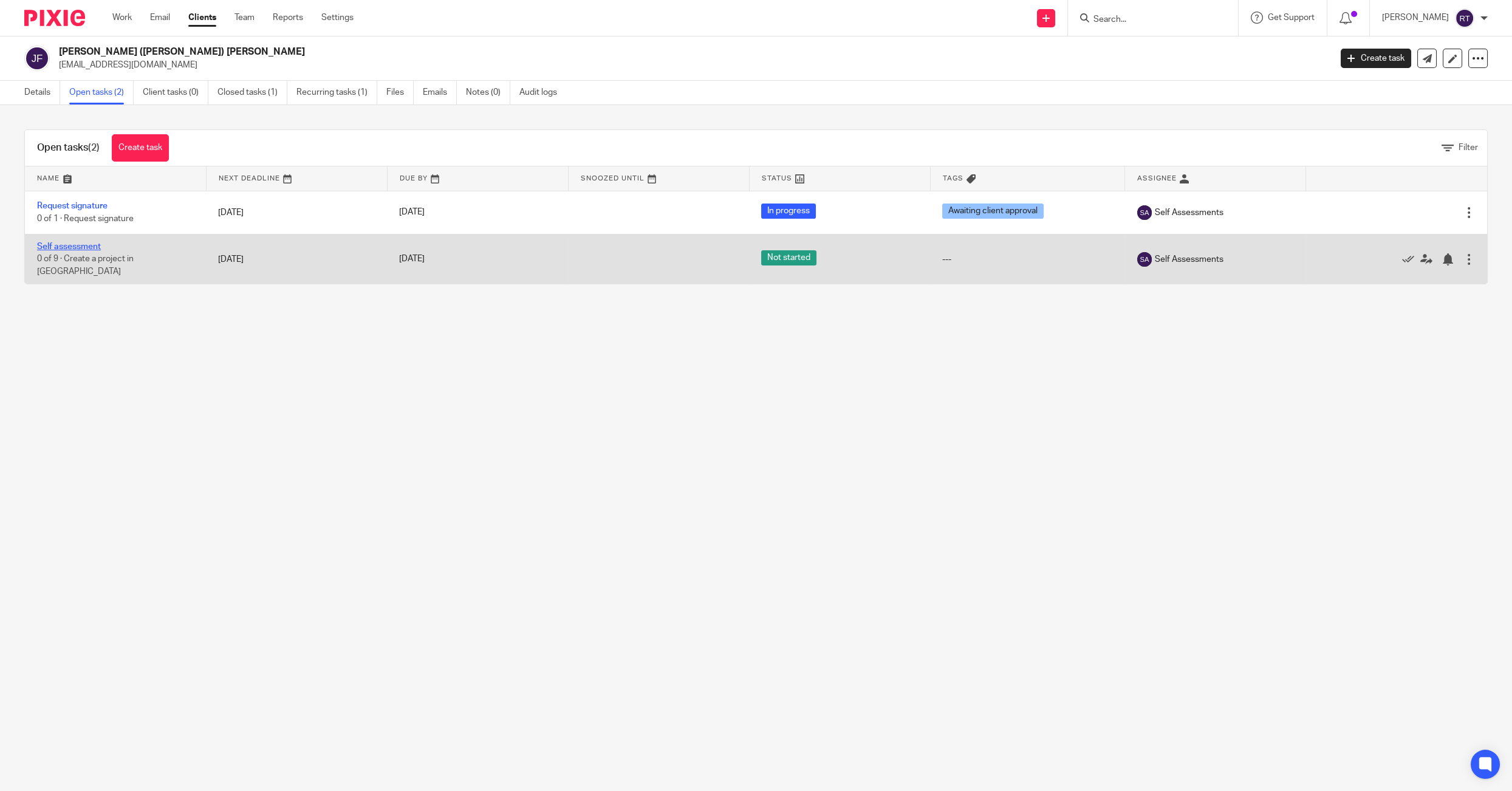
click at [42, 246] on link "Self assessment" at bounding box center [69, 247] width 64 height 9
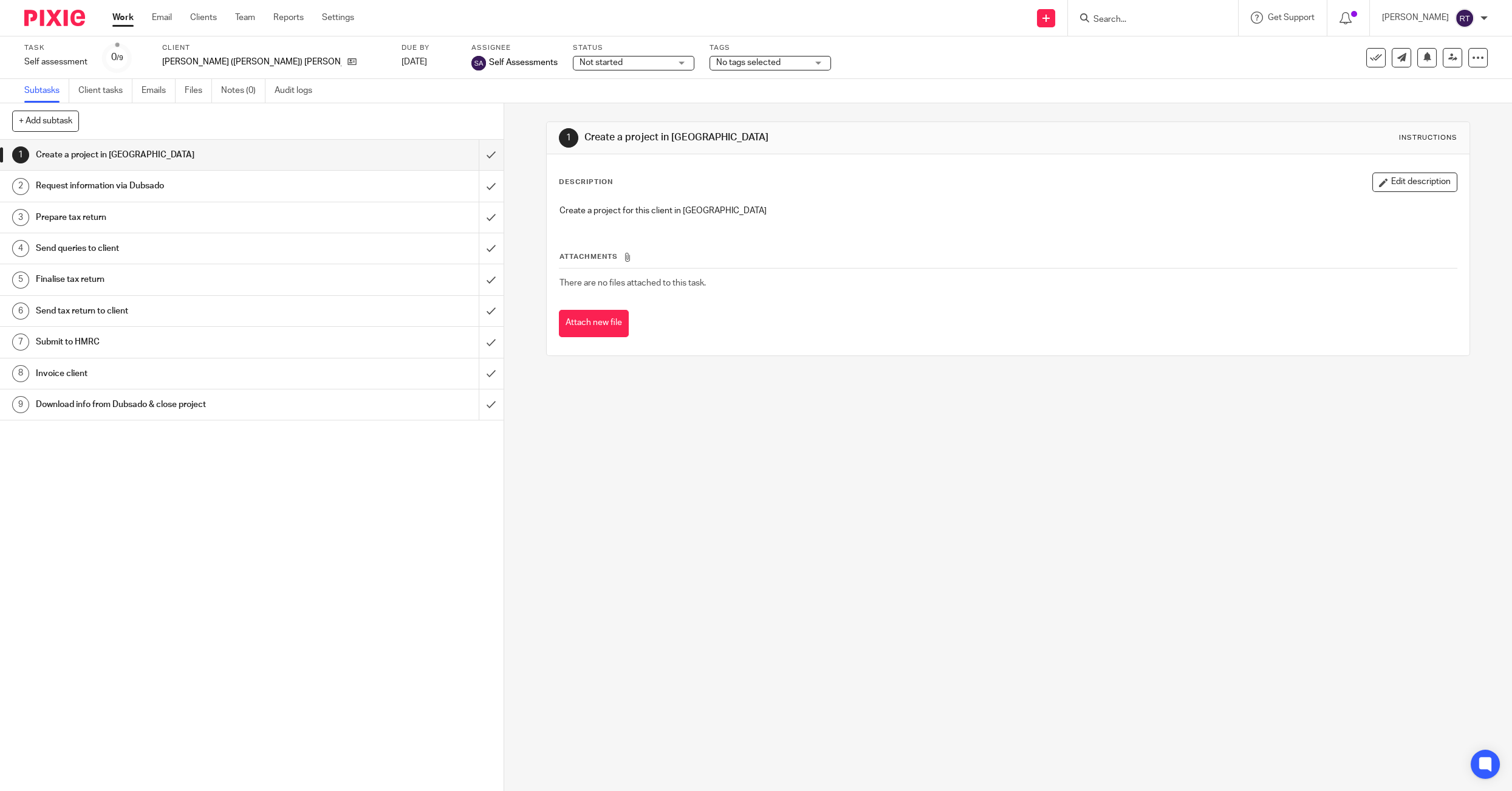
click at [716, 66] on span "No tags selected" at bounding box center [761, 63] width 91 height 13
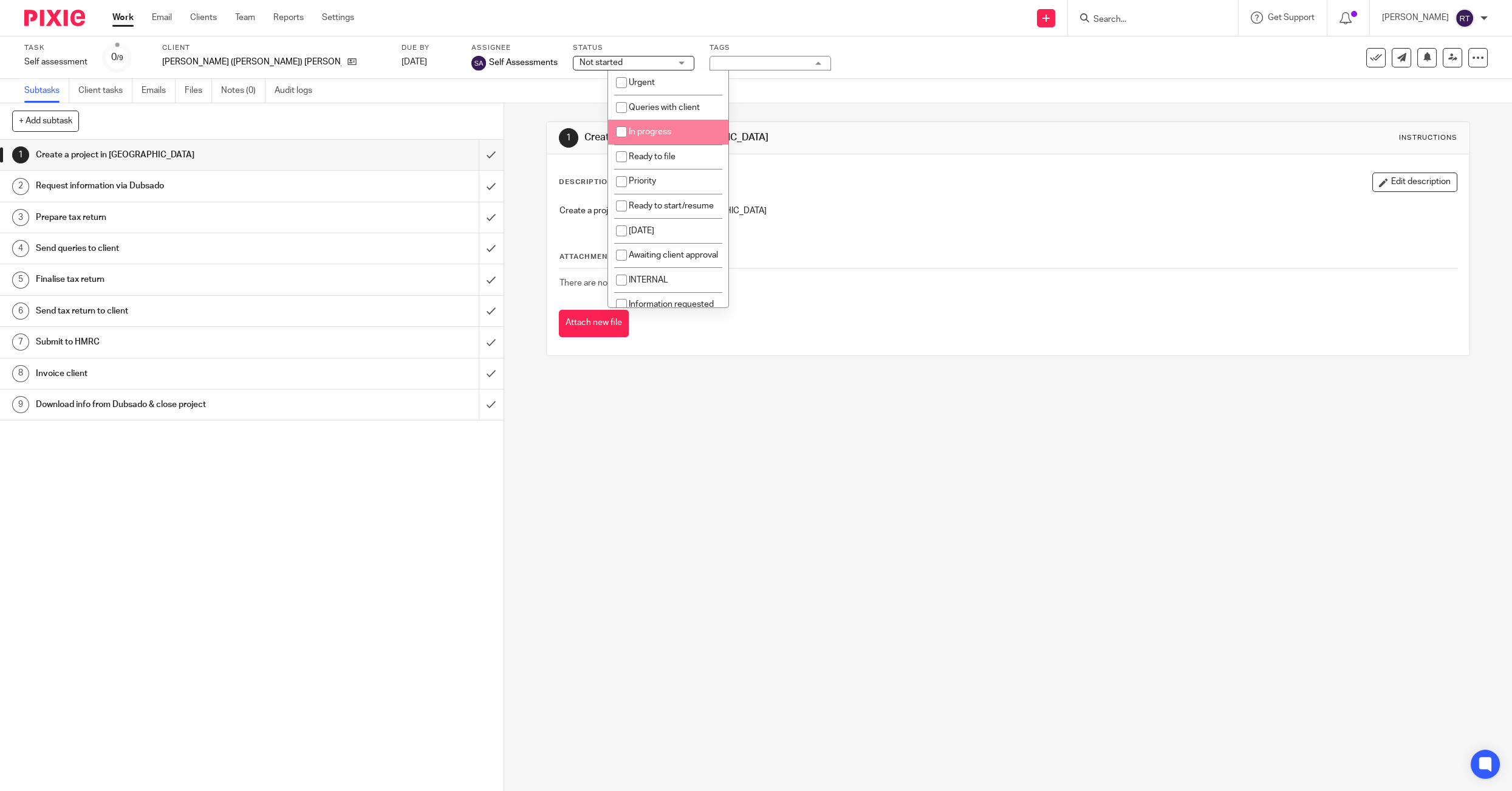
scroll to position [40, 0]
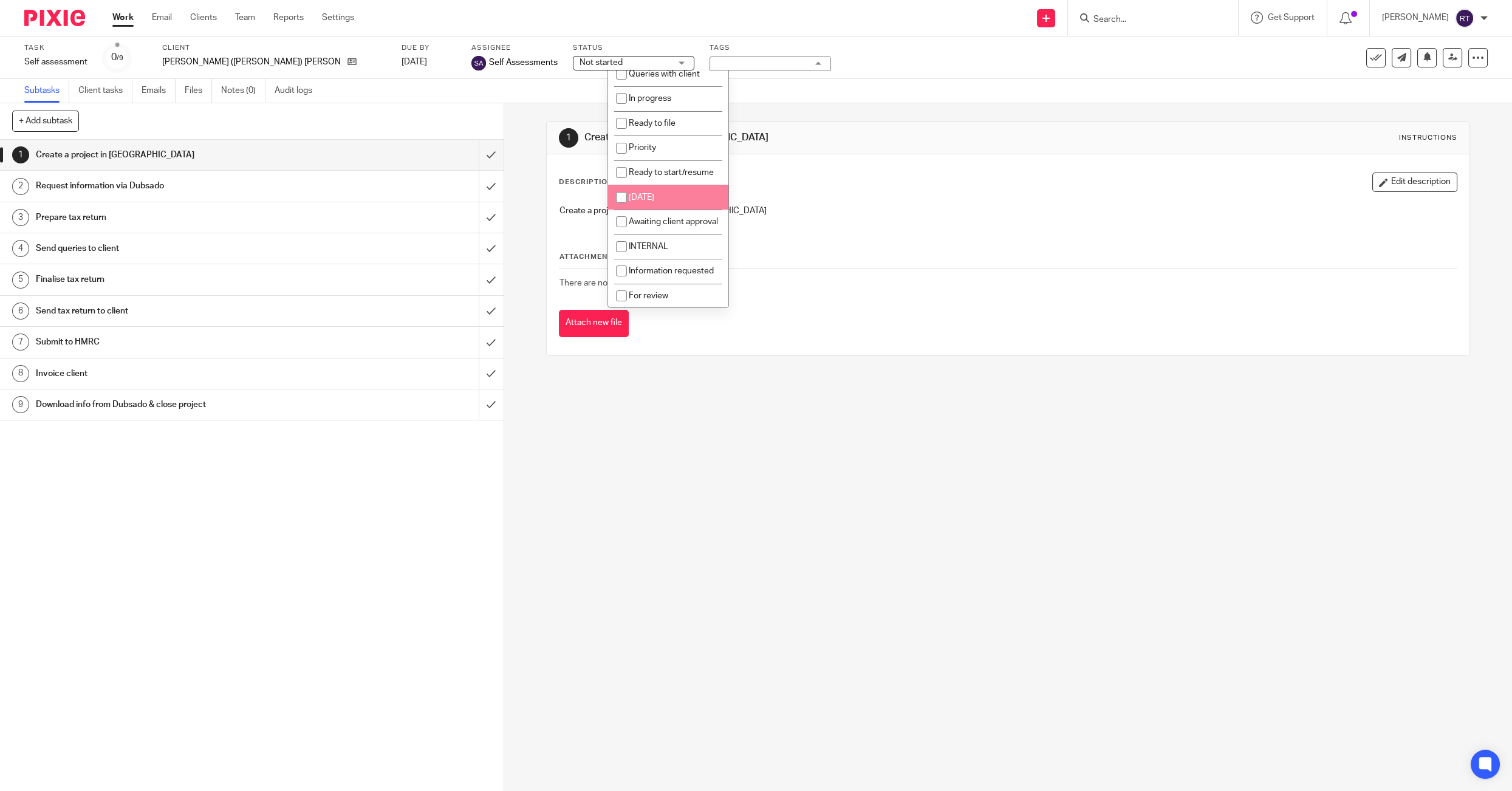
click at [662, 211] on li "Awaiting client approval" at bounding box center [668, 222] width 121 height 25
checkbox input "true"
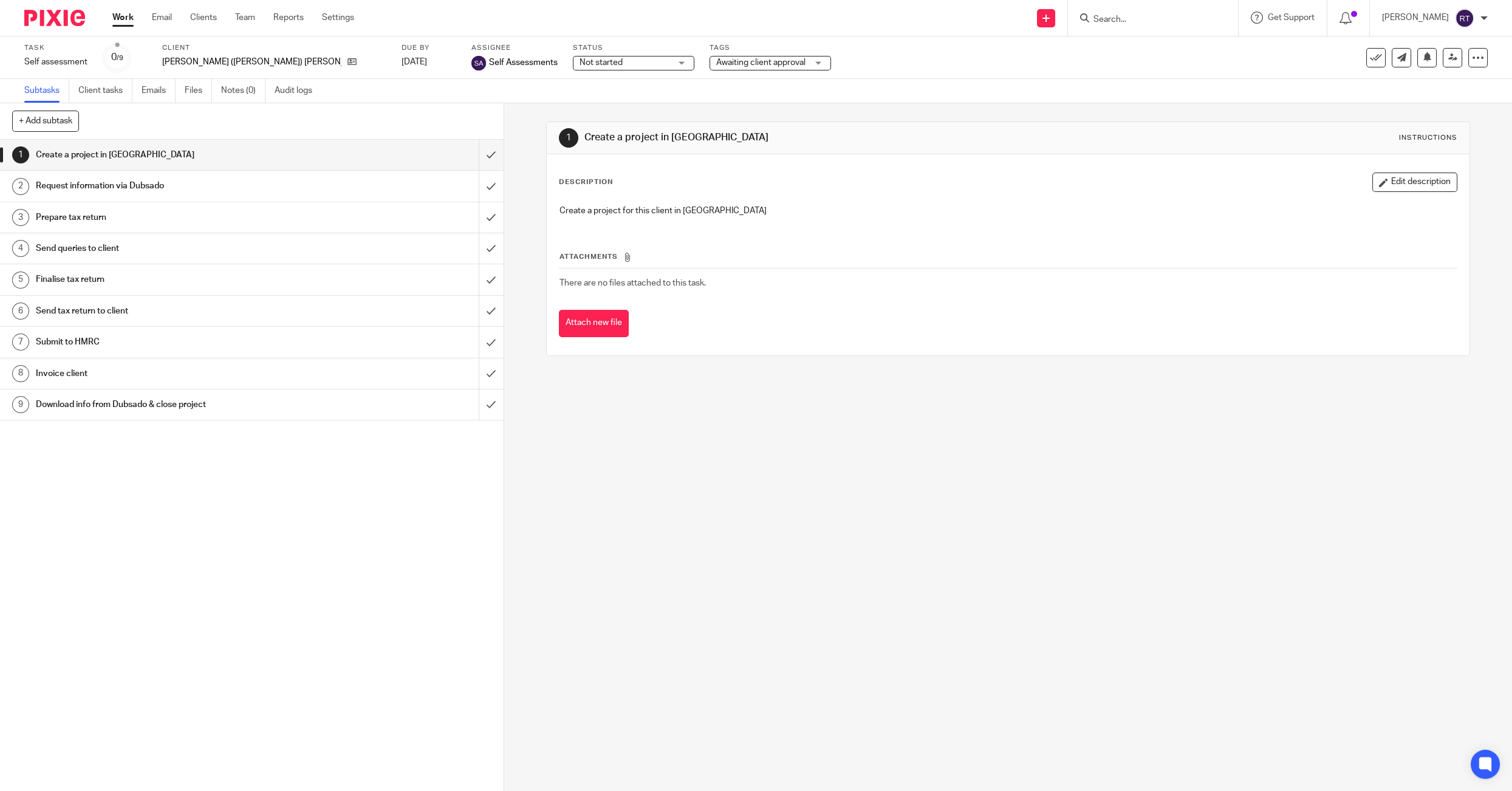
click at [573, 54] on div "Status Not started Not started Not started In progress 1" at bounding box center [633, 57] width 121 height 29
click at [573, 69] on div "Not started Not started" at bounding box center [633, 63] width 121 height 15
click at [511, 110] on span "In progress" at bounding box center [500, 108] width 43 height 9
click at [123, 19] on link "Work" at bounding box center [123, 17] width 21 height 12
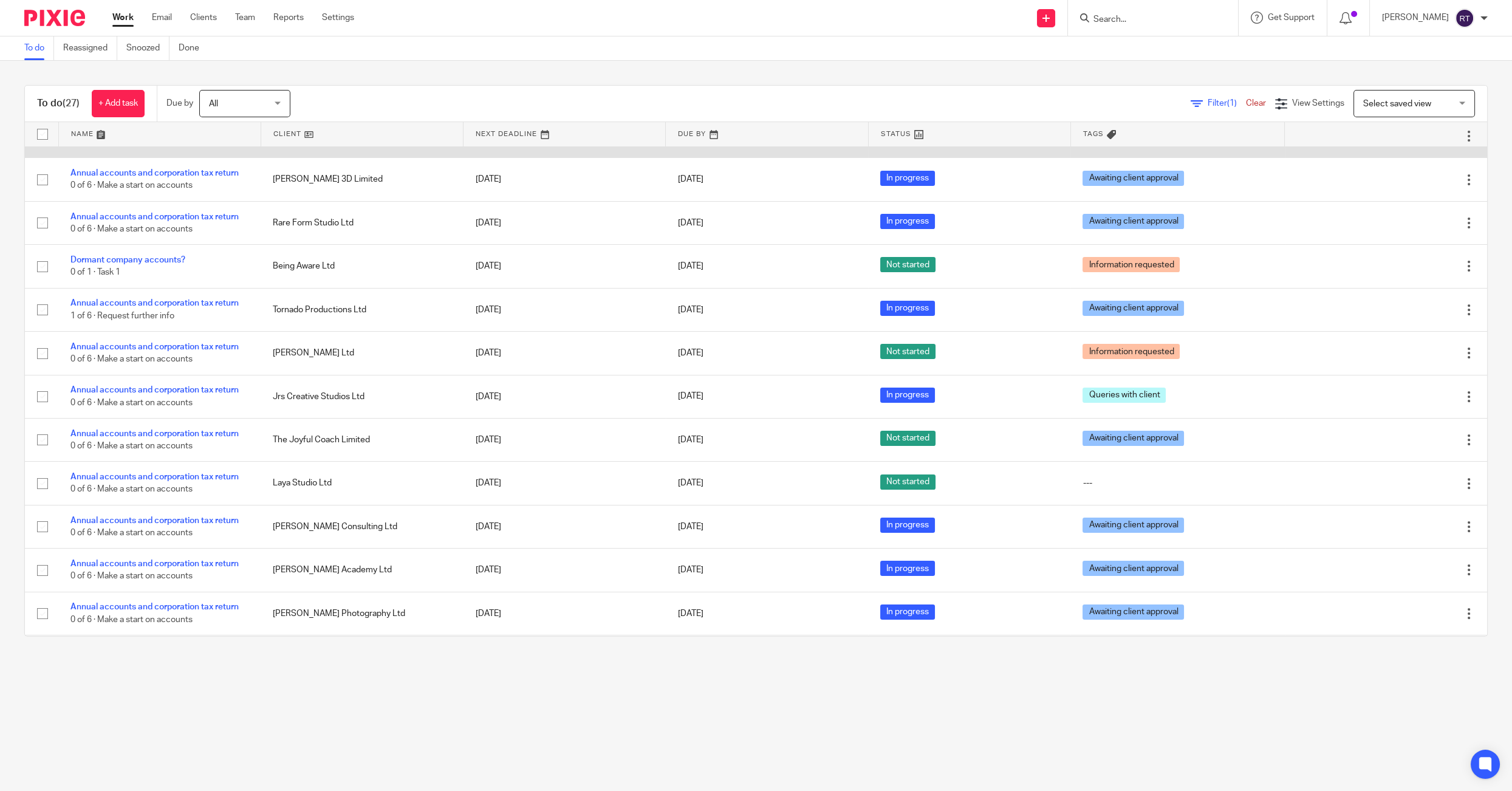
scroll to position [690, 0]
